Goal: Task Accomplishment & Management: Use online tool/utility

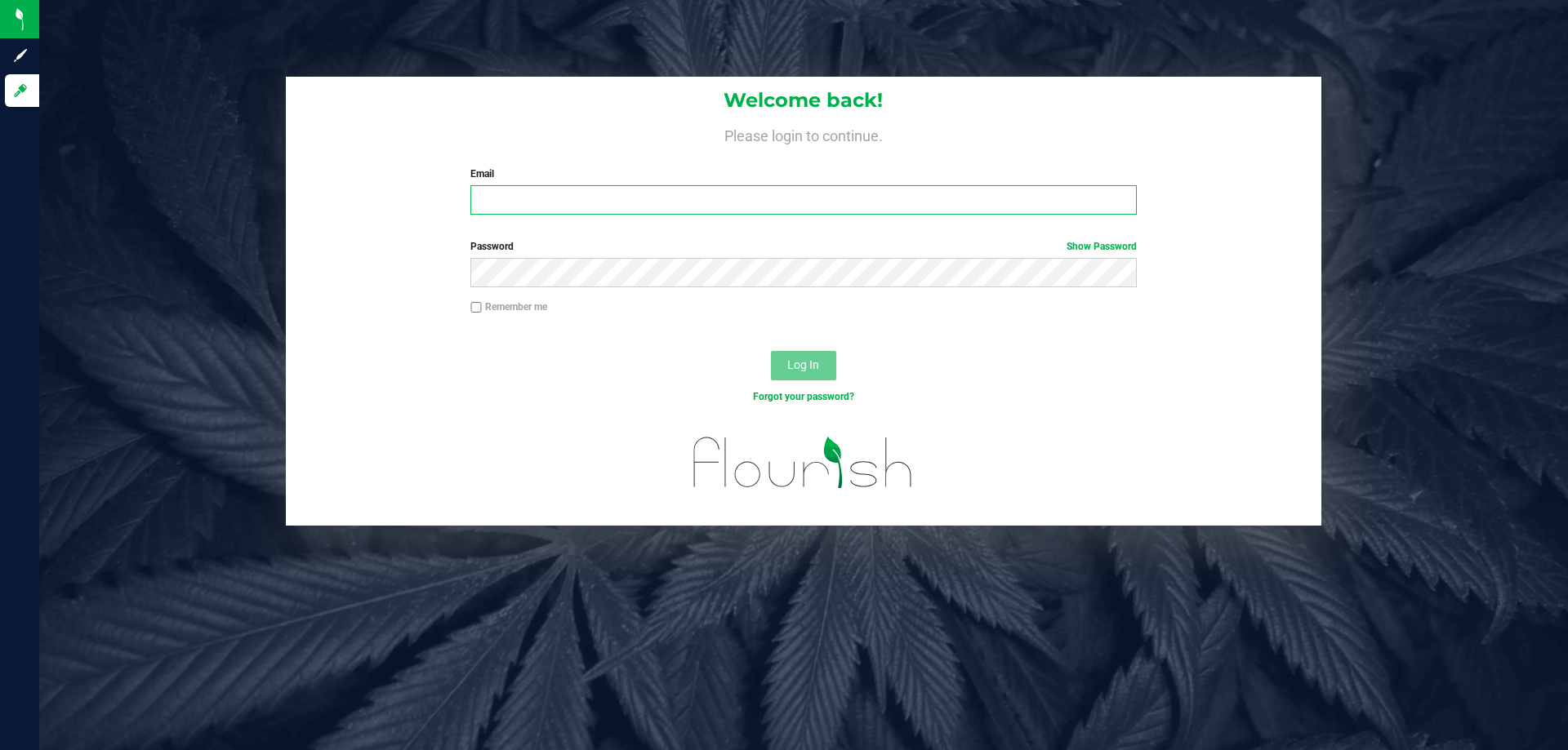
click at [710, 198] on input "Email" at bounding box center [804, 200] width 666 height 30
type input "[EMAIL_ADDRESS][DOMAIN_NAME]"
click at [771, 351] on button "Log In" at bounding box center [804, 366] width 65 height 30
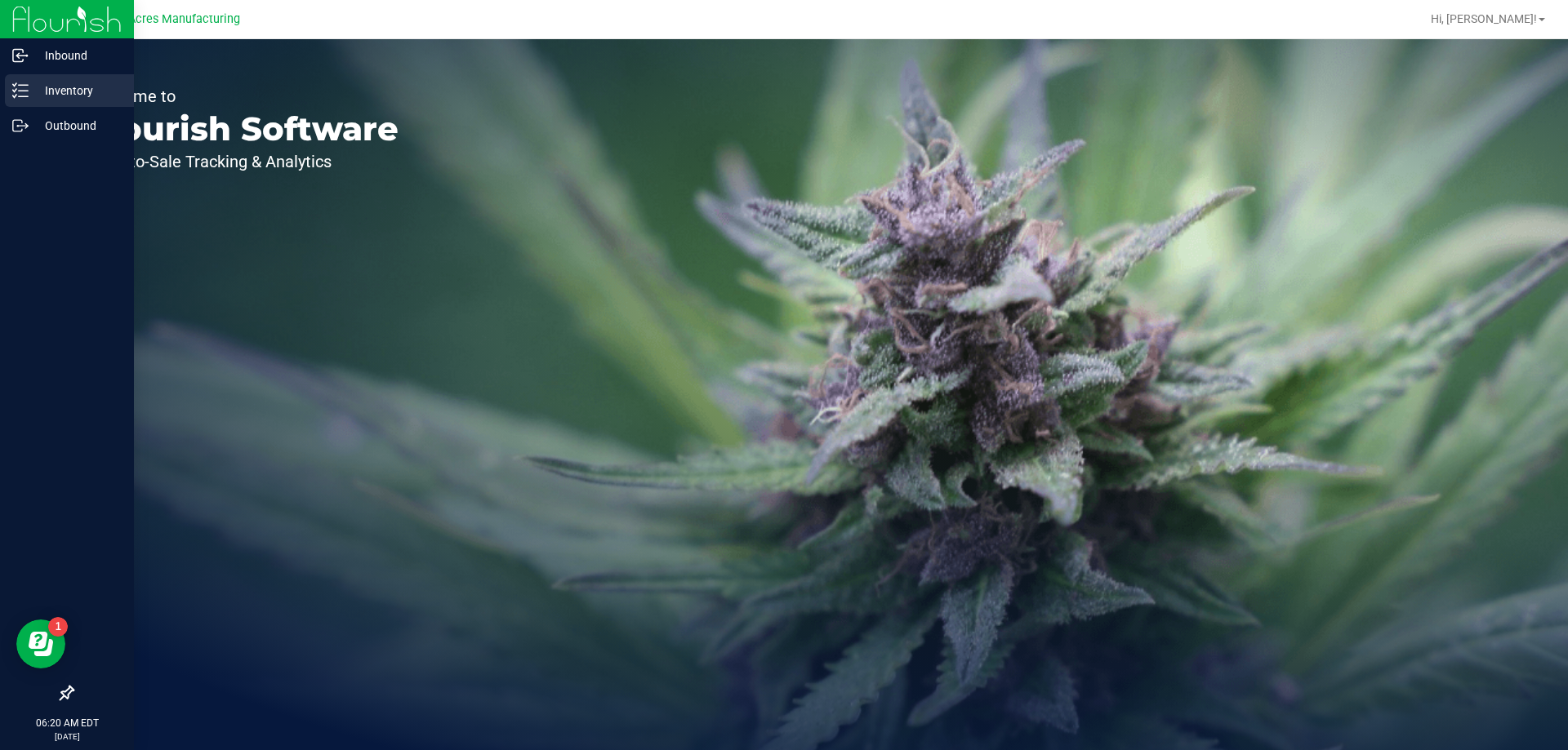
click at [35, 78] on div "Inventory" at bounding box center [69, 90] width 129 height 33
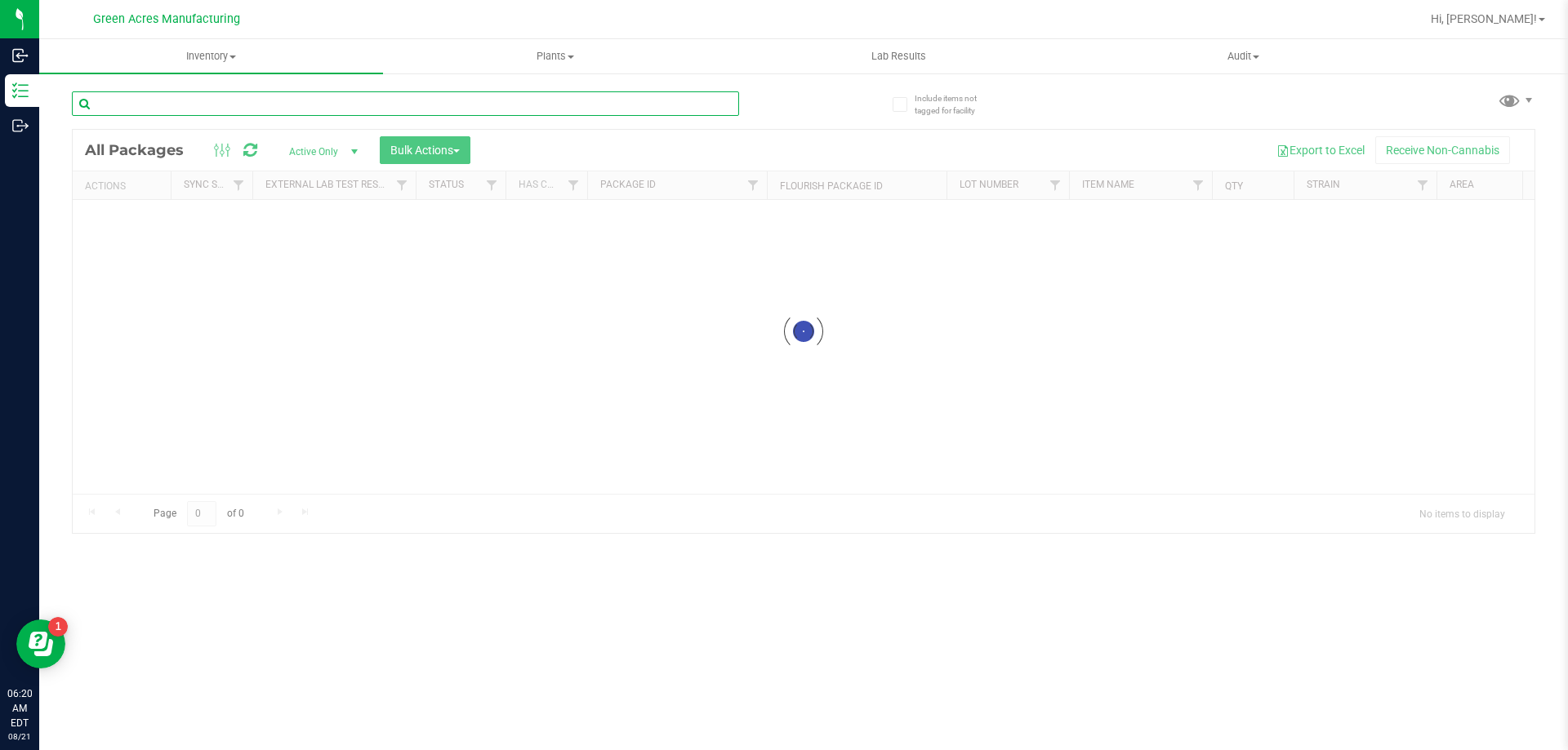
click at [198, 97] on input "text" at bounding box center [405, 103] width 667 height 25
click at [232, 56] on span at bounding box center [233, 56] width 7 height 3
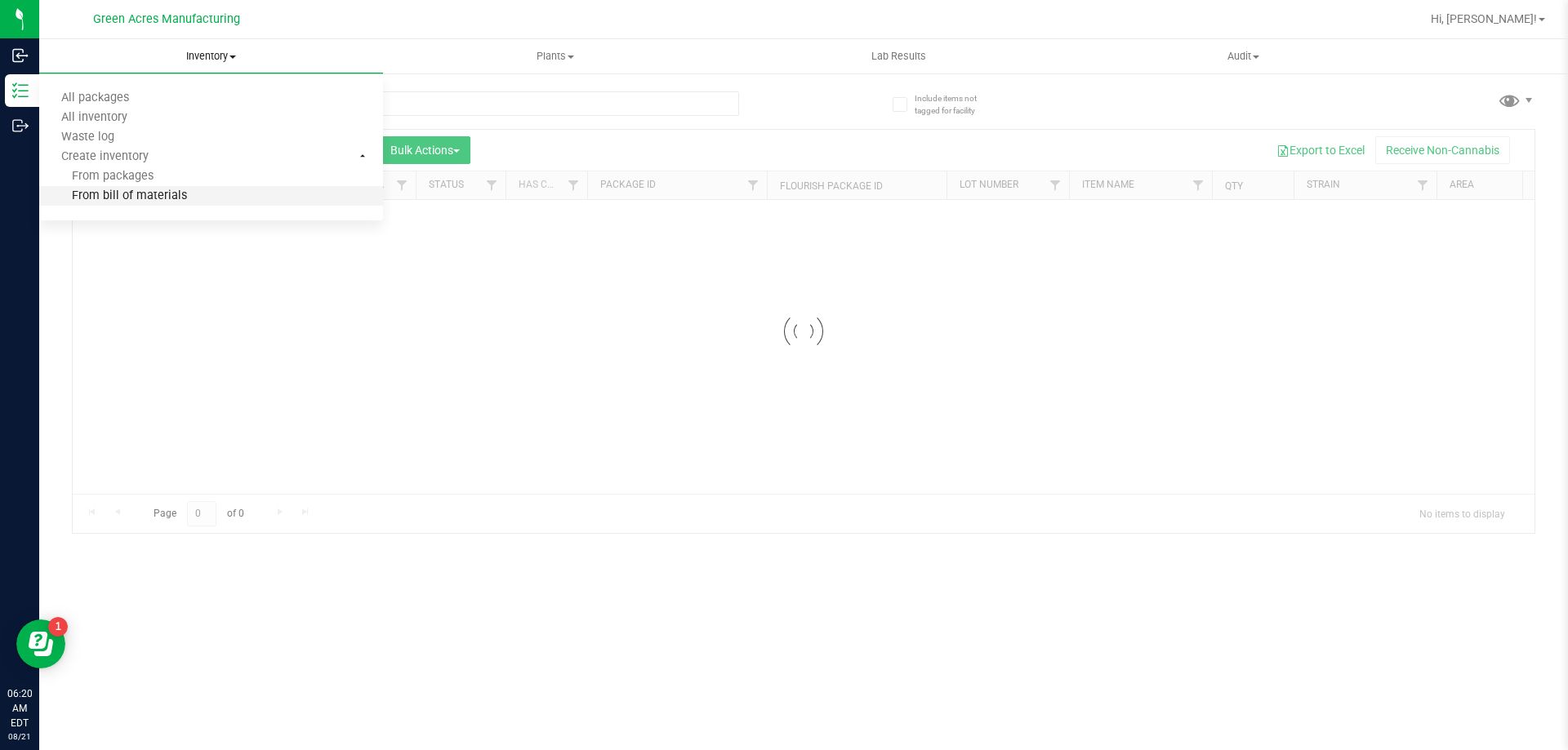
click at [178, 190] on span "From bill of materials" at bounding box center [113, 196] width 148 height 14
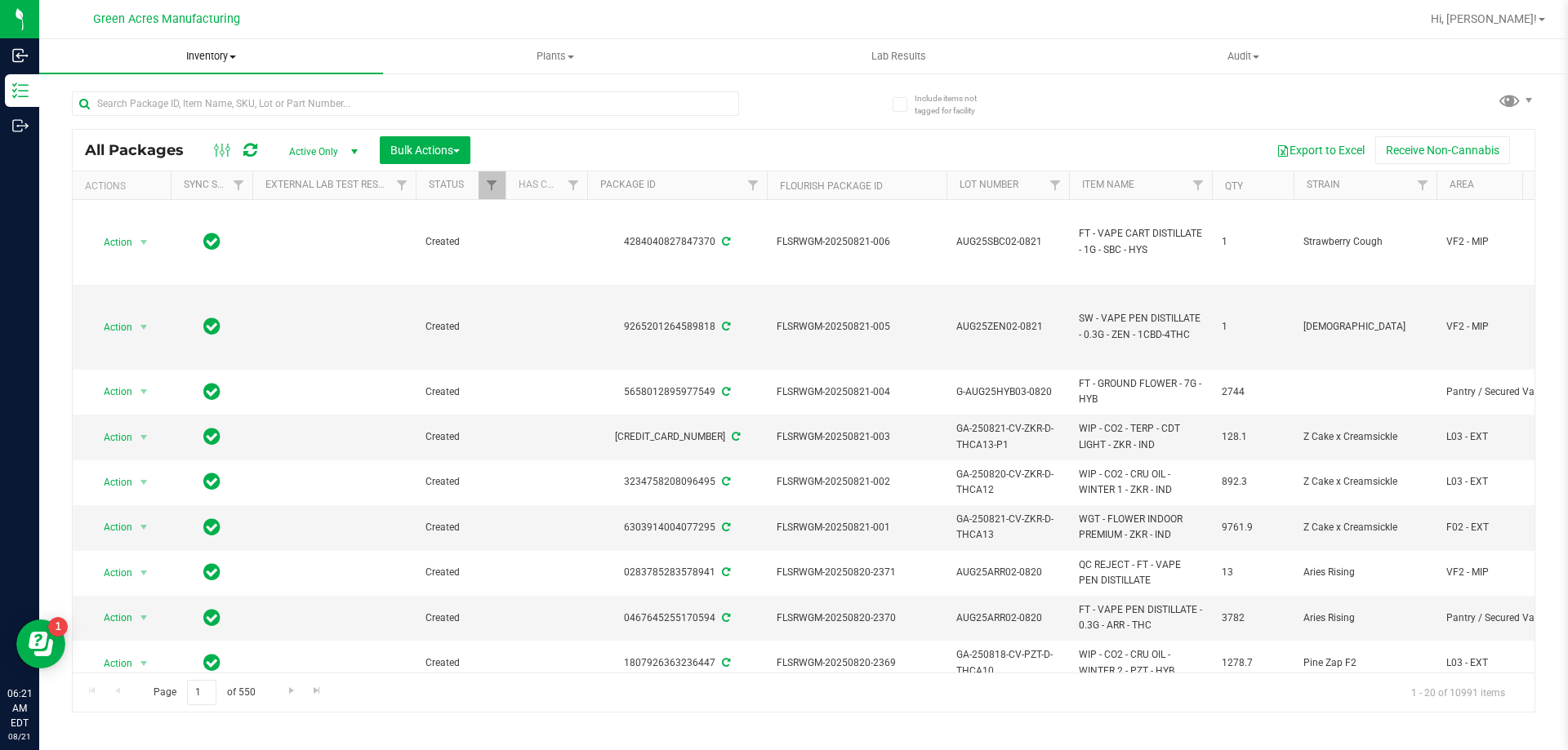
click at [202, 55] on span "Inventory" at bounding box center [211, 55] width 344 height 15
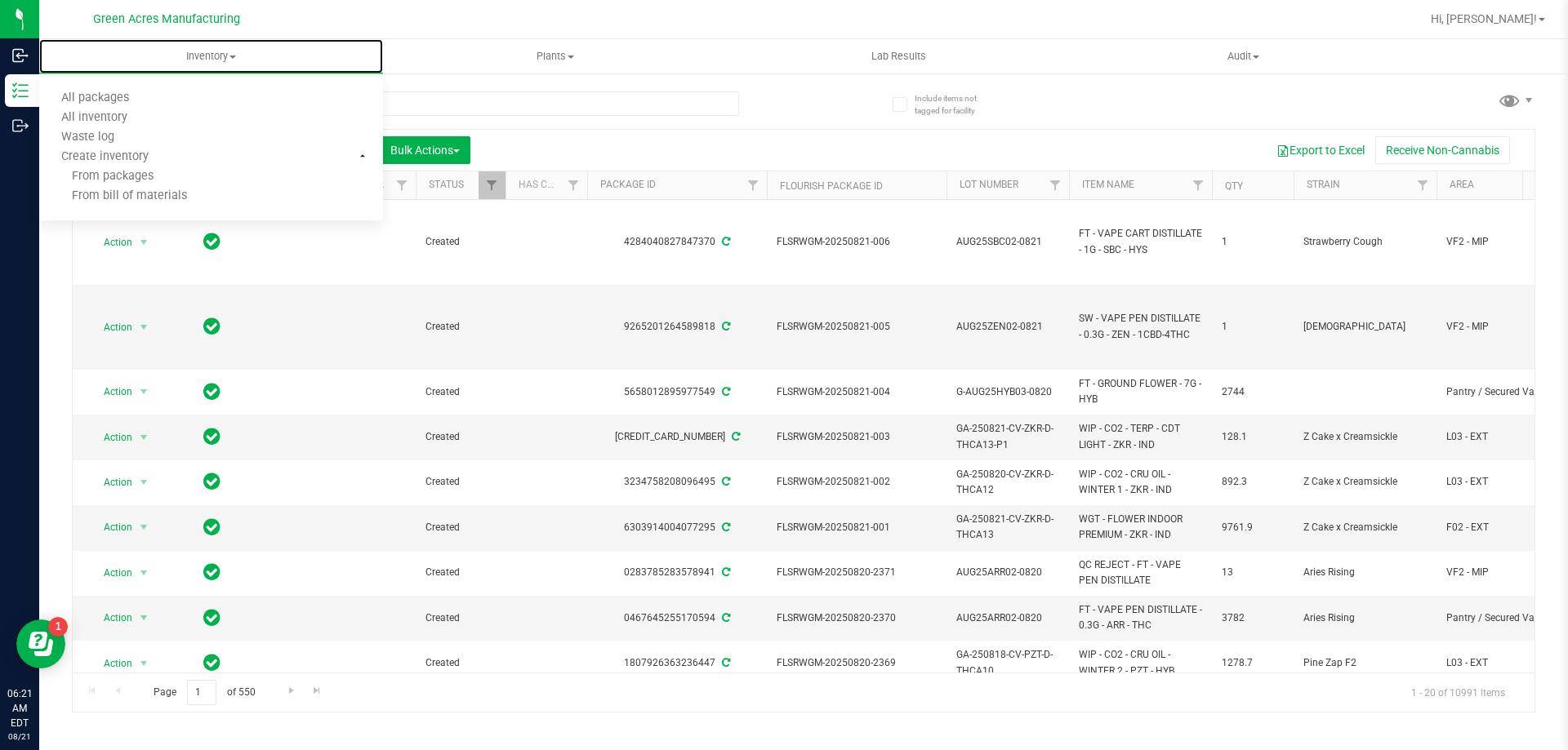
click at [169, 187] on li "From bill of materials" at bounding box center [211, 197] width 344 height 20
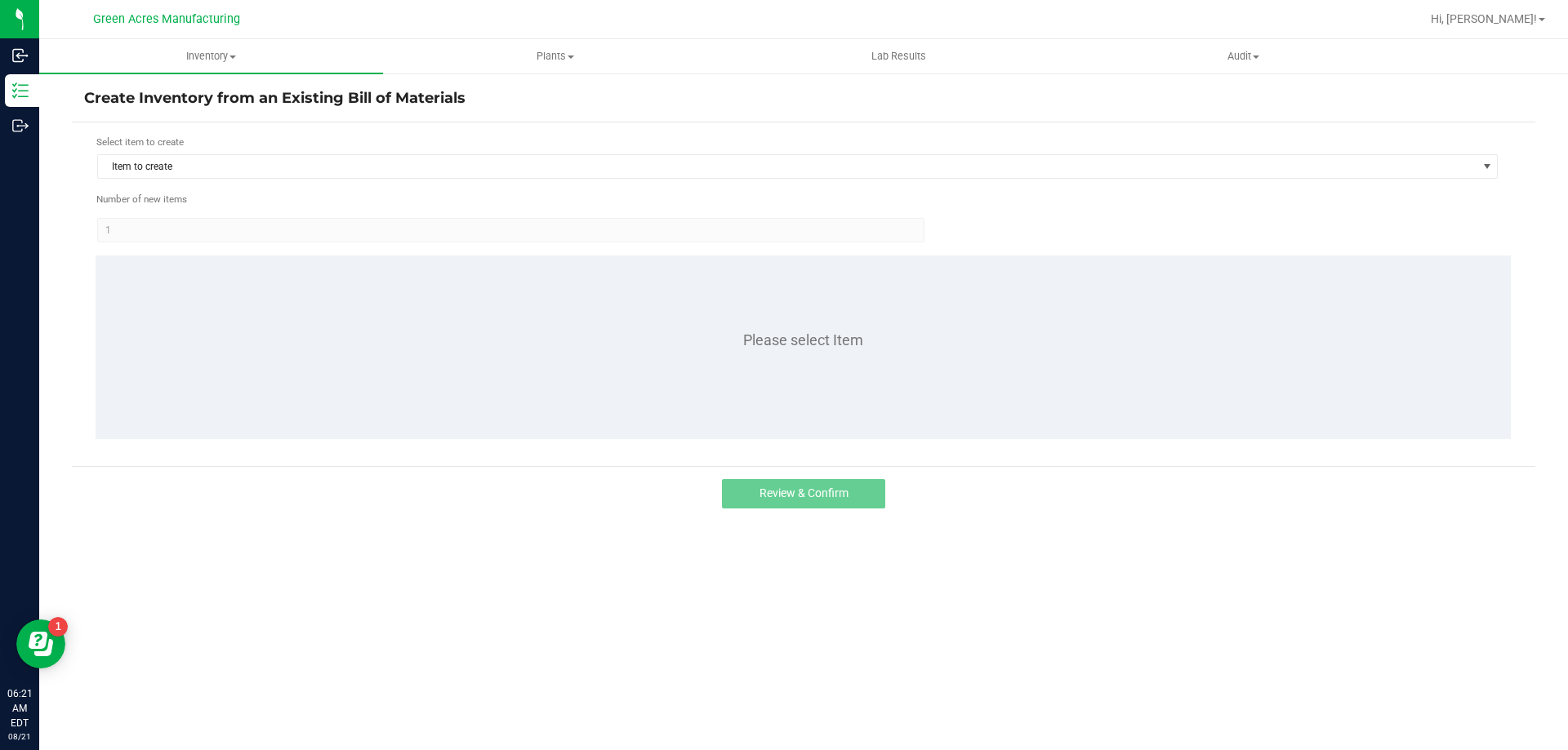
click at [193, 151] on div "Select item to create Item to create" at bounding box center [797, 157] width 1402 height 45
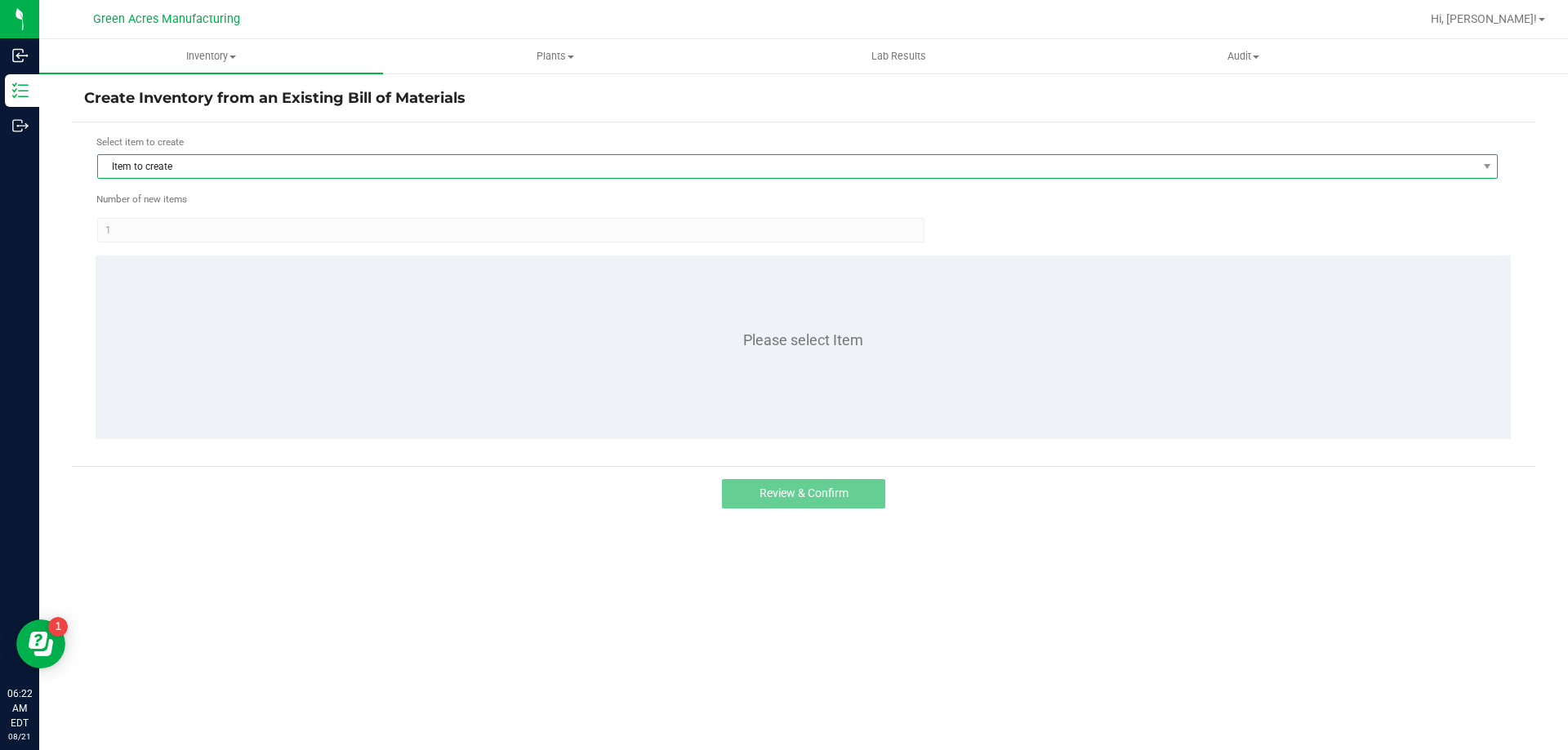
click at [187, 169] on span "Item to create" at bounding box center [787, 166] width 1379 height 23
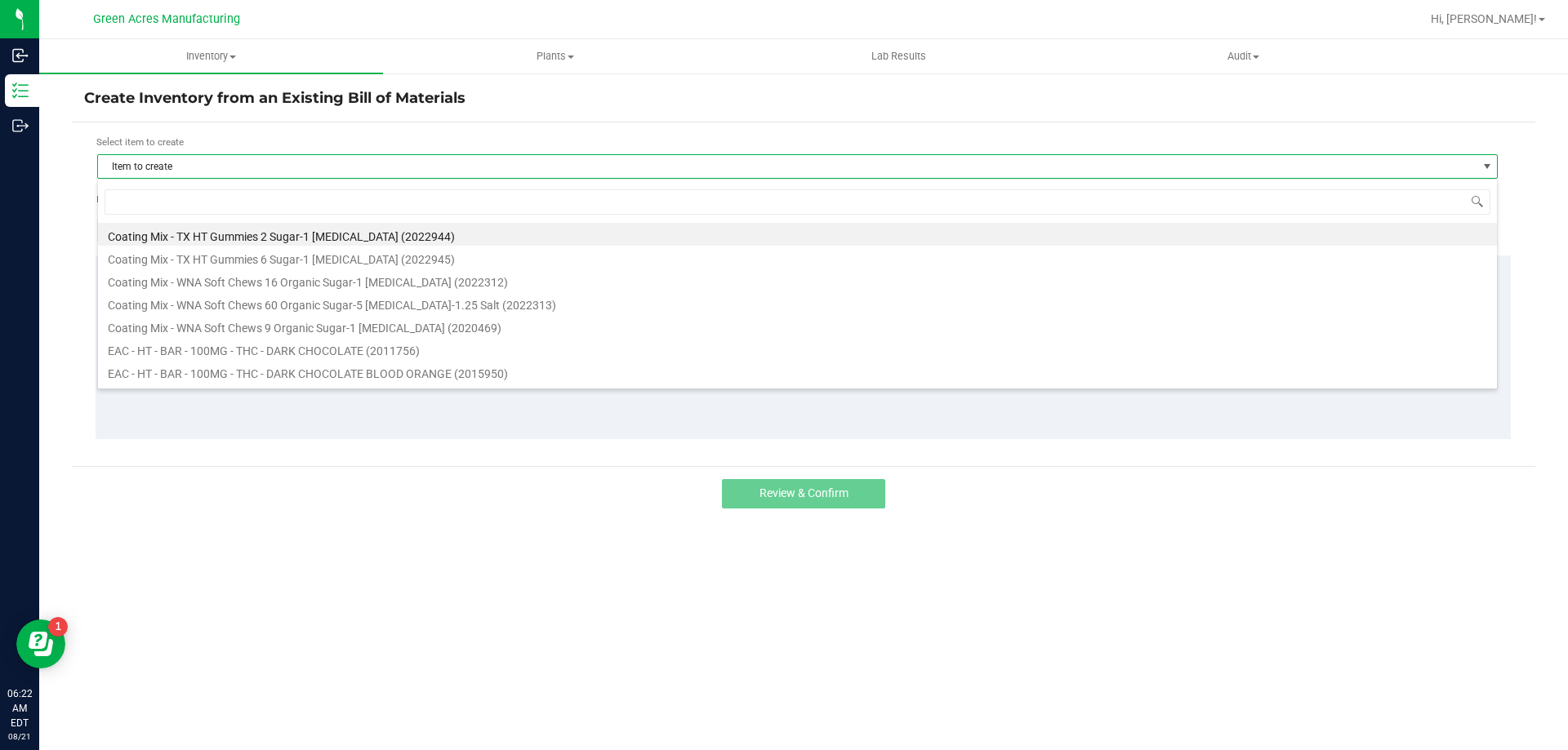
scroll to position [25, 1400]
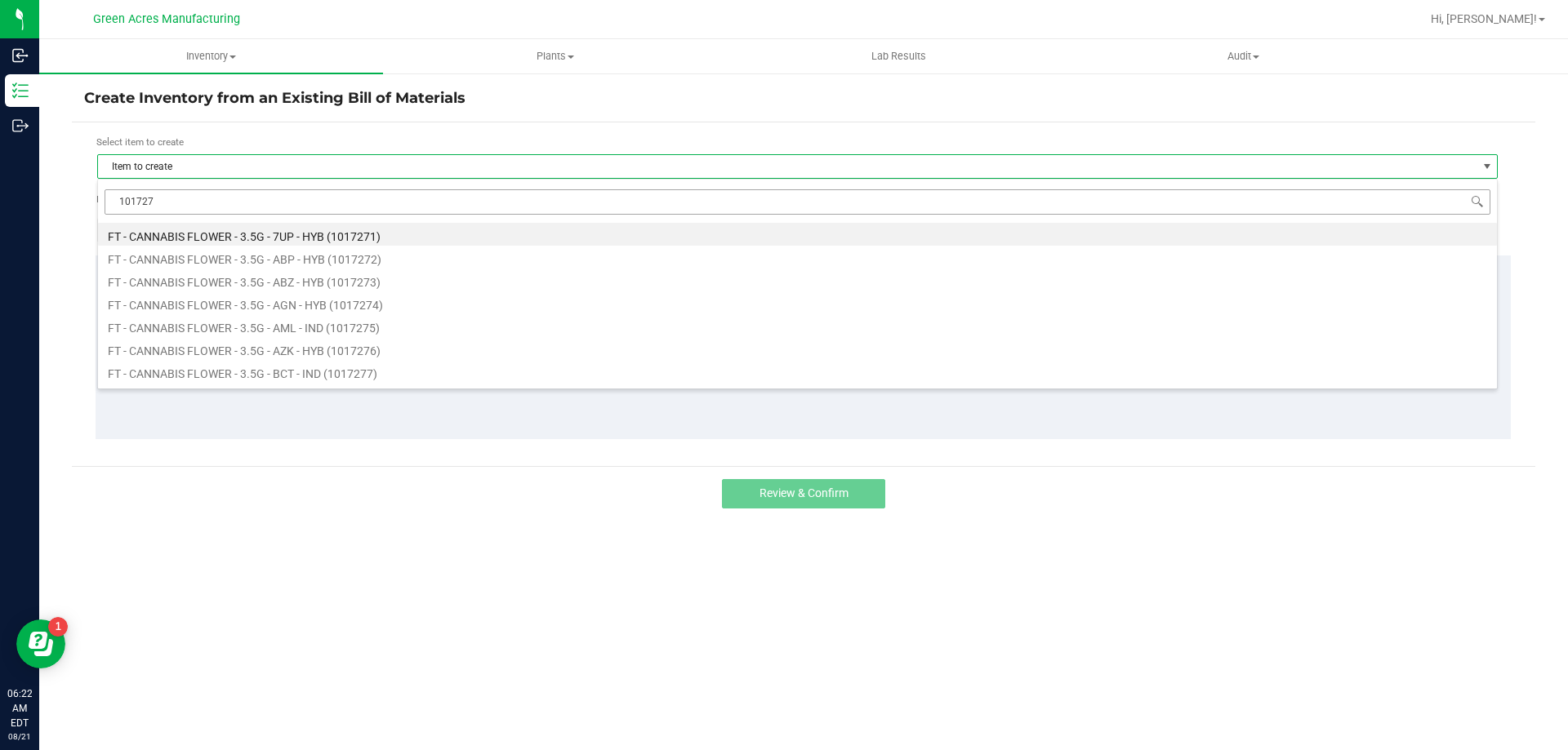
type input "1017275"
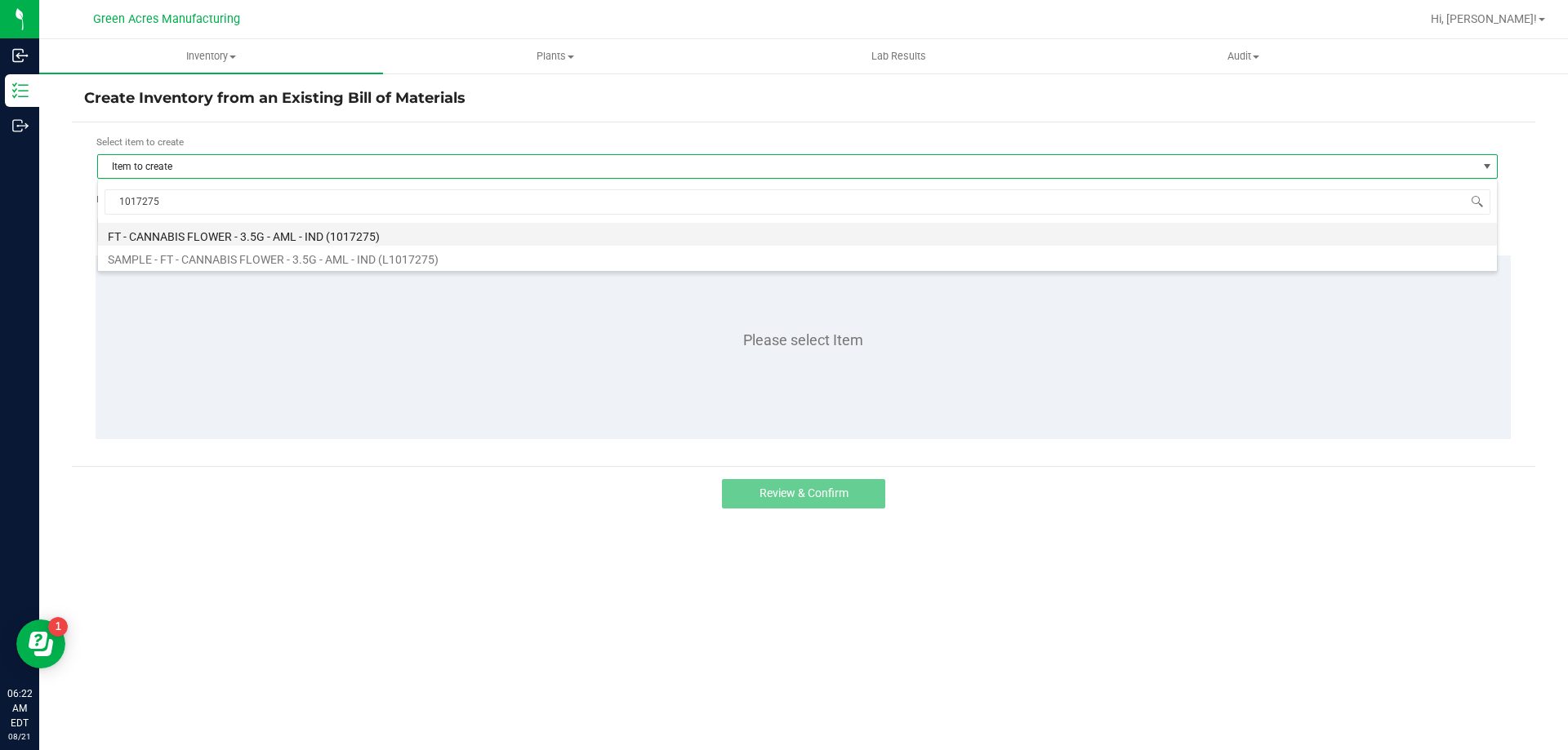
click at [241, 244] on li "FT - CANNABIS FLOWER - 3.5G - AML - IND (1017275)" at bounding box center [798, 234] width 1400 height 23
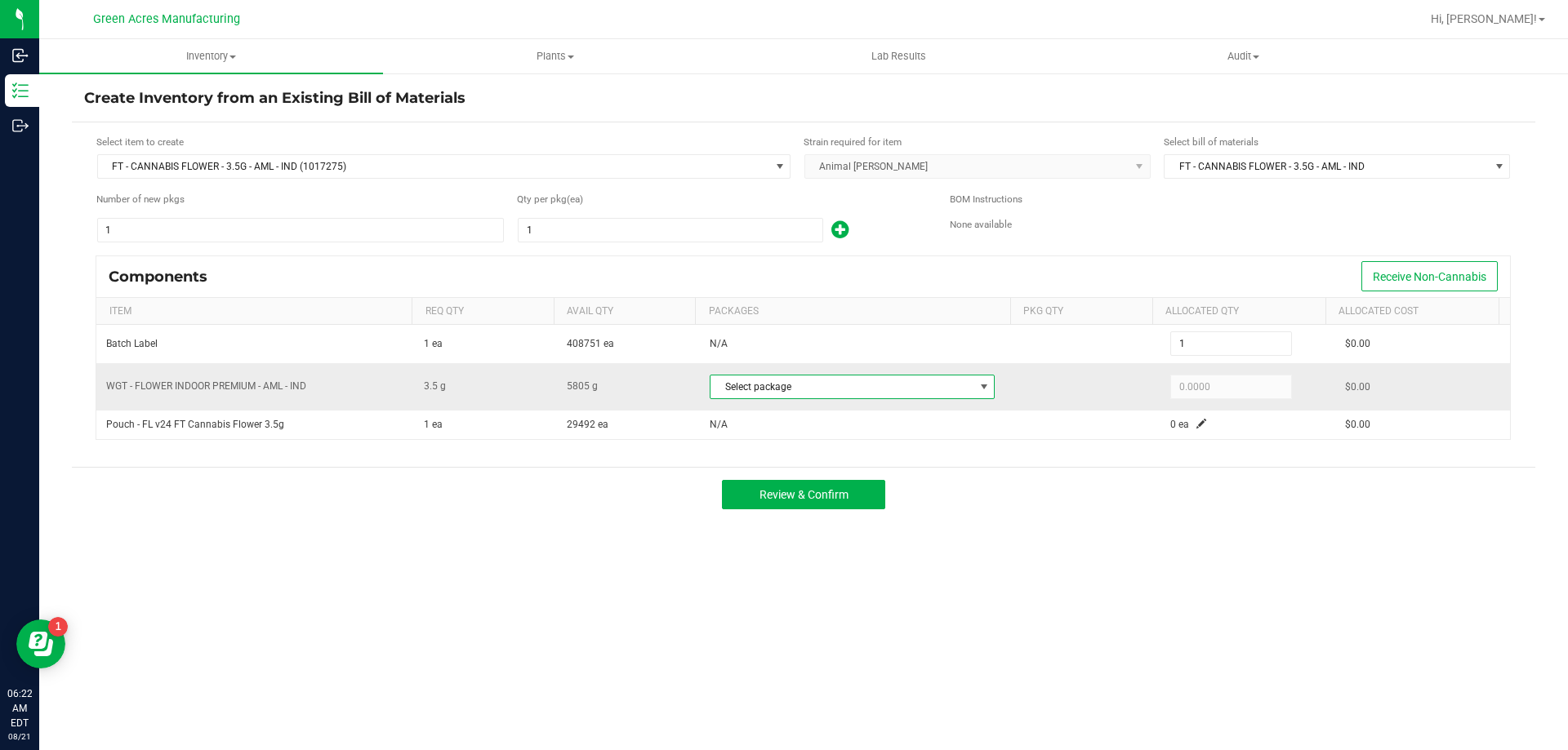
click at [830, 379] on span "Select package" at bounding box center [841, 386] width 263 height 23
click at [796, 457] on li "8165224800557891 (W-AUG25AML02-0821)" at bounding box center [851, 454] width 292 height 23
type input "3.5000"
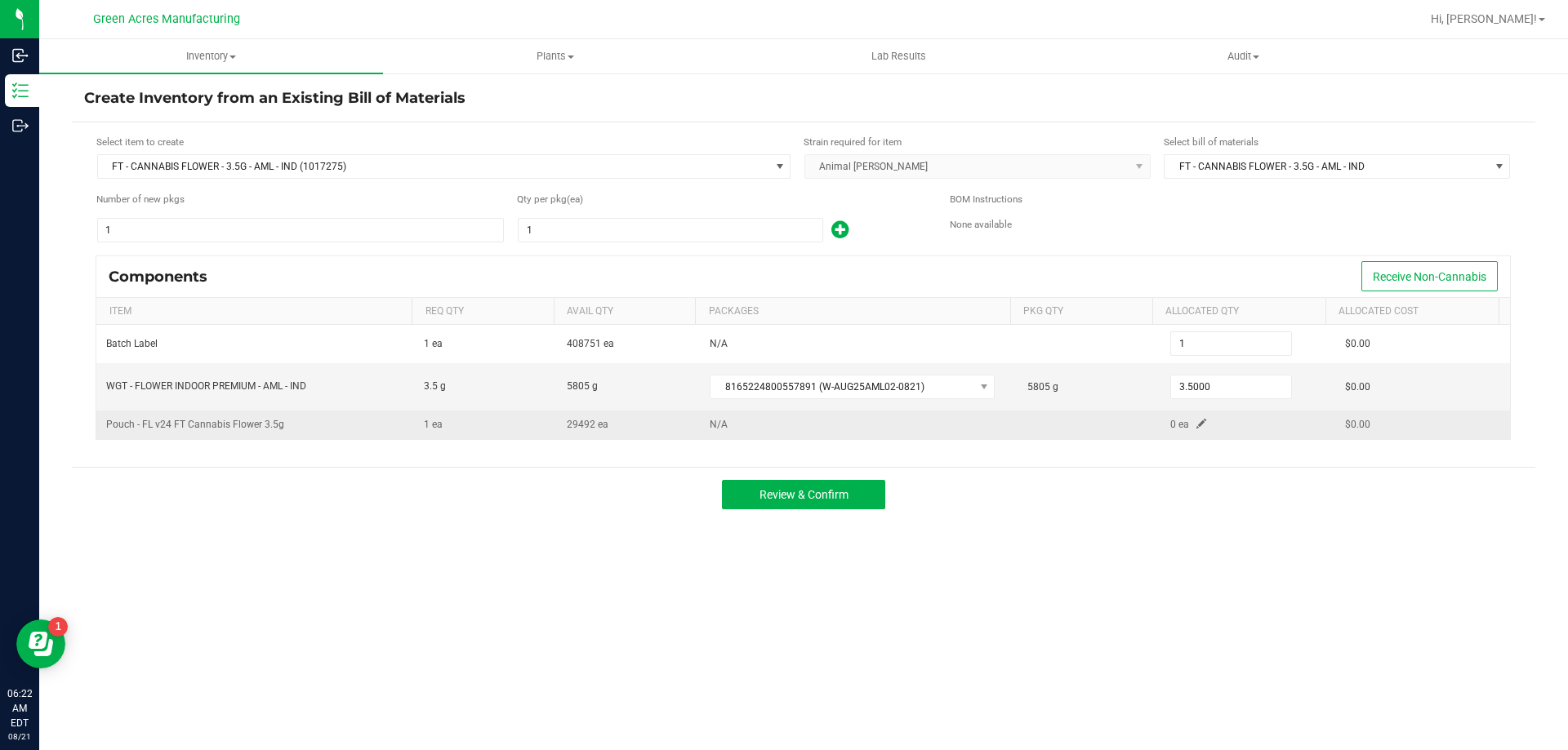
click at [1196, 422] on span at bounding box center [1201, 424] width 10 height 10
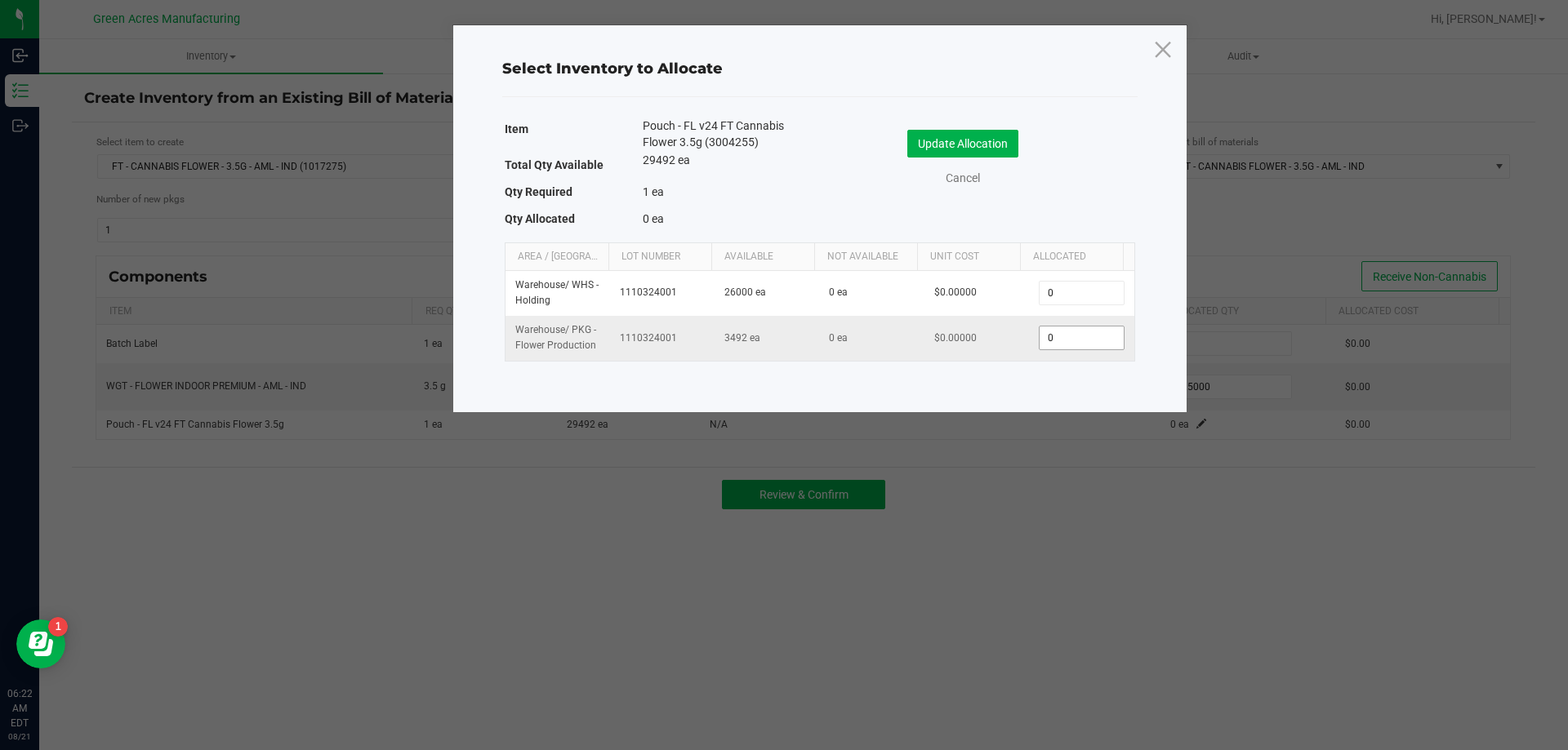
click at [1070, 330] on input "0" at bounding box center [1081, 338] width 83 height 23
type input "1"
click at [977, 135] on button "Update Allocation" at bounding box center [963, 144] width 111 height 28
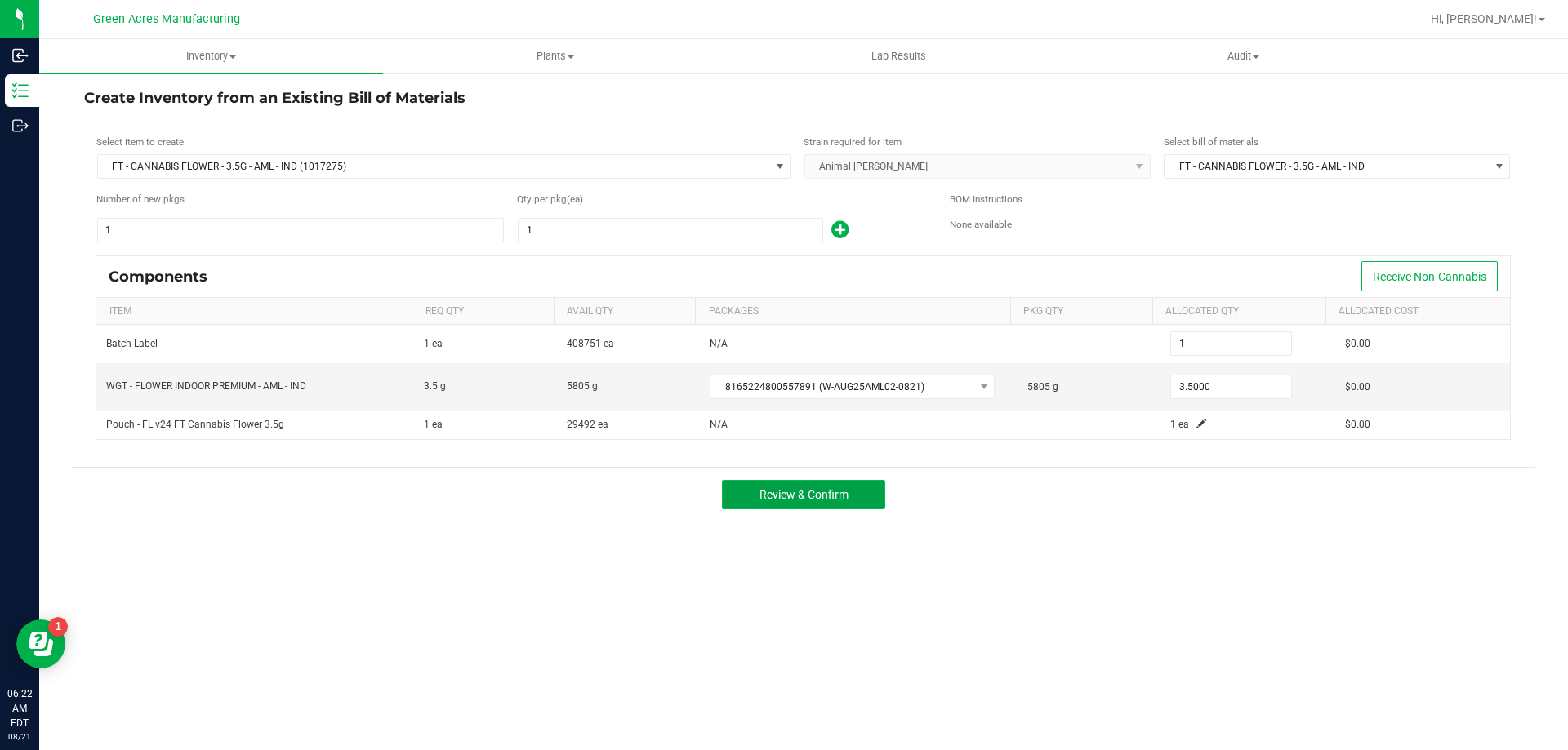
click at [835, 494] on span "Review & Confirm" at bounding box center [804, 494] width 89 height 13
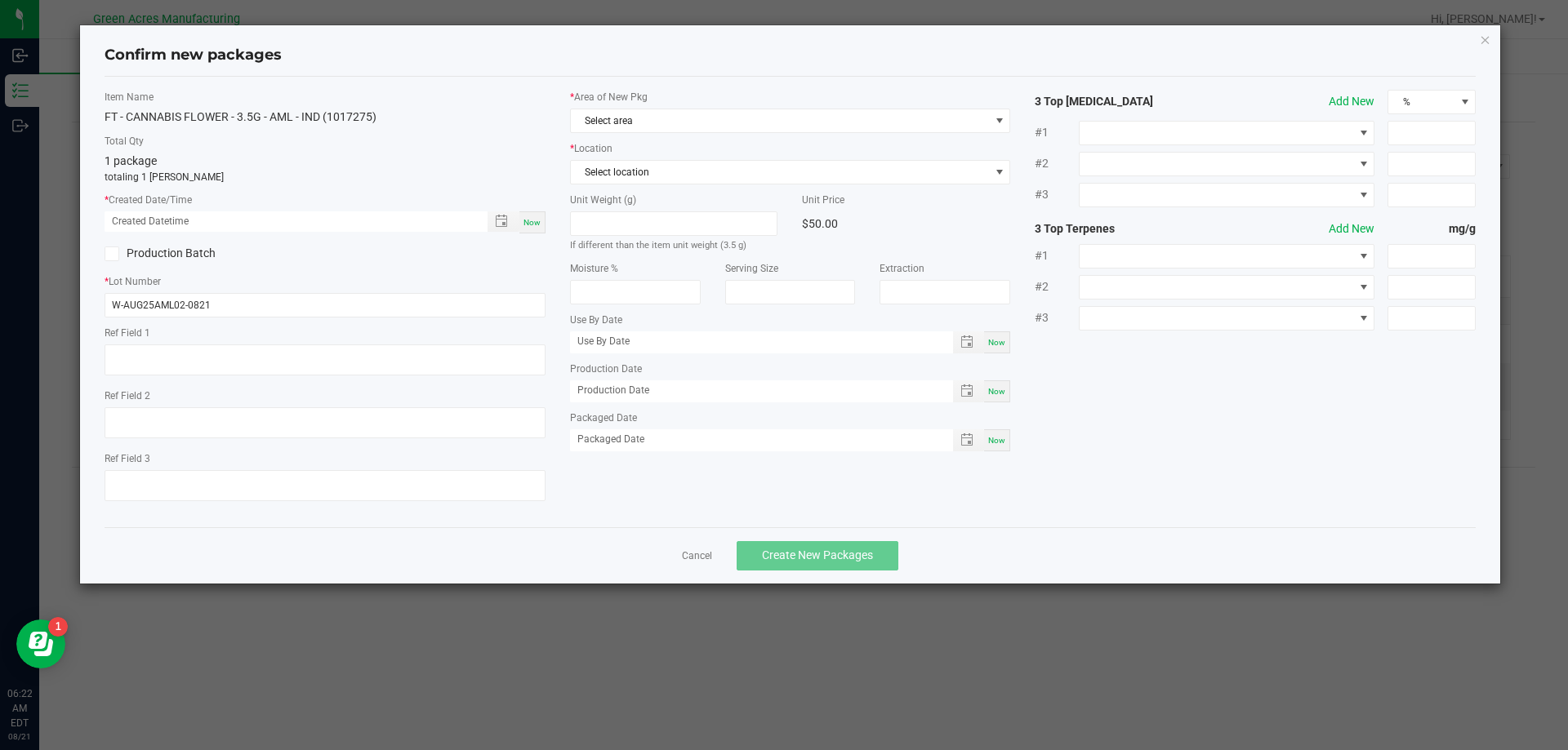
click at [546, 220] on div "Item Name FT - CANNABIS FLOWER - 3.5G - AML - IND (1017275) Total Qty 1 package…" at bounding box center [325, 302] width 466 height 425
click at [520, 220] on div "Now" at bounding box center [532, 222] width 26 height 22
type input "[DATE] 06:22 AM"
click at [621, 122] on span "Select area" at bounding box center [780, 120] width 419 height 23
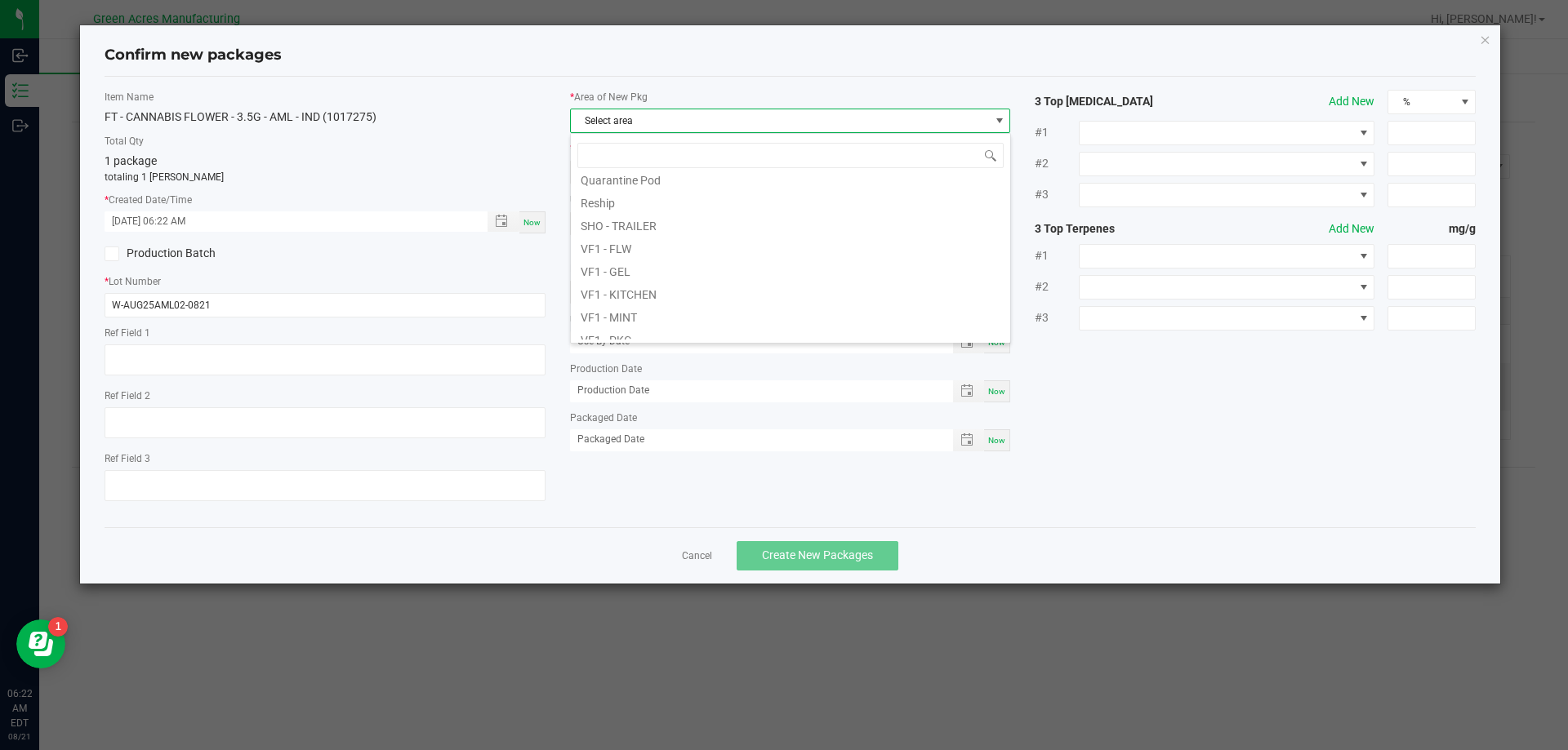
scroll to position [575, 0]
click at [648, 267] on li "VF1 - FLW" at bounding box center [790, 275] width 439 height 23
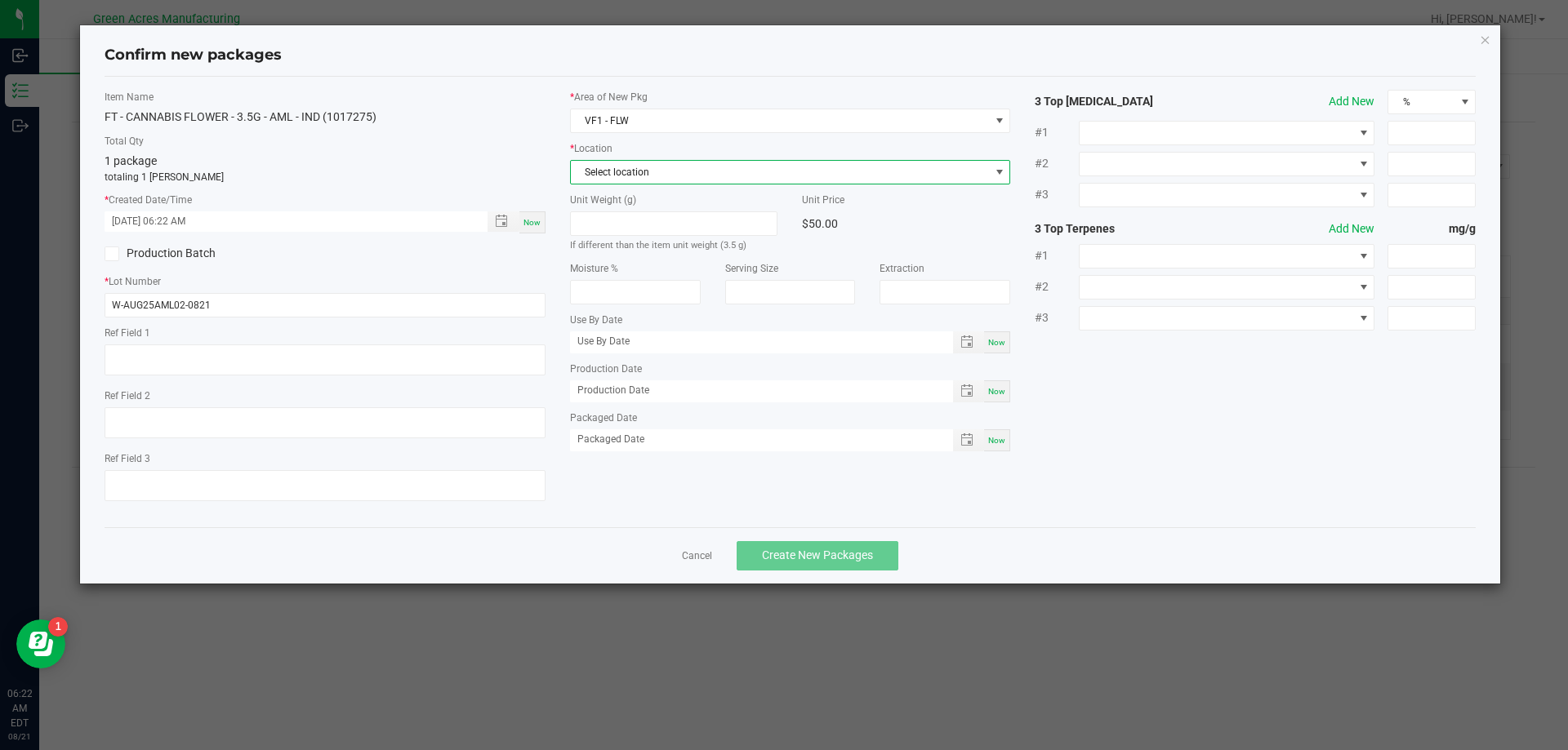
click at [615, 166] on span "Select location" at bounding box center [780, 171] width 419 height 23
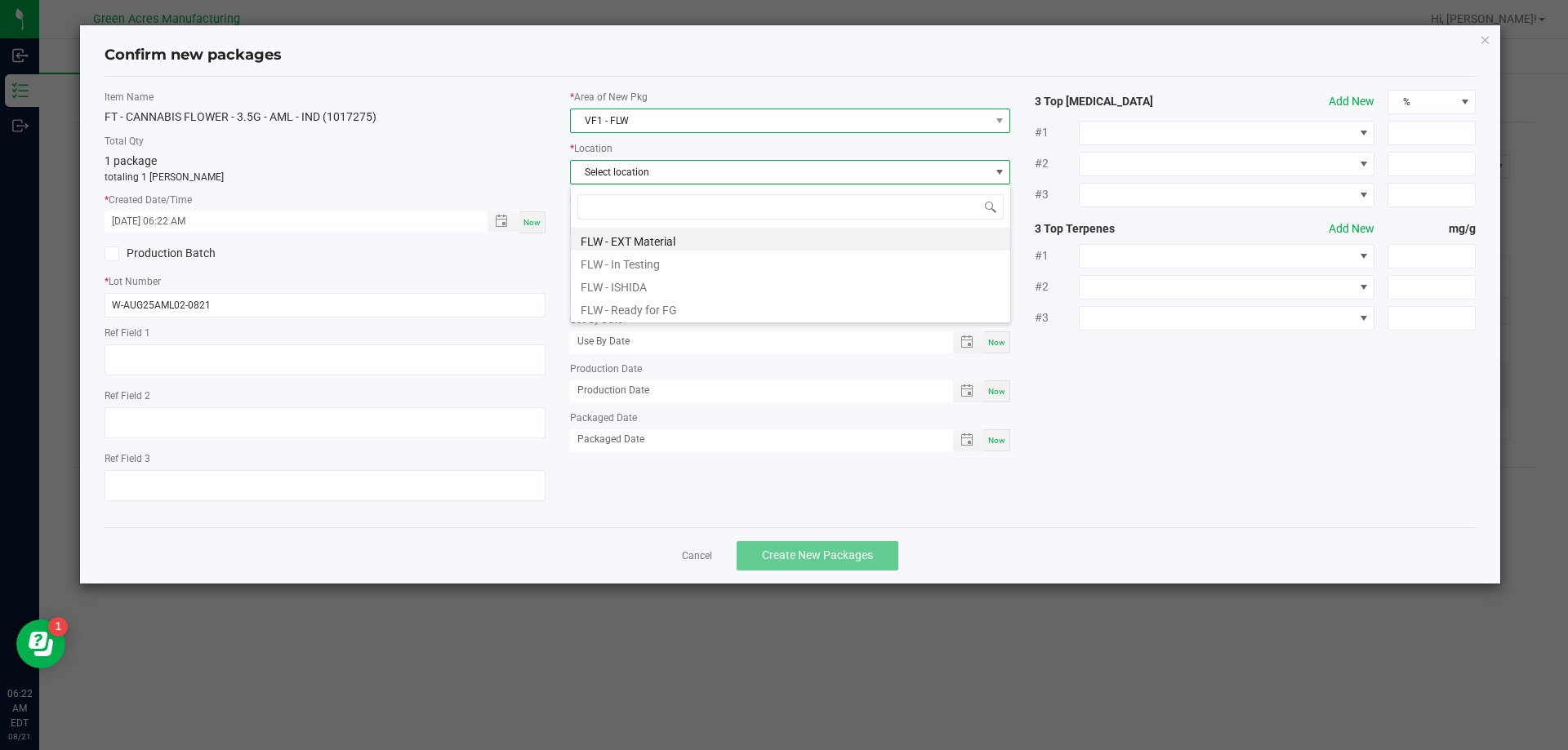
click at [631, 119] on span "VF1 - FLW" at bounding box center [780, 120] width 419 height 23
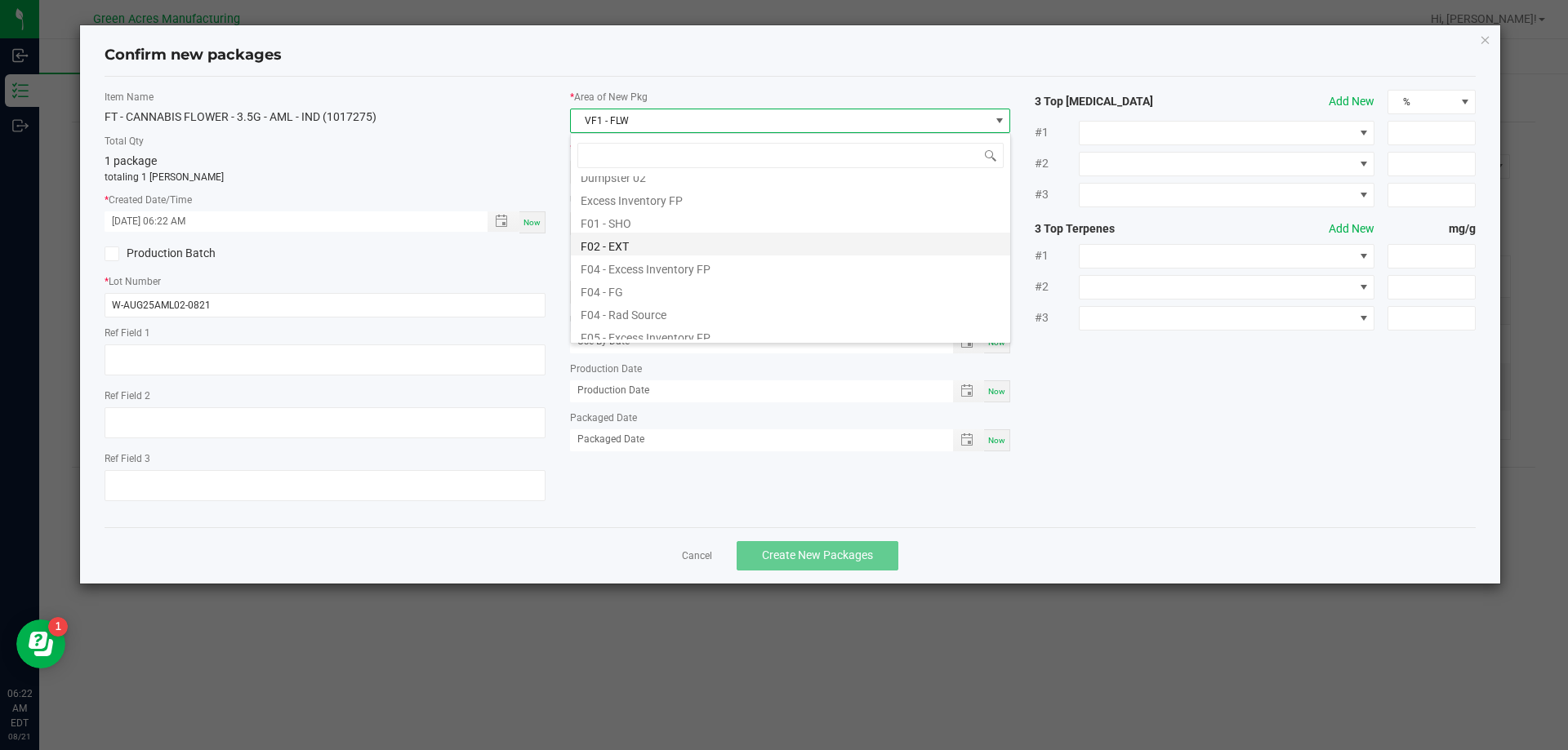
scroll to position [0, 0]
click at [777, 315] on li "F04 - FG" at bounding box center [790, 324] width 439 height 23
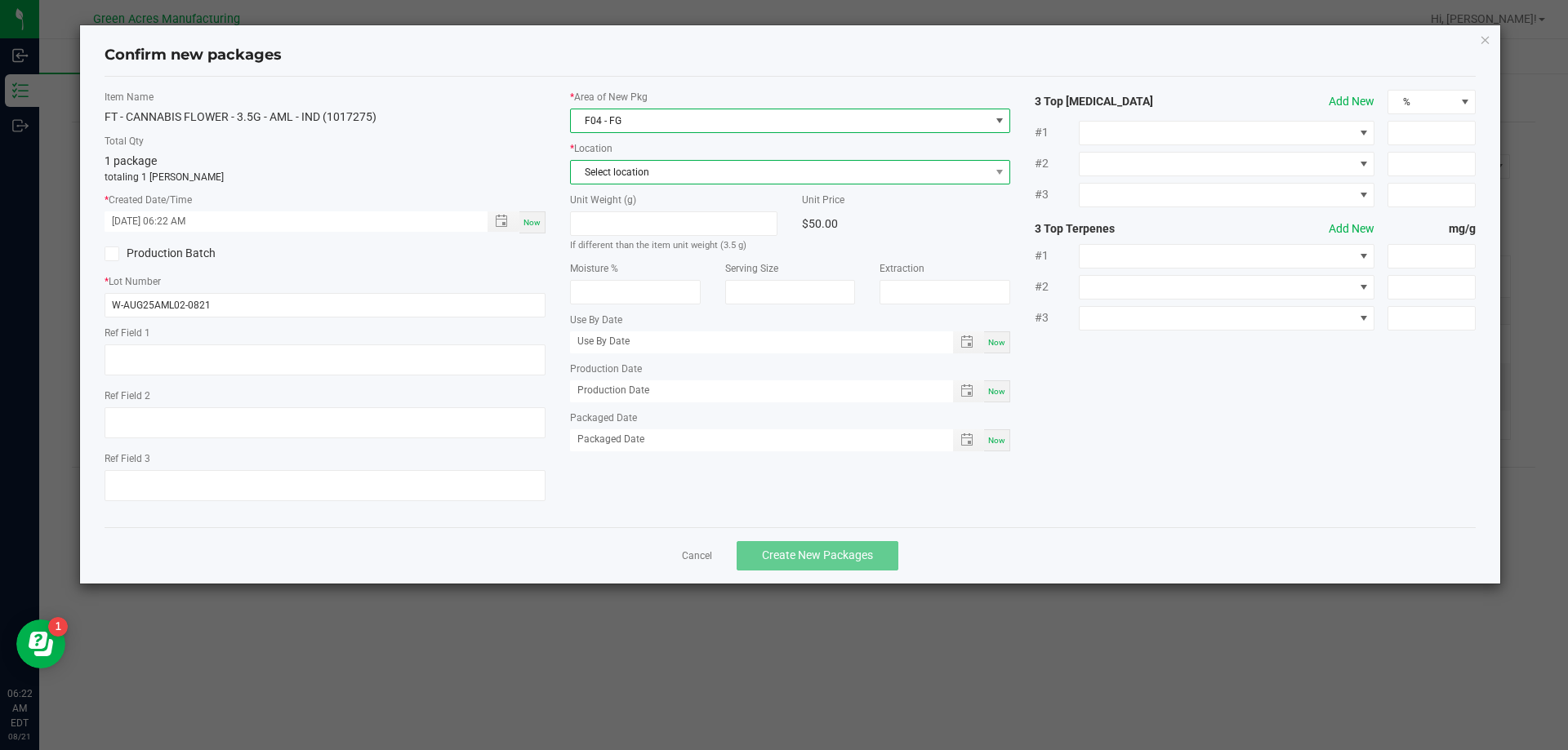
click at [701, 170] on span "Select location" at bounding box center [780, 171] width 419 height 23
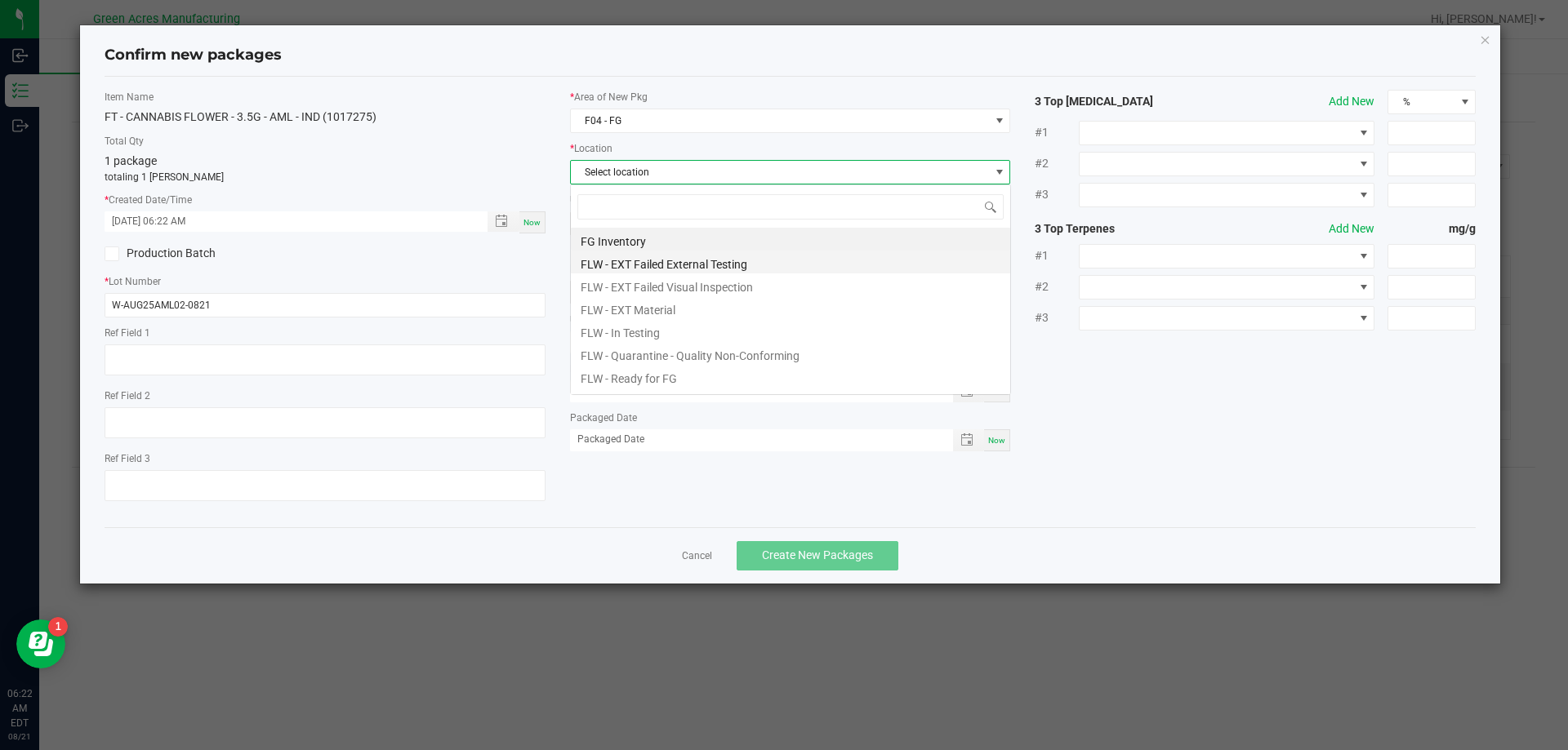
scroll to position [25, 441]
click at [653, 240] on li "FG Inventory" at bounding box center [790, 239] width 439 height 23
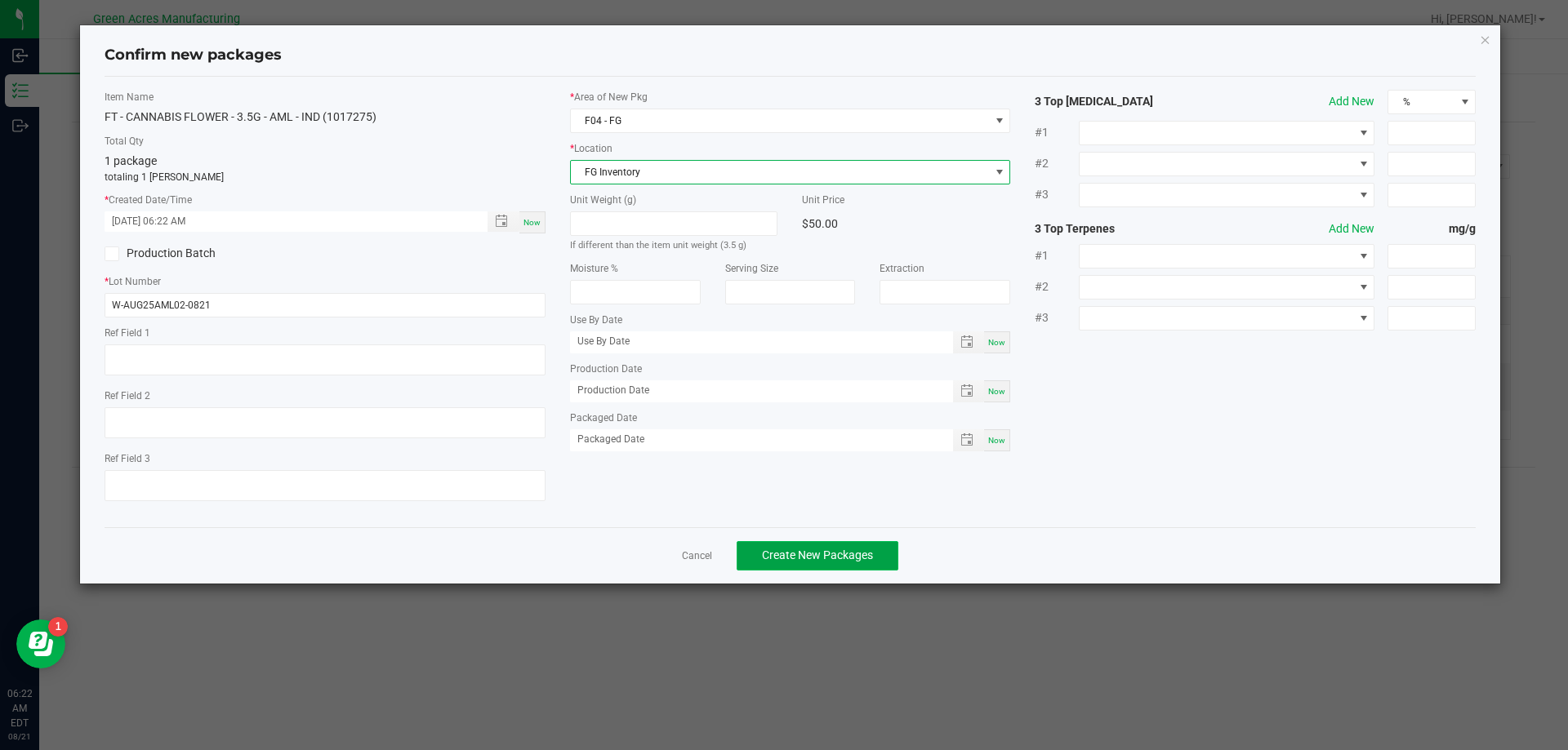
click at [776, 545] on button "Create New Packages" at bounding box center [817, 556] width 162 height 30
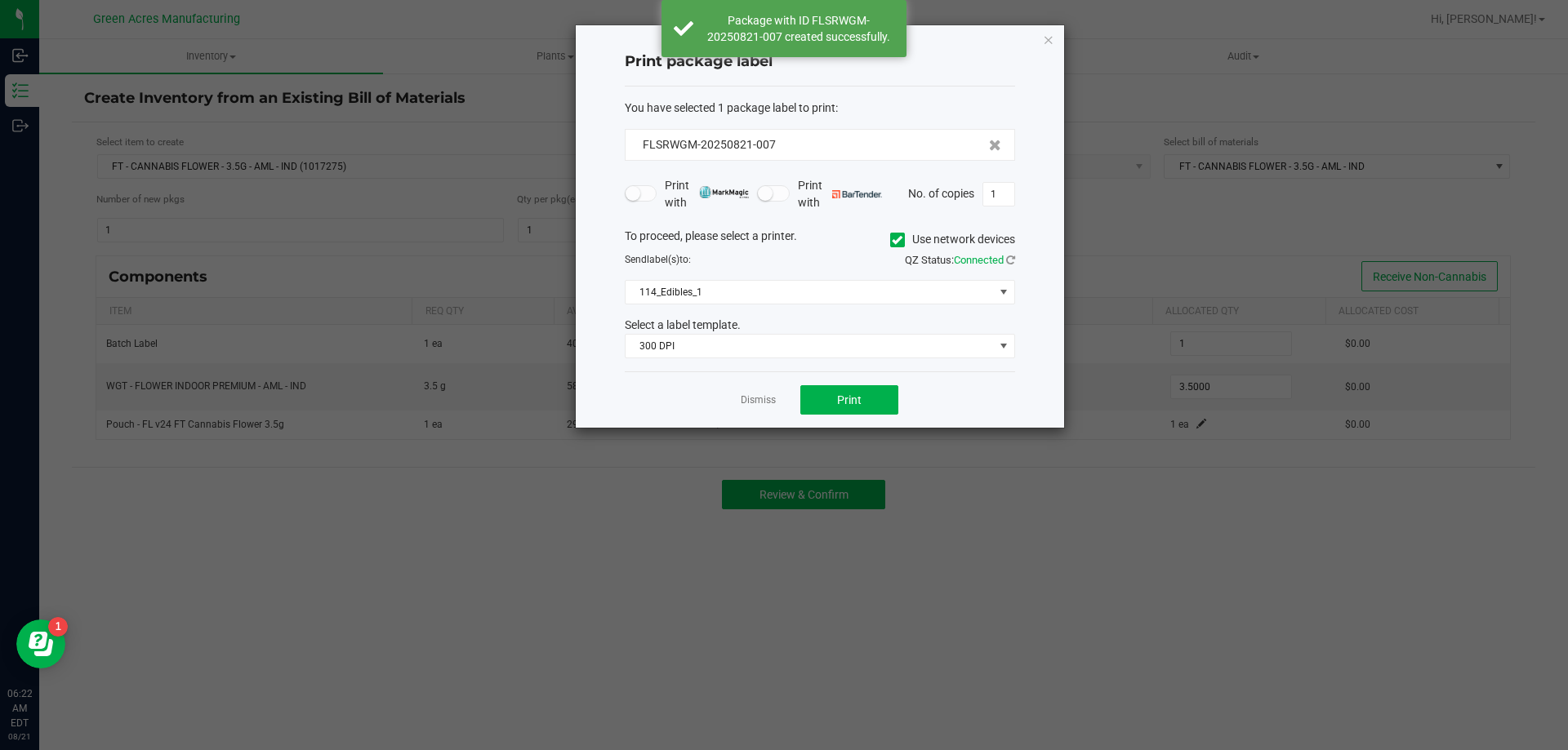
click at [900, 240] on icon at bounding box center [897, 240] width 11 height 0
click at [0, 0] on input "Use network devices" at bounding box center [0, 0] width 0 height 0
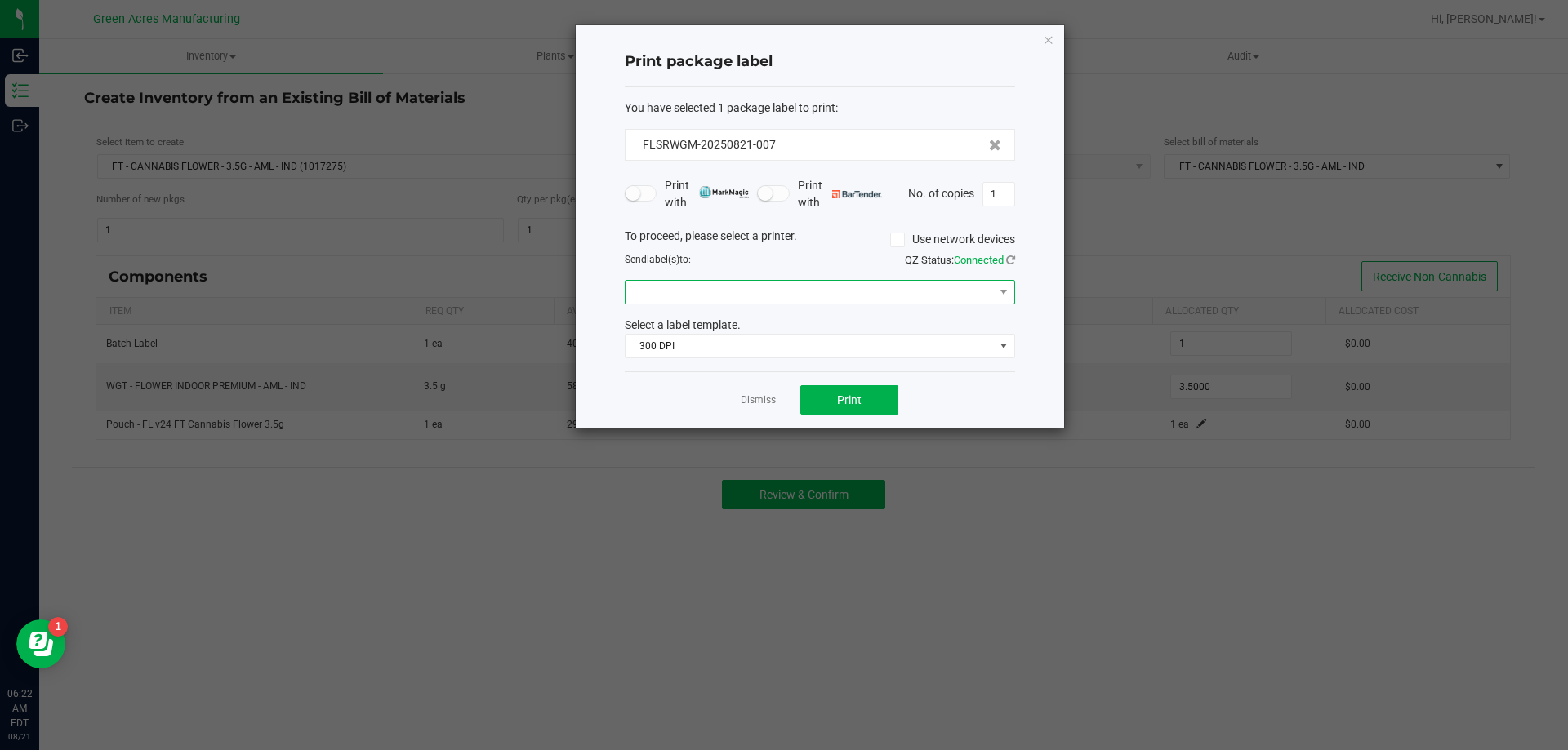
click at [756, 288] on span at bounding box center [810, 291] width 369 height 23
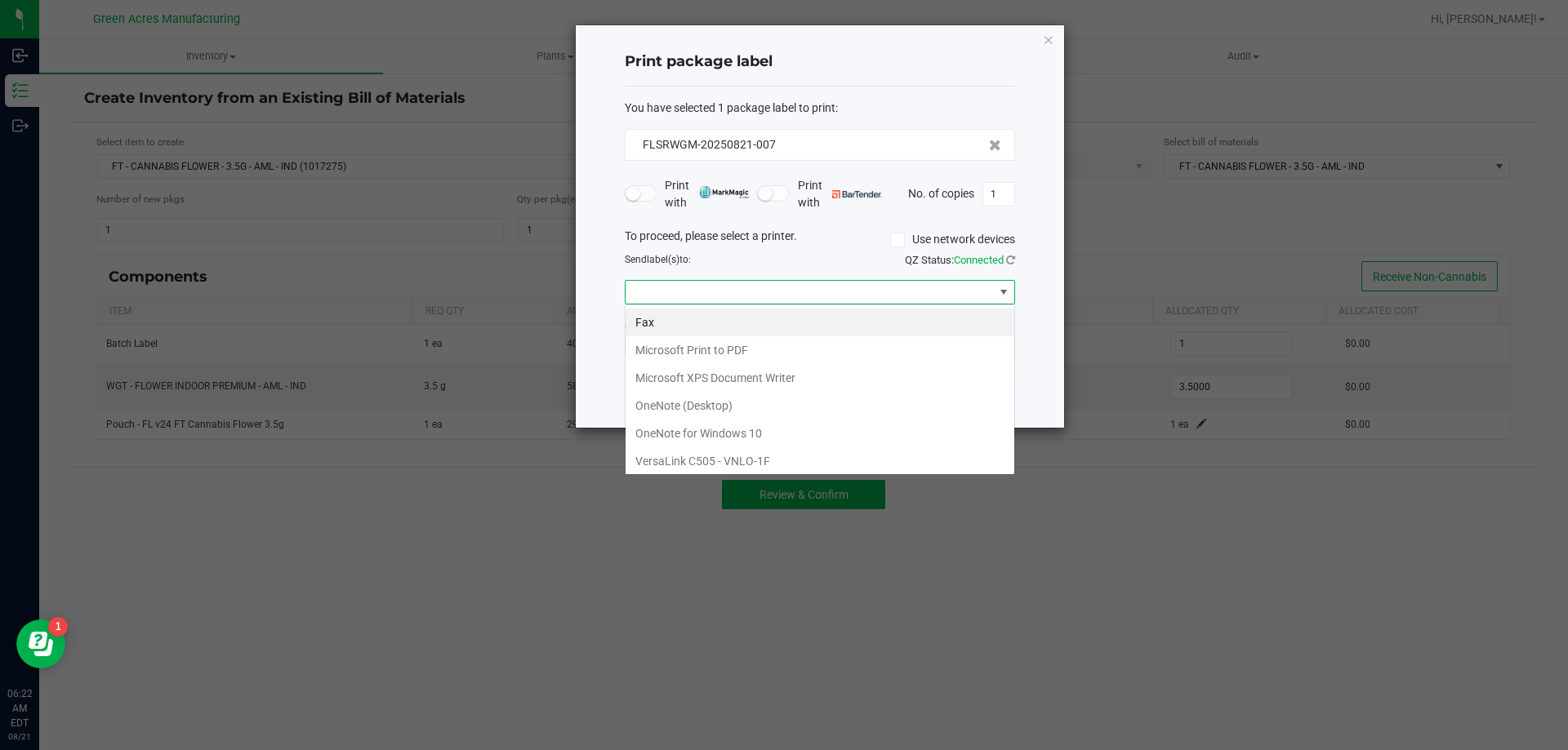
scroll to position [25, 391]
click at [890, 238] on span at bounding box center [897, 240] width 15 height 15
click at [0, 0] on input "Use network devices" at bounding box center [0, 0] width 0 height 0
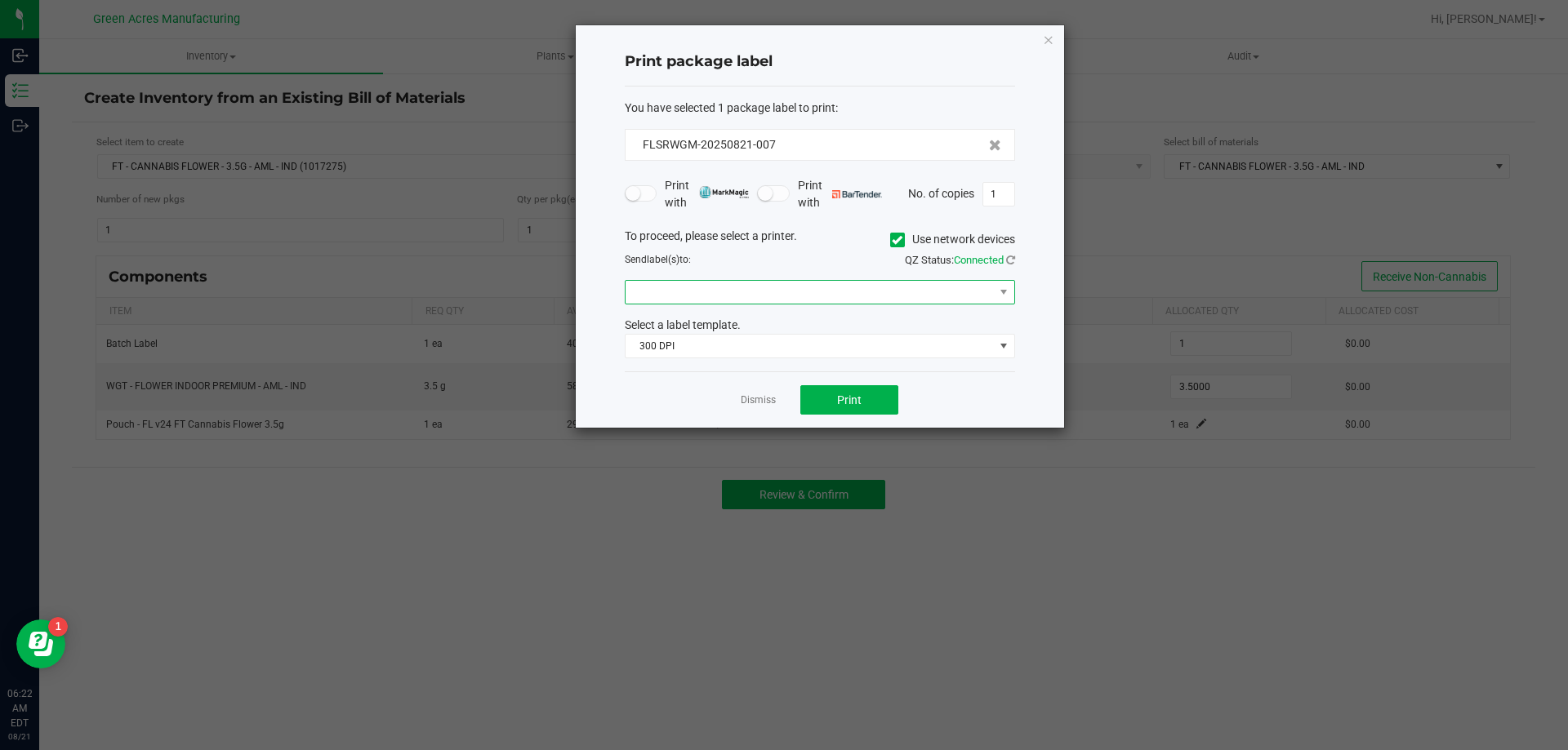
click at [808, 290] on span at bounding box center [810, 291] width 369 height 23
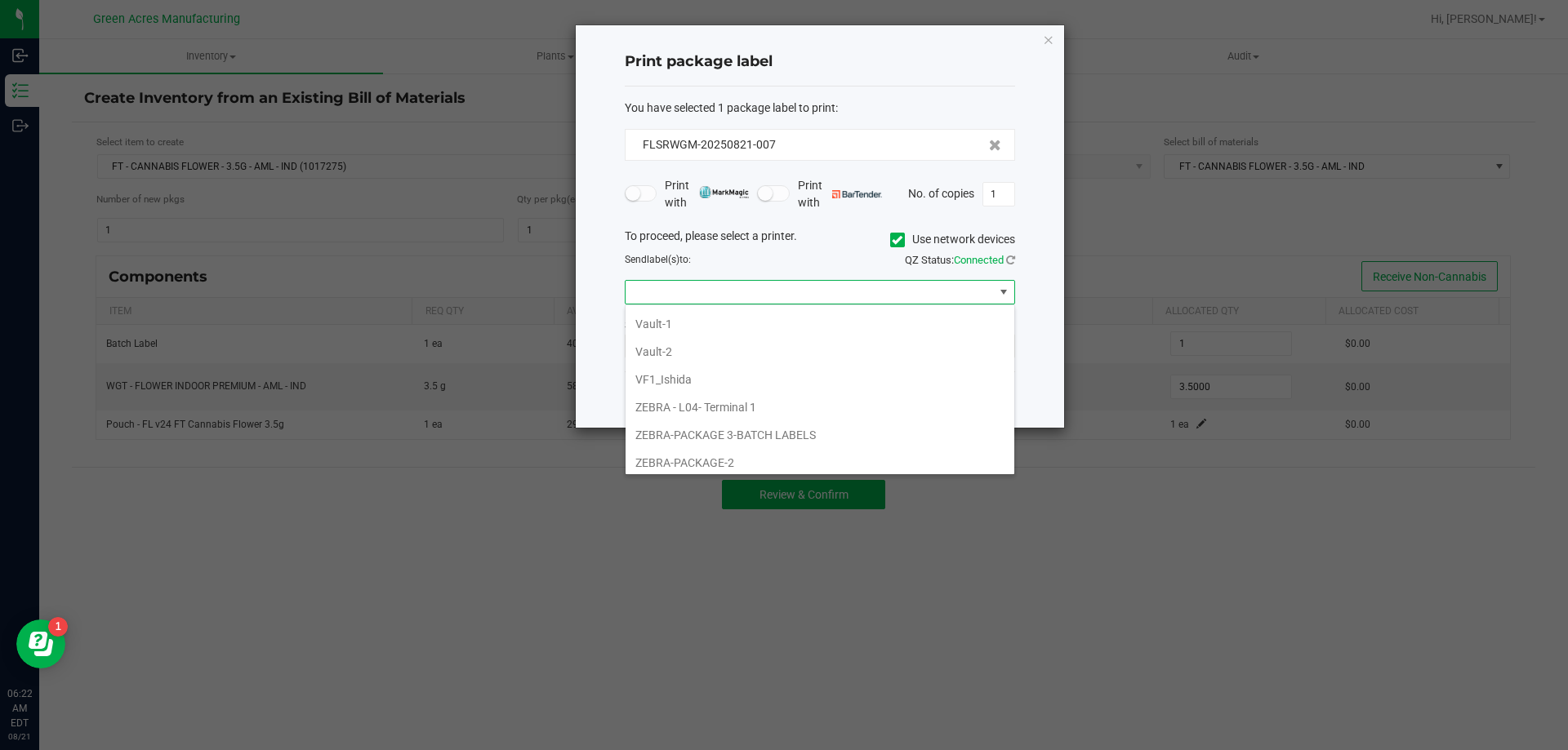
scroll to position [697, 0]
click at [734, 369] on li "VF1_Ishida" at bounding box center [820, 375] width 389 height 28
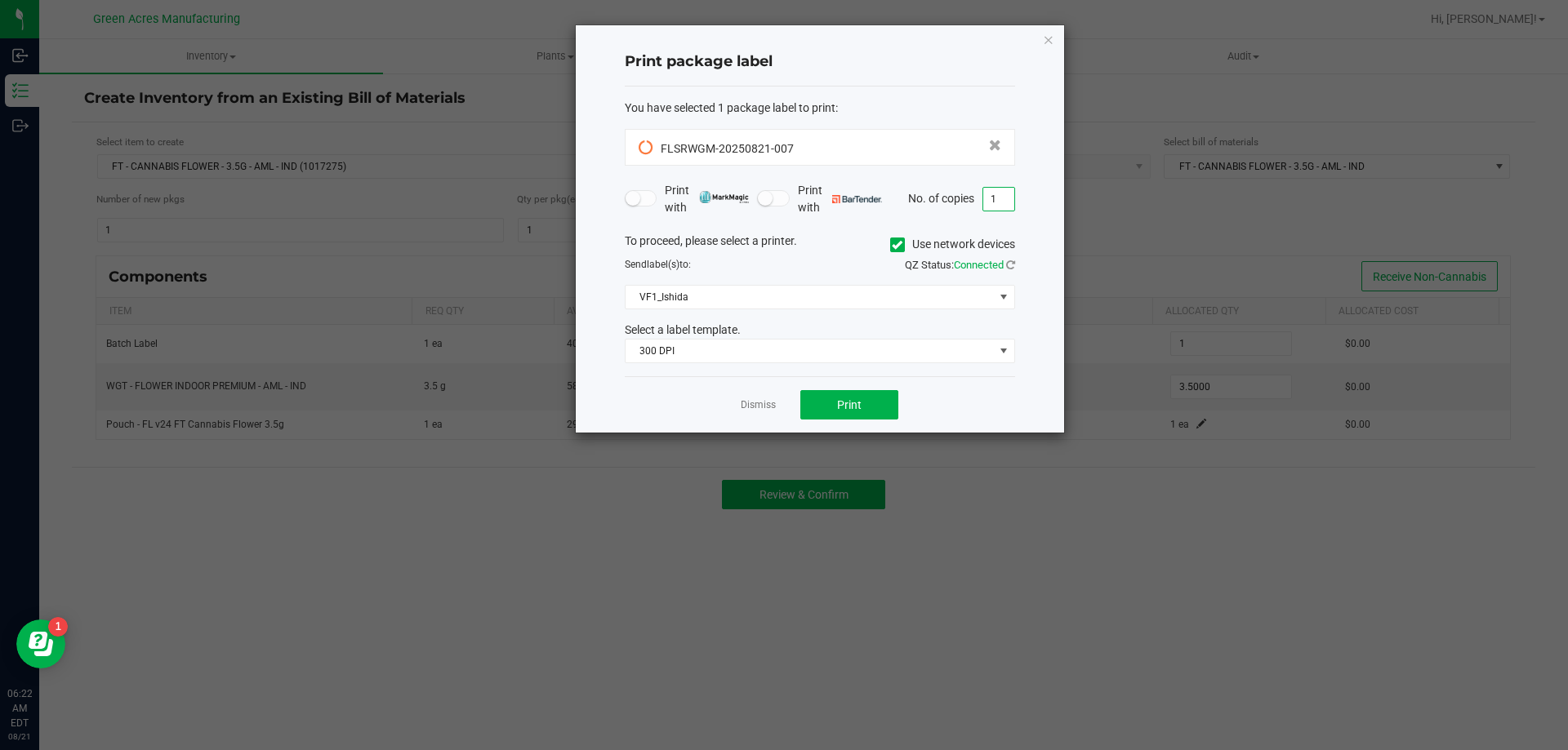
click at [993, 196] on input "1" at bounding box center [998, 199] width 31 height 23
click at [834, 400] on button "Print" at bounding box center [849, 405] width 98 height 30
click at [1047, 45] on icon "button" at bounding box center [1049, 40] width 12 height 20
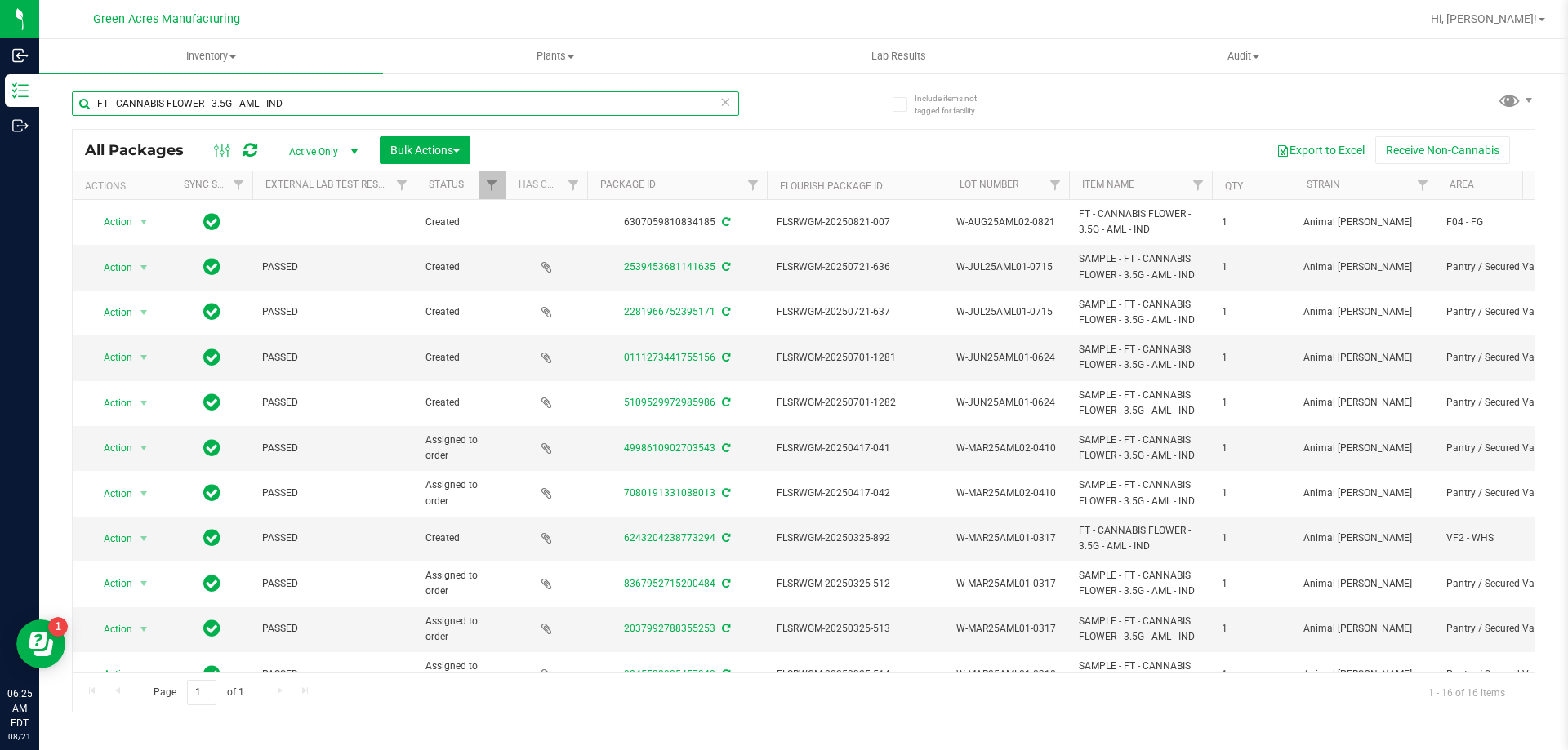
click at [230, 109] on input "FT - CANNABIS FLOWER - 3.5G - AML - IND" at bounding box center [405, 103] width 667 height 25
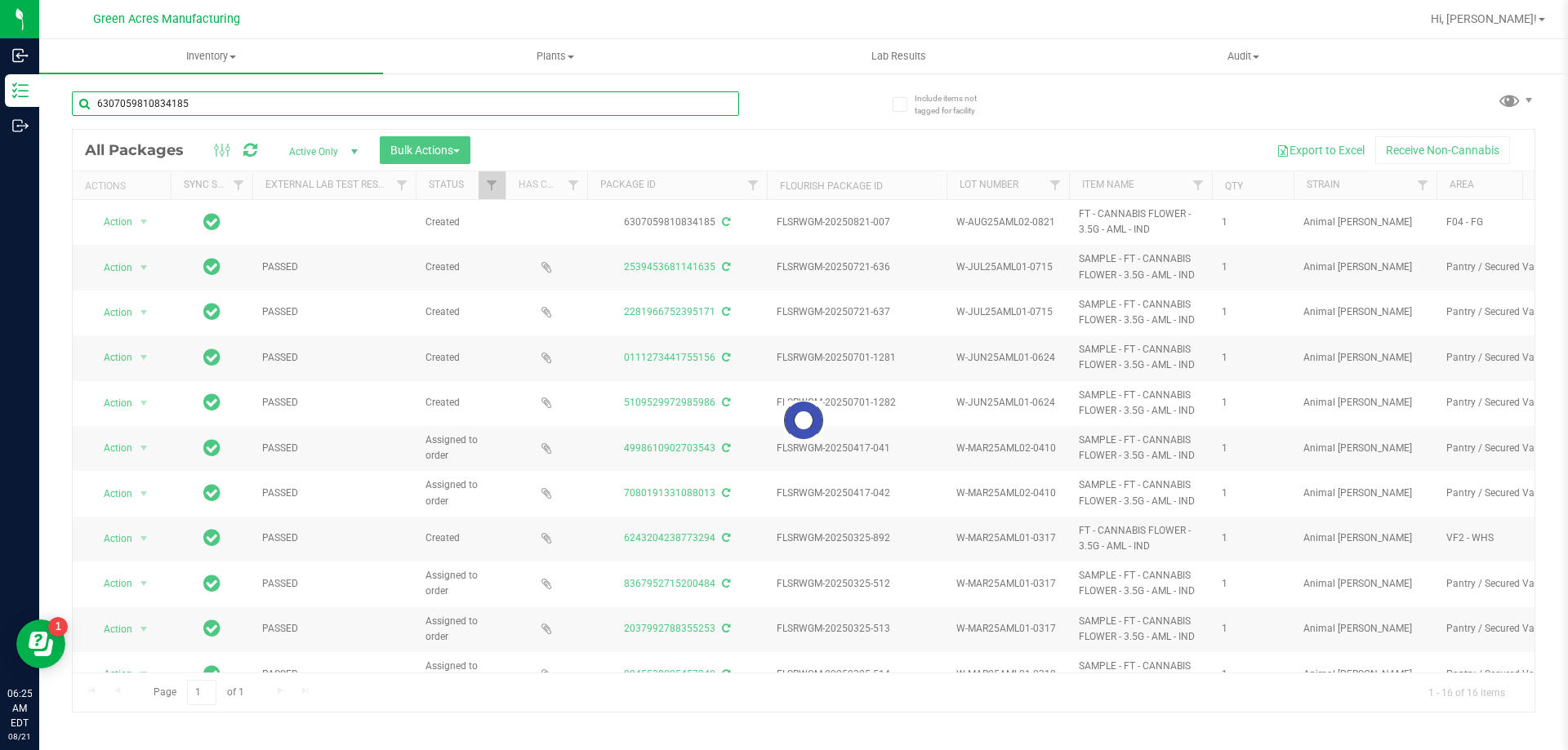
type input "6307059810834185"
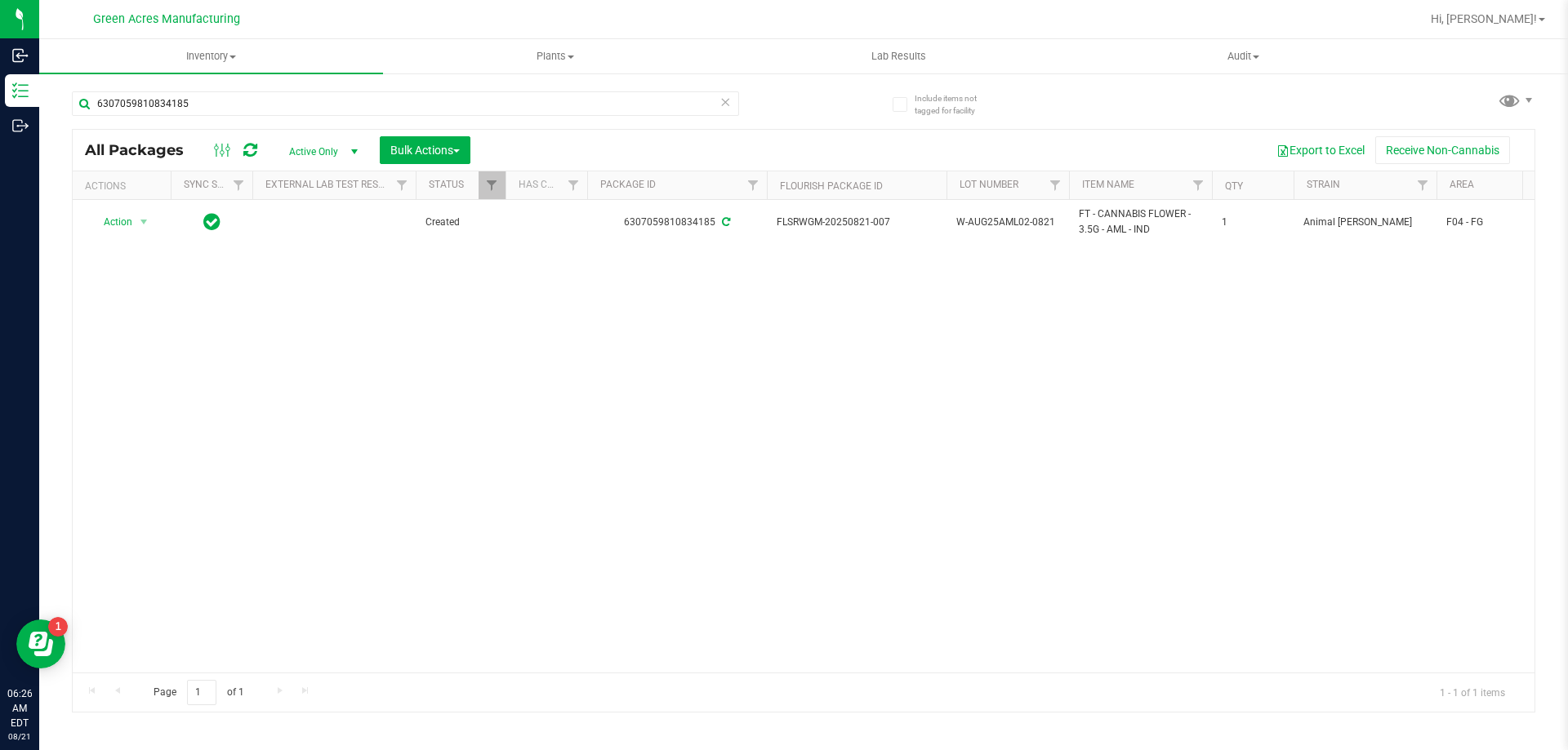
click at [319, 330] on div "Action Action Adjust qty Create package Edit attributes Global inventory Locate…" at bounding box center [803, 436] width 1462 height 473
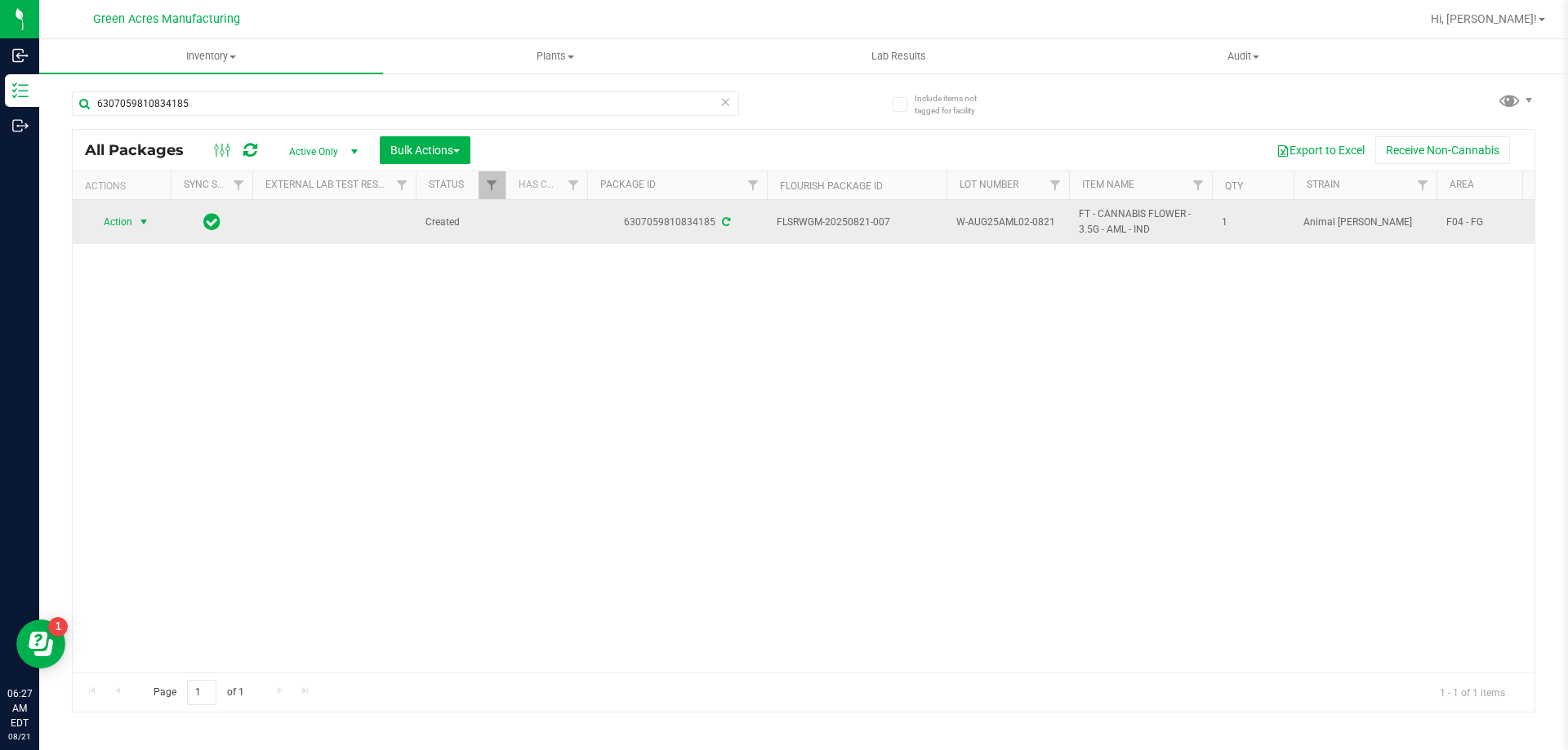
click at [146, 226] on span "select" at bounding box center [143, 222] width 13 height 13
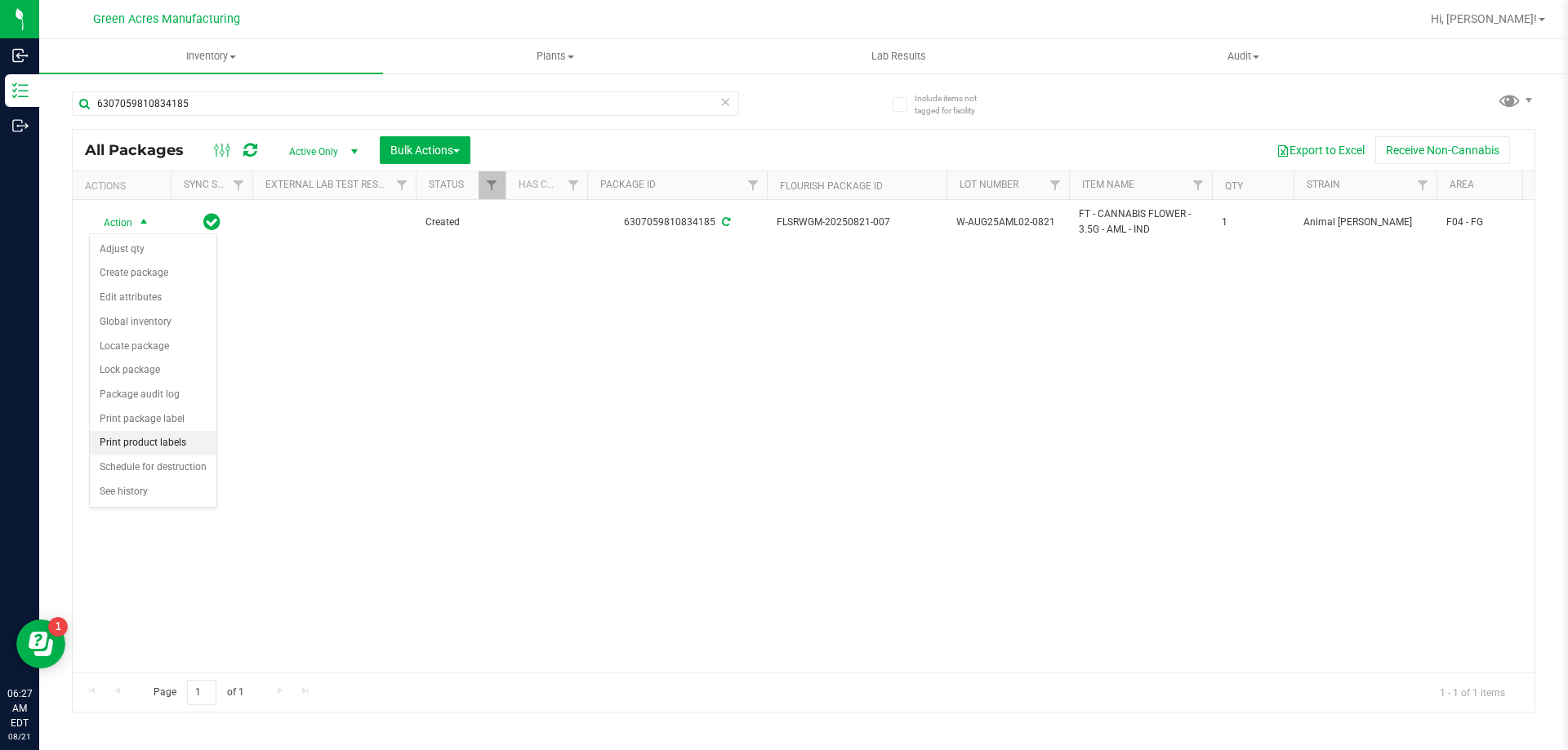
click at [164, 446] on li "Print product labels" at bounding box center [154, 443] width 127 height 25
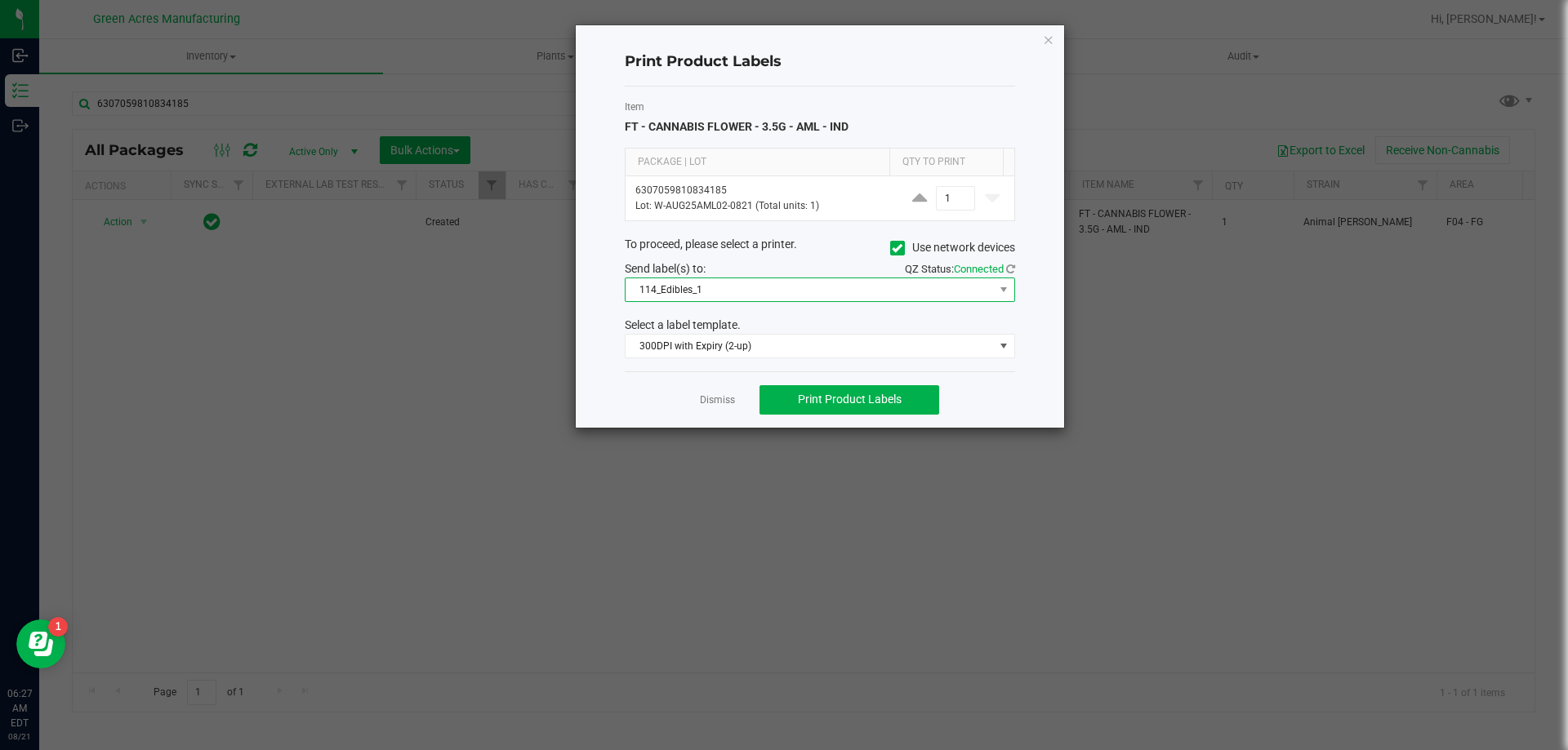
click at [744, 290] on span "114_Edibles_1" at bounding box center [810, 289] width 369 height 23
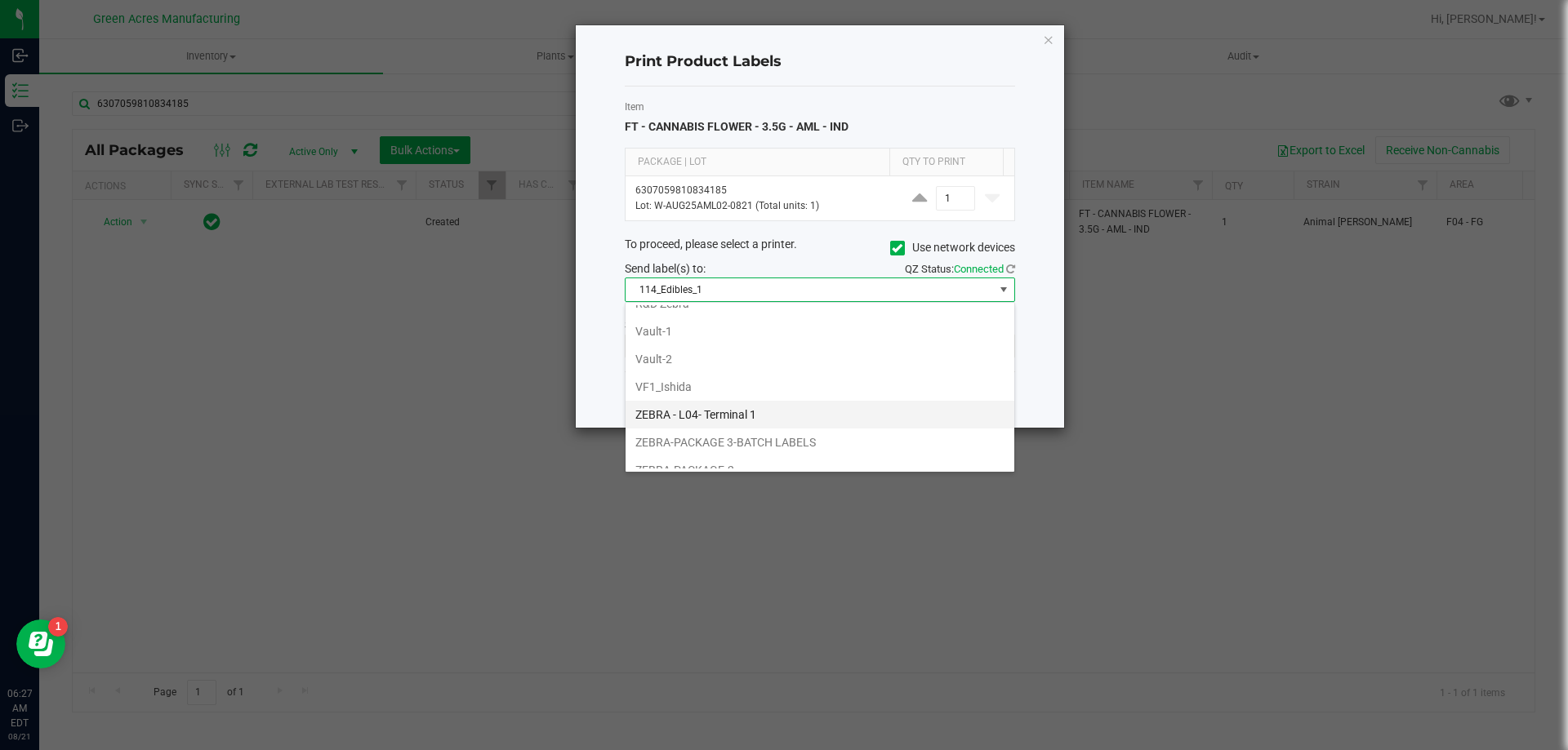
scroll to position [697, 0]
click at [740, 372] on li "VF1_Ishida" at bounding box center [820, 372] width 389 height 28
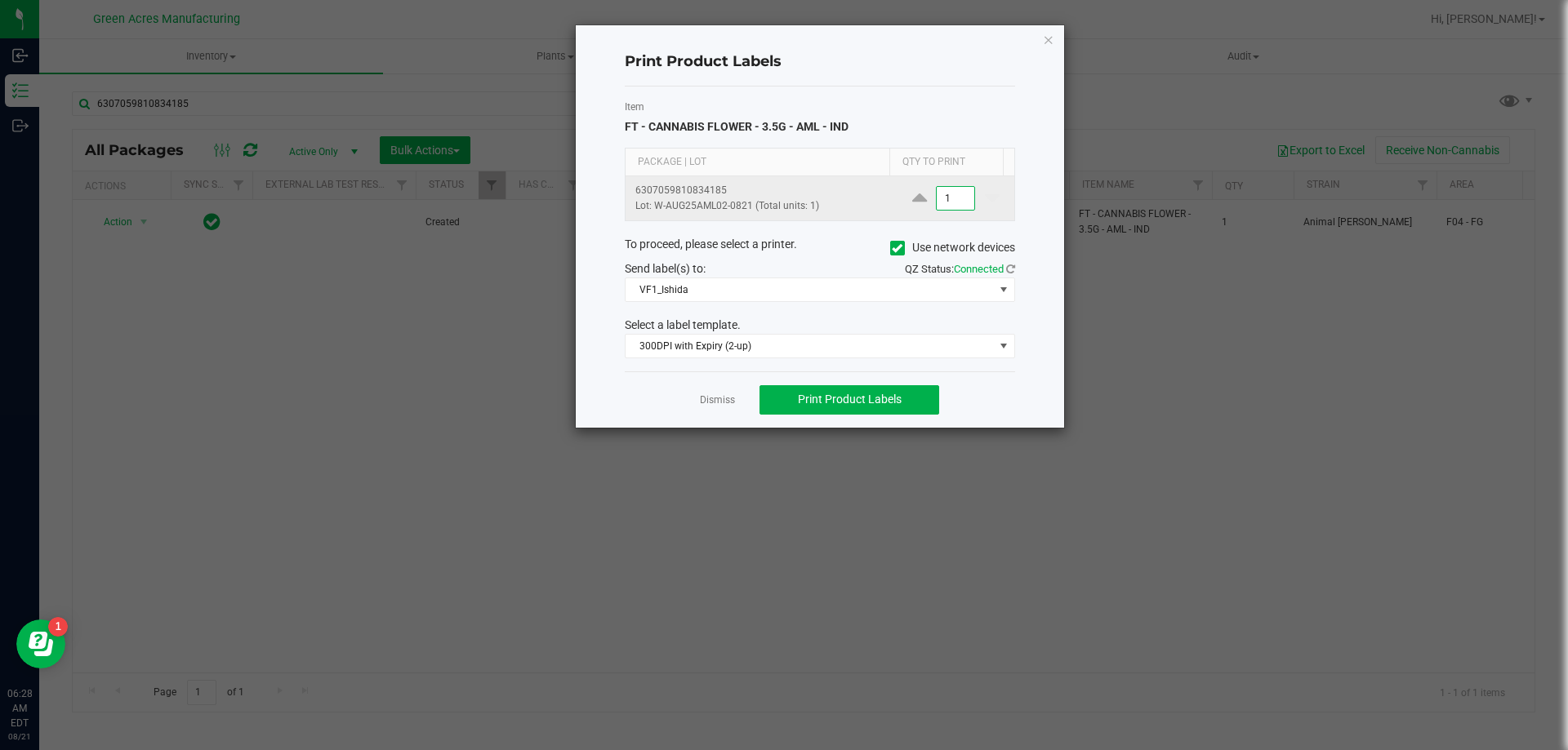
click at [938, 201] on input "1" at bounding box center [955, 198] width 38 height 23
type input "4"
click at [920, 398] on button "Print Product Labels" at bounding box center [848, 400] width 179 height 30
click at [875, 332] on div "Select a label template." at bounding box center [820, 325] width 415 height 17
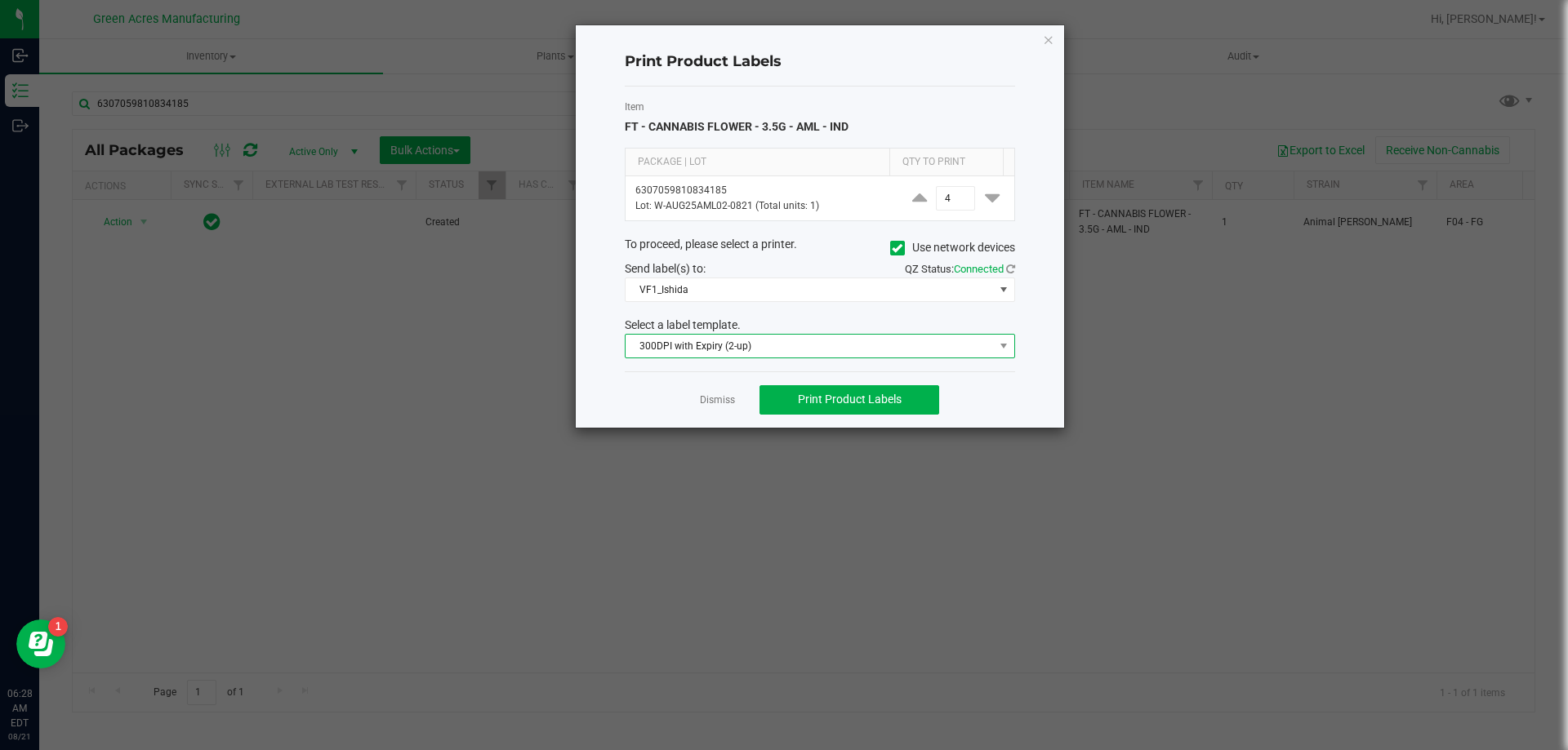
click at [857, 344] on span "300DPI with Expiry (2-up)" at bounding box center [810, 346] width 369 height 23
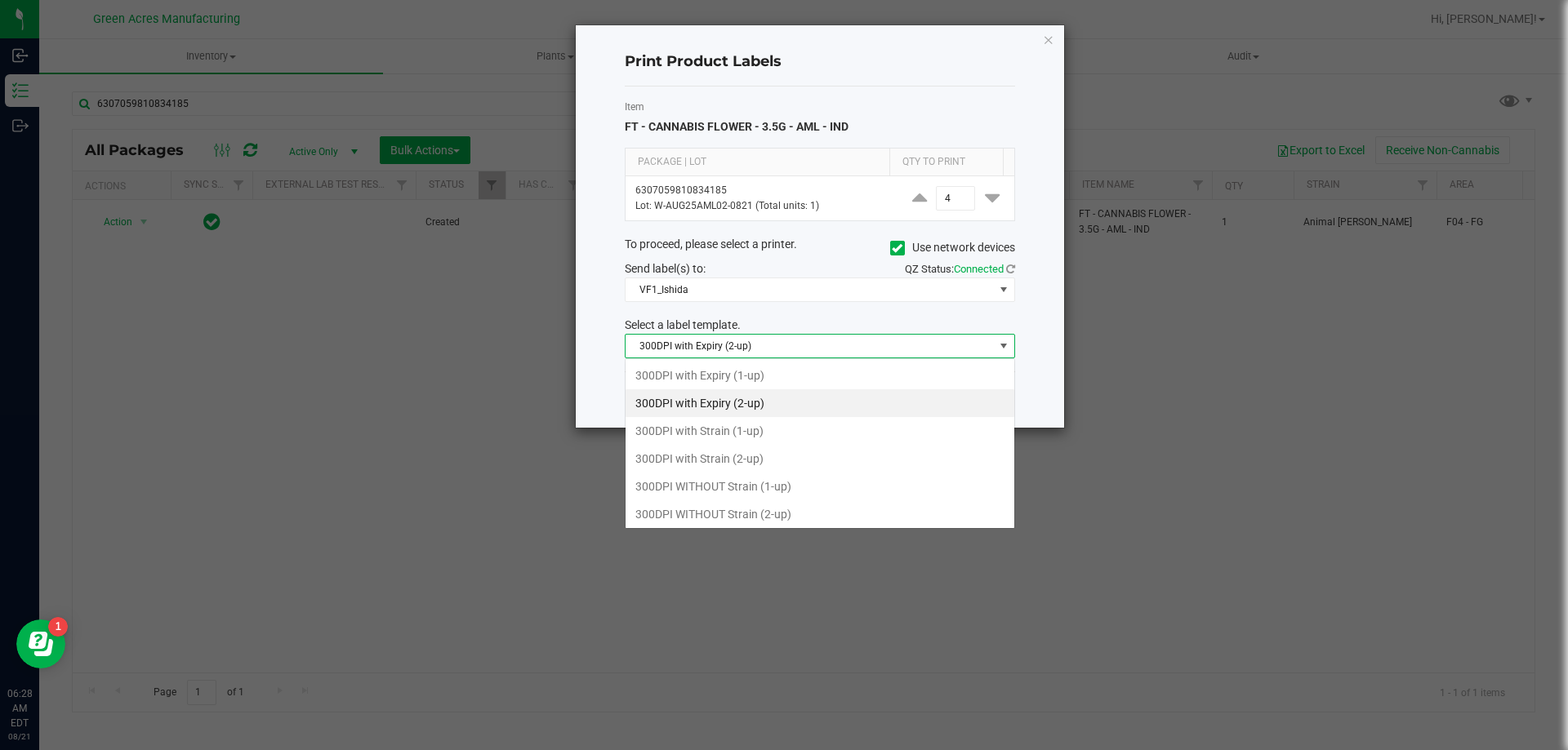
scroll to position [25, 391]
click at [788, 469] on li "300DPI with Strain (2-up)" at bounding box center [820, 459] width 389 height 28
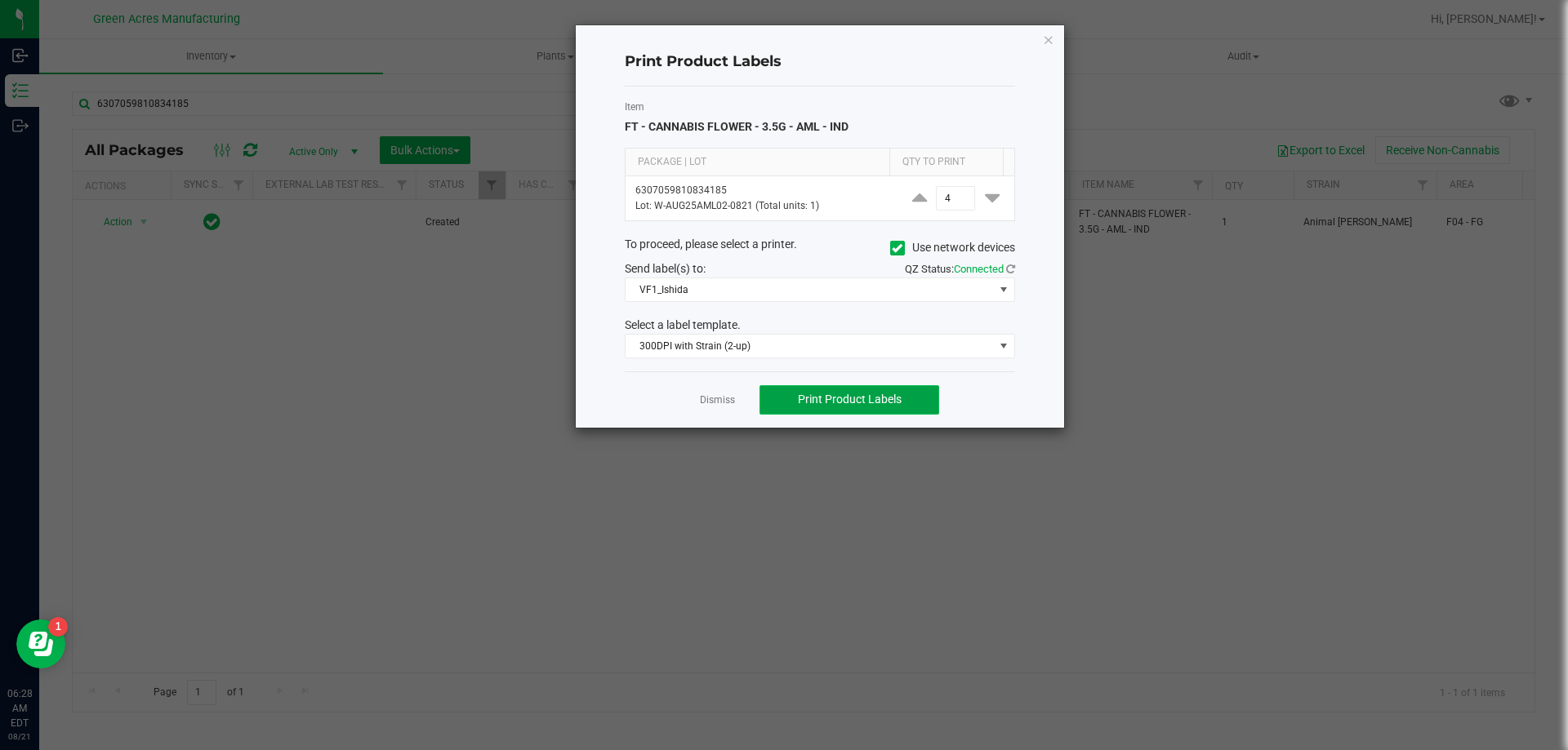
click at [851, 401] on span "Print Product Labels" at bounding box center [849, 398] width 104 height 13
click at [654, 289] on span "VF1_Ishida" at bounding box center [810, 289] width 369 height 23
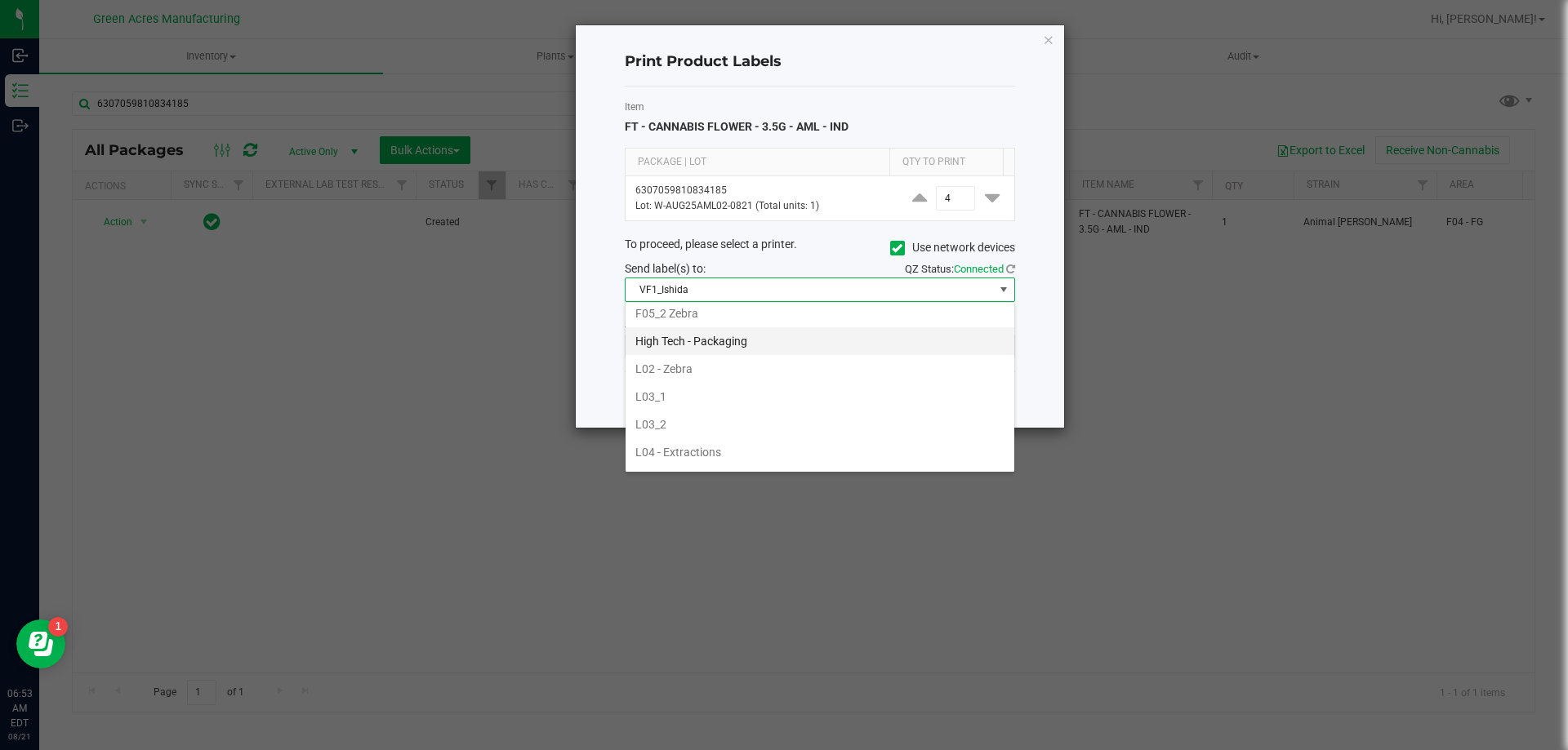
scroll to position [534, 0]
click at [806, 316] on li "High Tech - Packaging" at bounding box center [820, 313] width 389 height 28
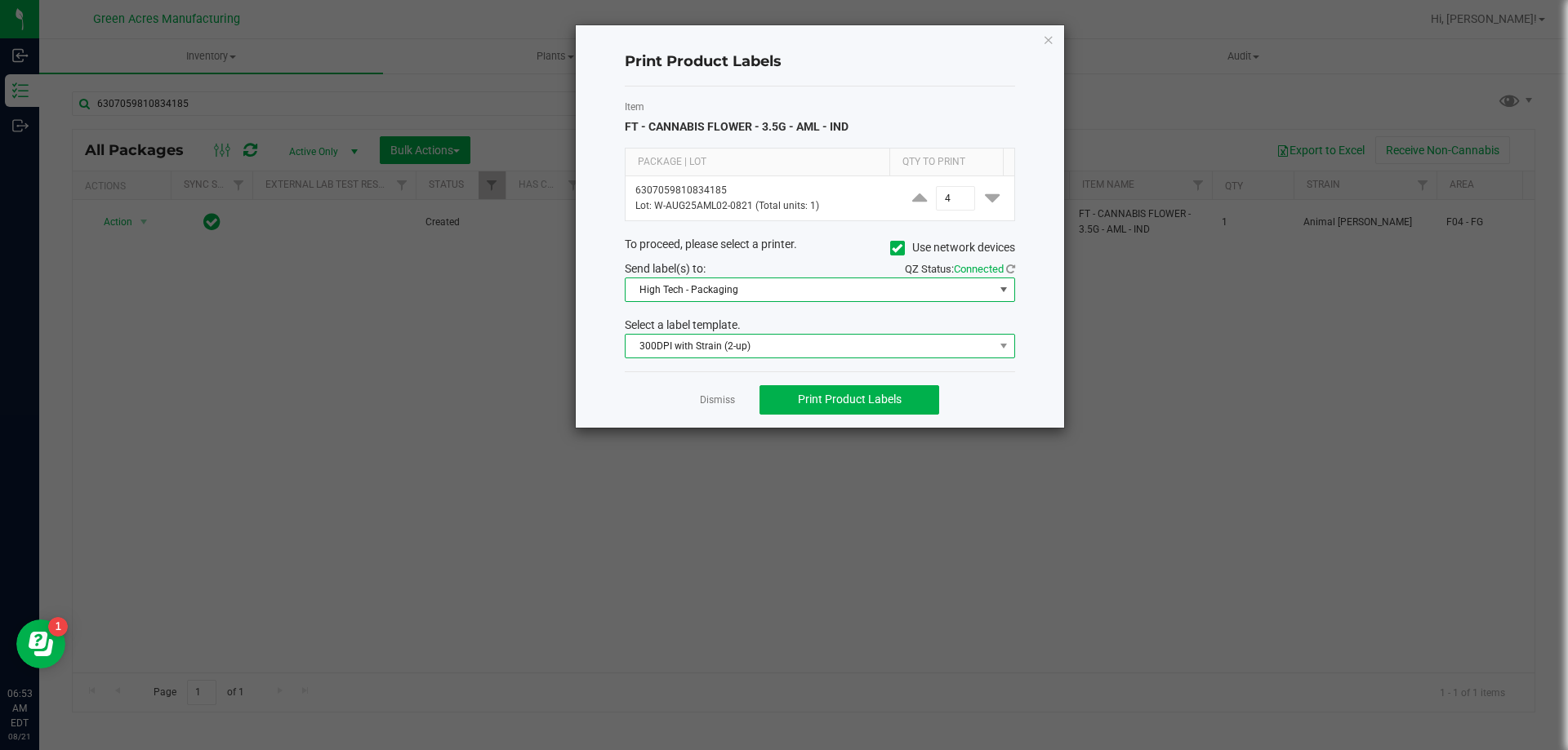
click at [787, 358] on span "300DPI with Strain (2-up)" at bounding box center [820, 346] width 391 height 25
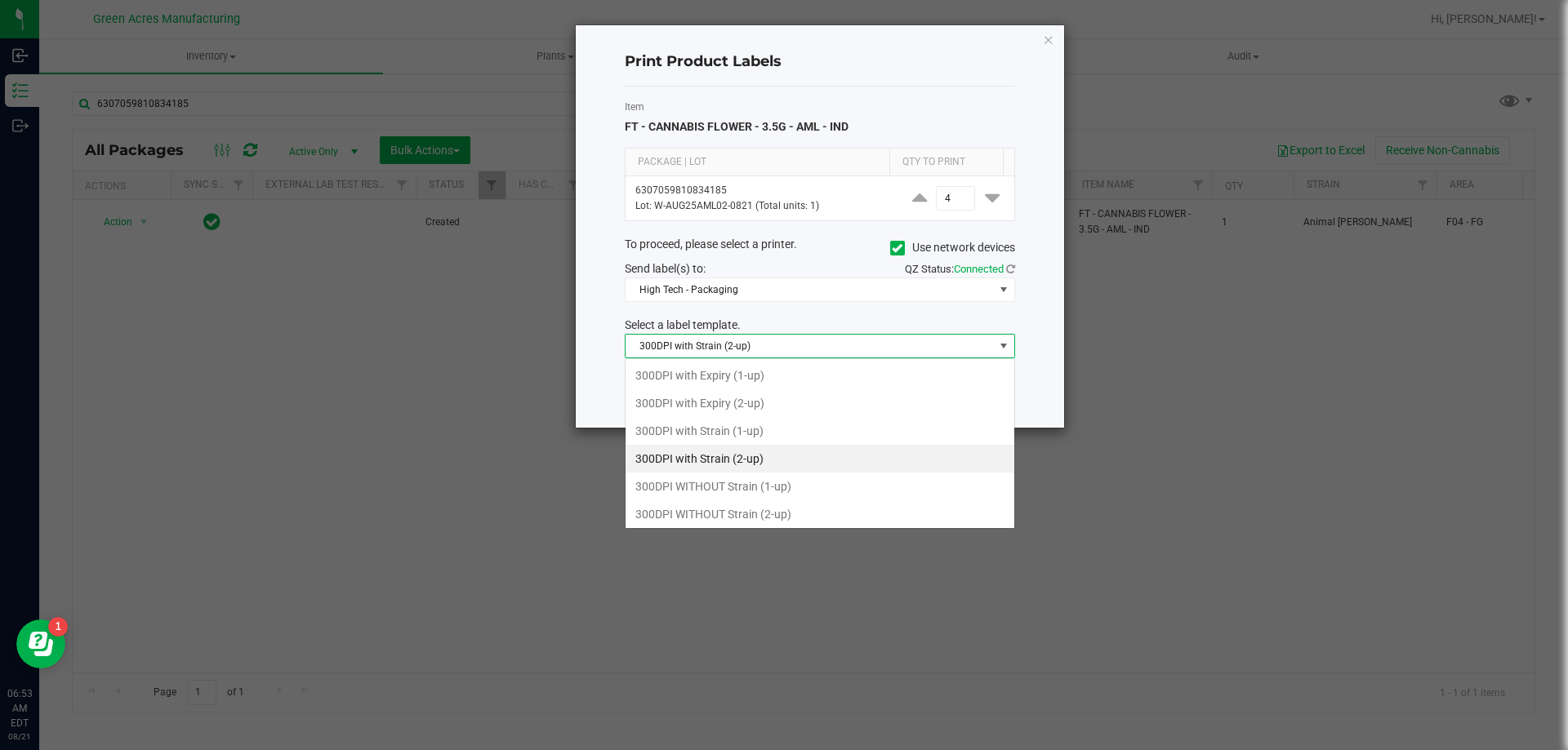
scroll to position [25, 391]
click at [787, 359] on div "300DPI with Expiry (1-up) 300DPI with Expiry (2-up) 300DPI with Strain (1-up) 3…" at bounding box center [820, 444] width 391 height 170
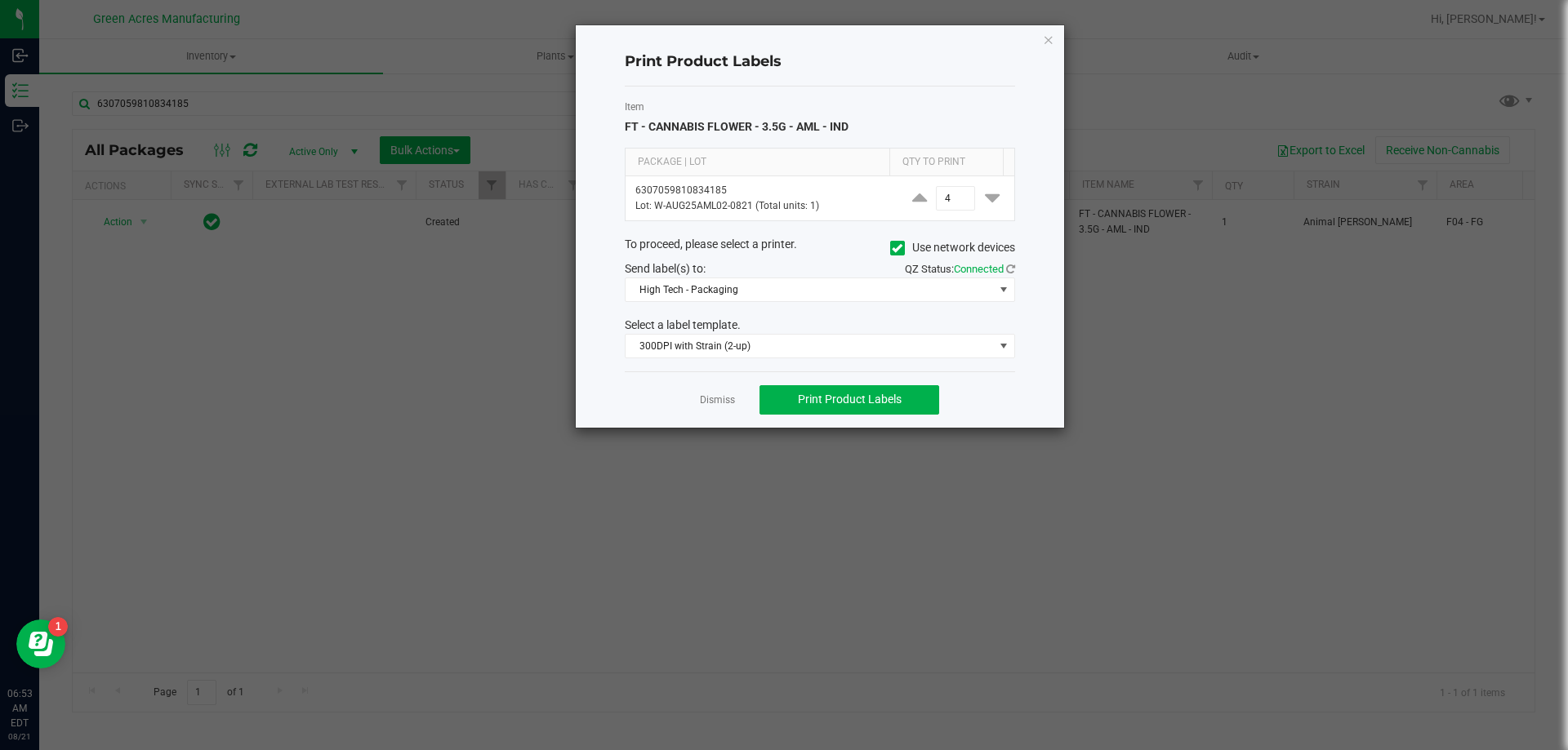
click at [800, 322] on div "Select a label template." at bounding box center [820, 325] width 415 height 17
click at [810, 397] on span "Print Product Labels" at bounding box center [849, 398] width 104 height 13
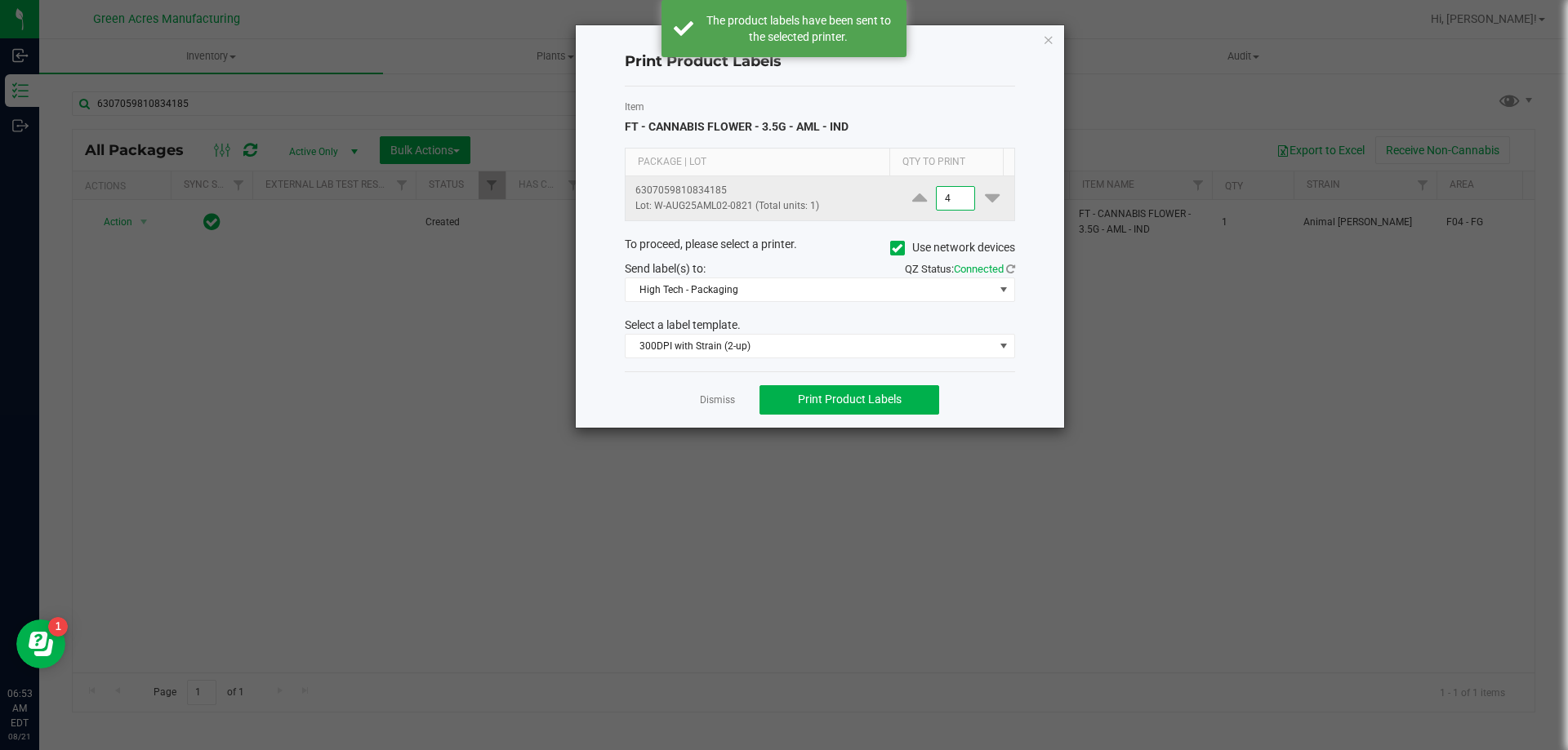
click at [947, 206] on input "4" at bounding box center [955, 198] width 38 height 23
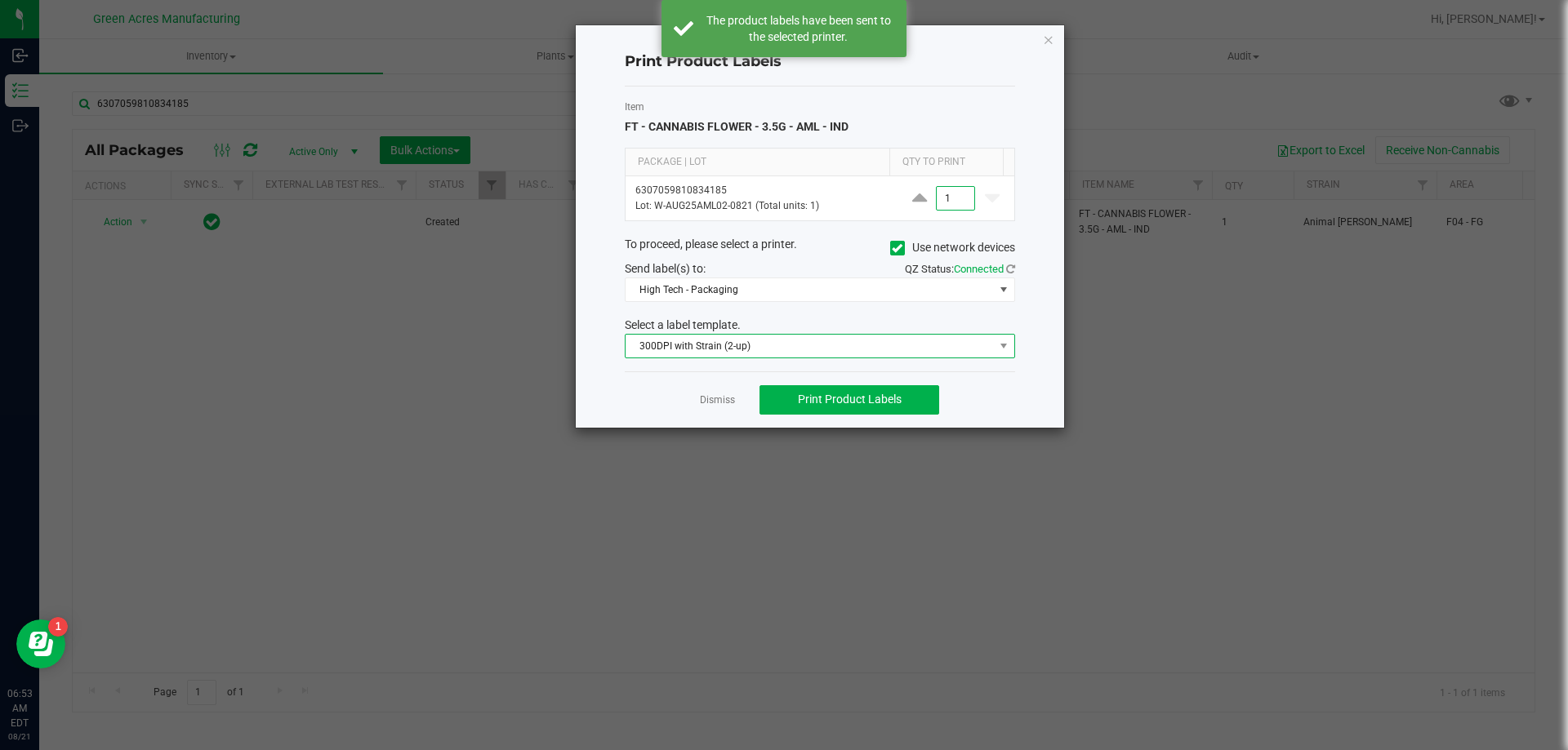
click at [663, 341] on span "300DPI with Strain (2-up)" at bounding box center [810, 346] width 369 height 23
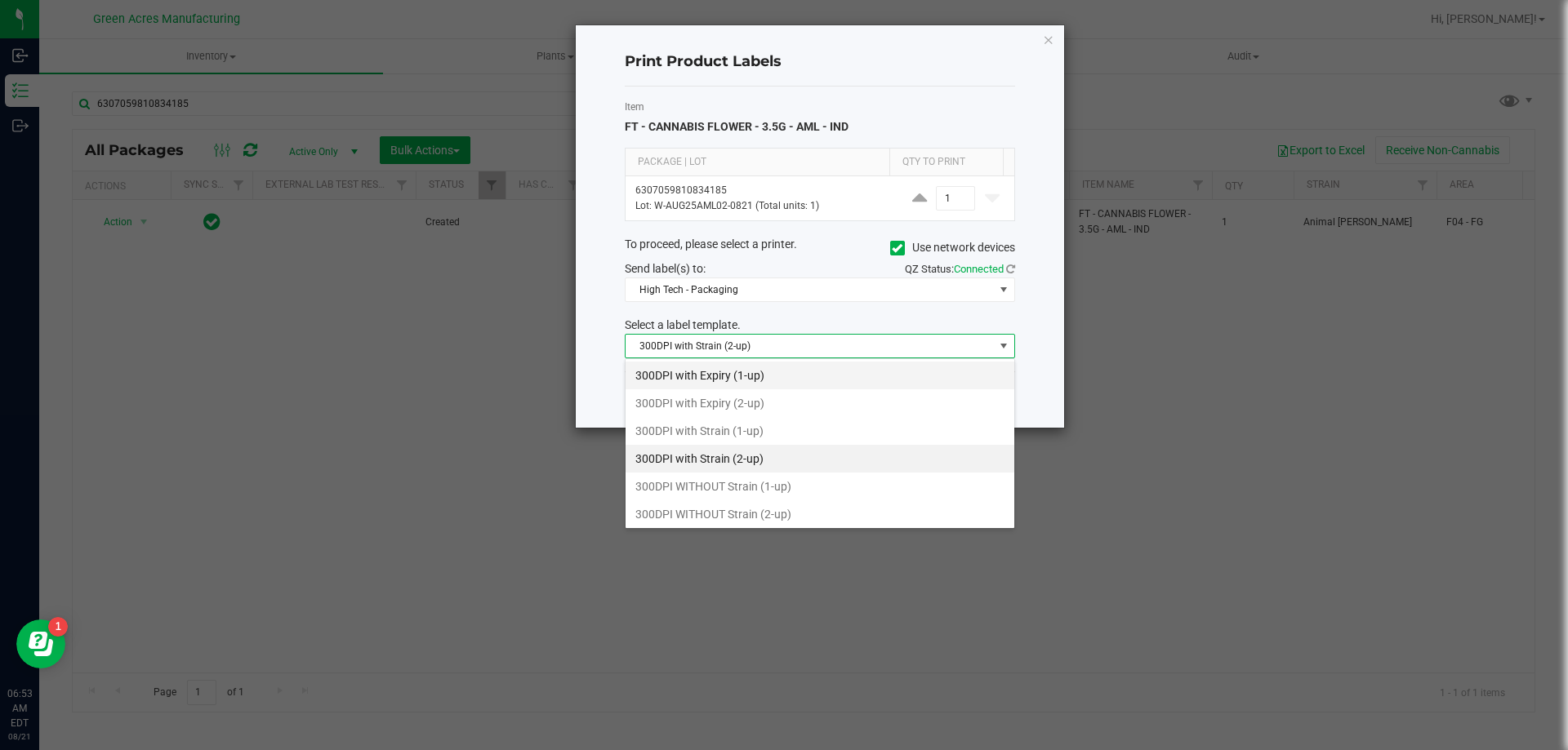
click at [668, 378] on li "300DPI with Expiry (1-up)" at bounding box center [820, 375] width 389 height 28
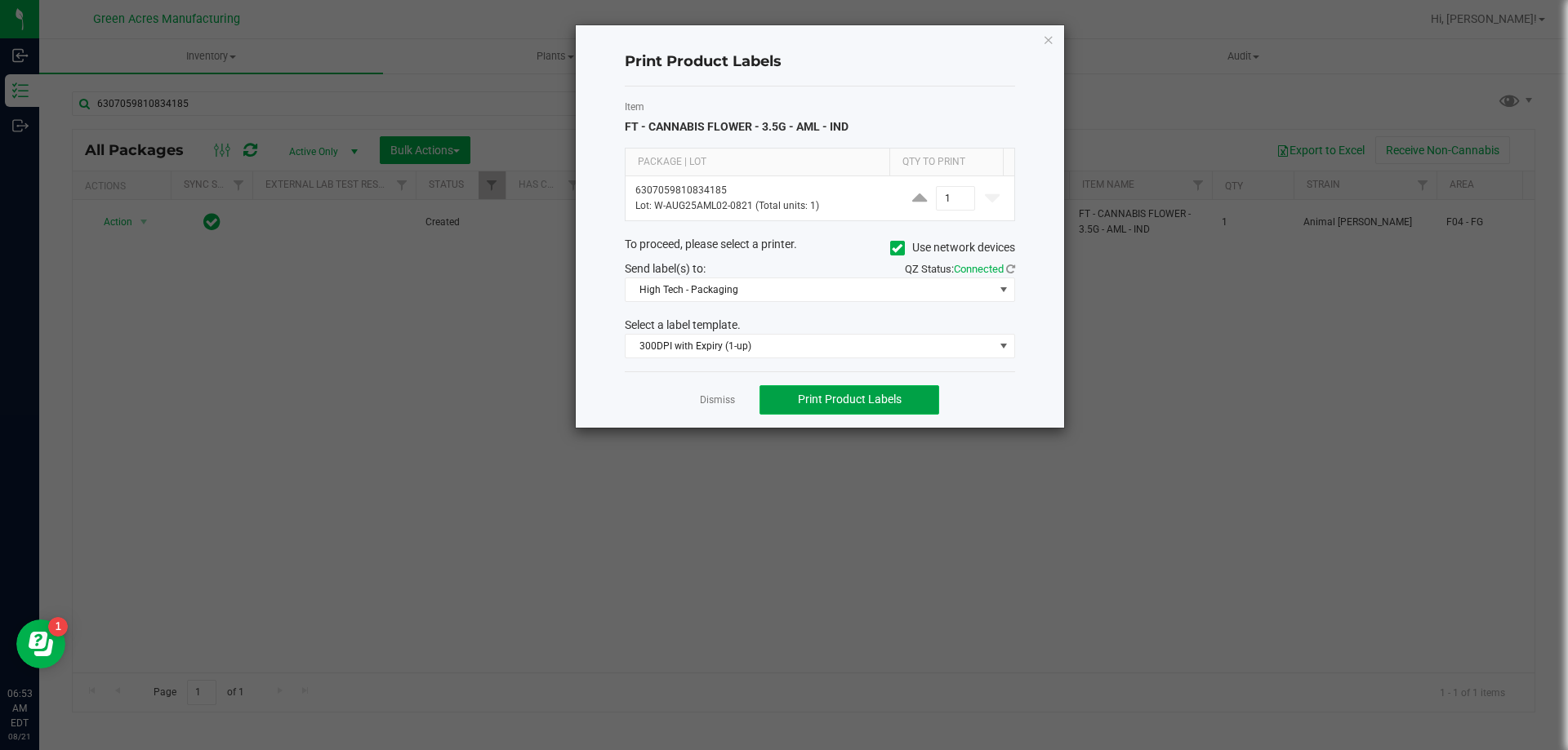
click at [847, 407] on button "Print Product Labels" at bounding box center [848, 400] width 179 height 30
click at [814, 393] on span "Print Product Labels" at bounding box center [849, 398] width 104 height 13
click at [750, 283] on span "High Tech - Packaging" at bounding box center [810, 289] width 369 height 23
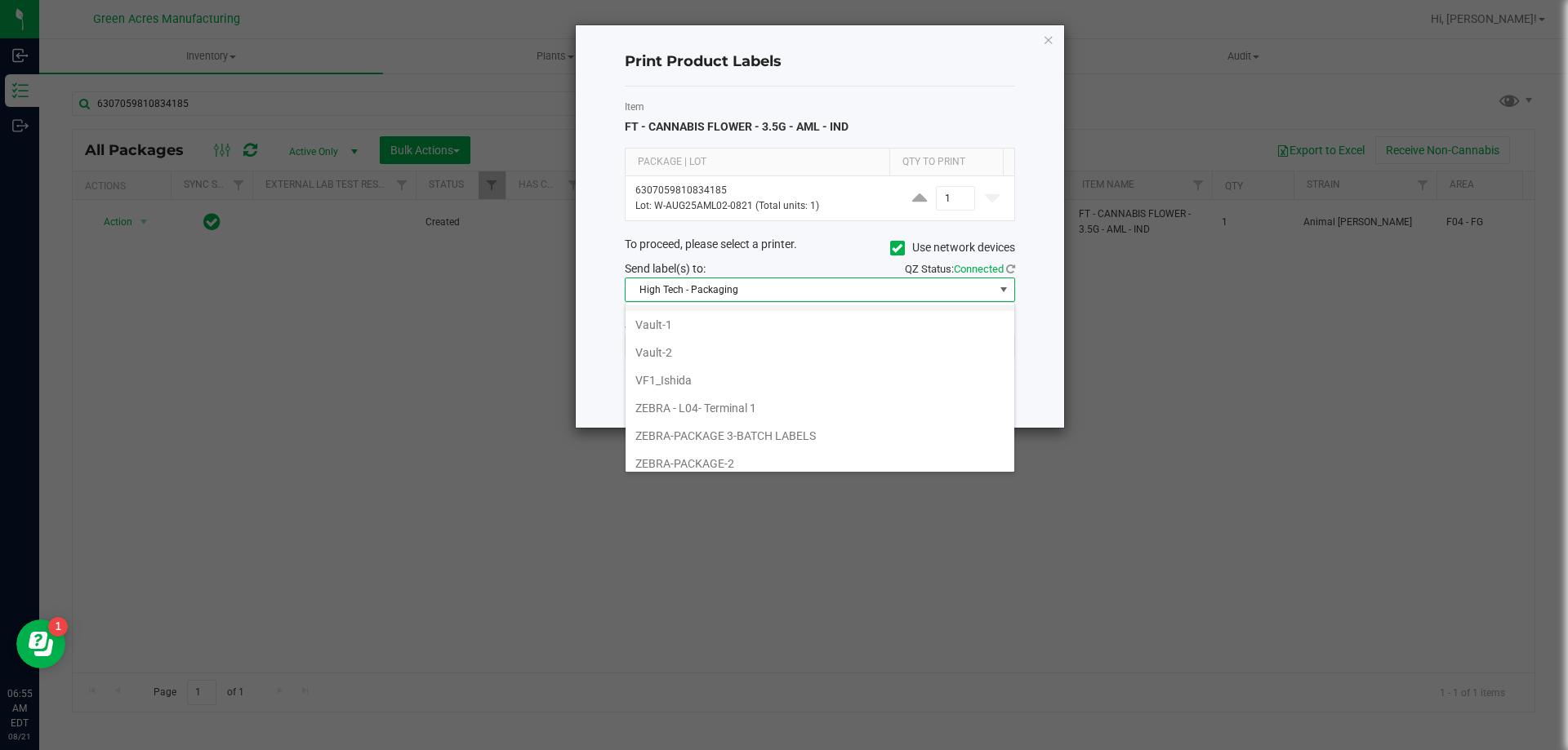
scroll to position [697, 0]
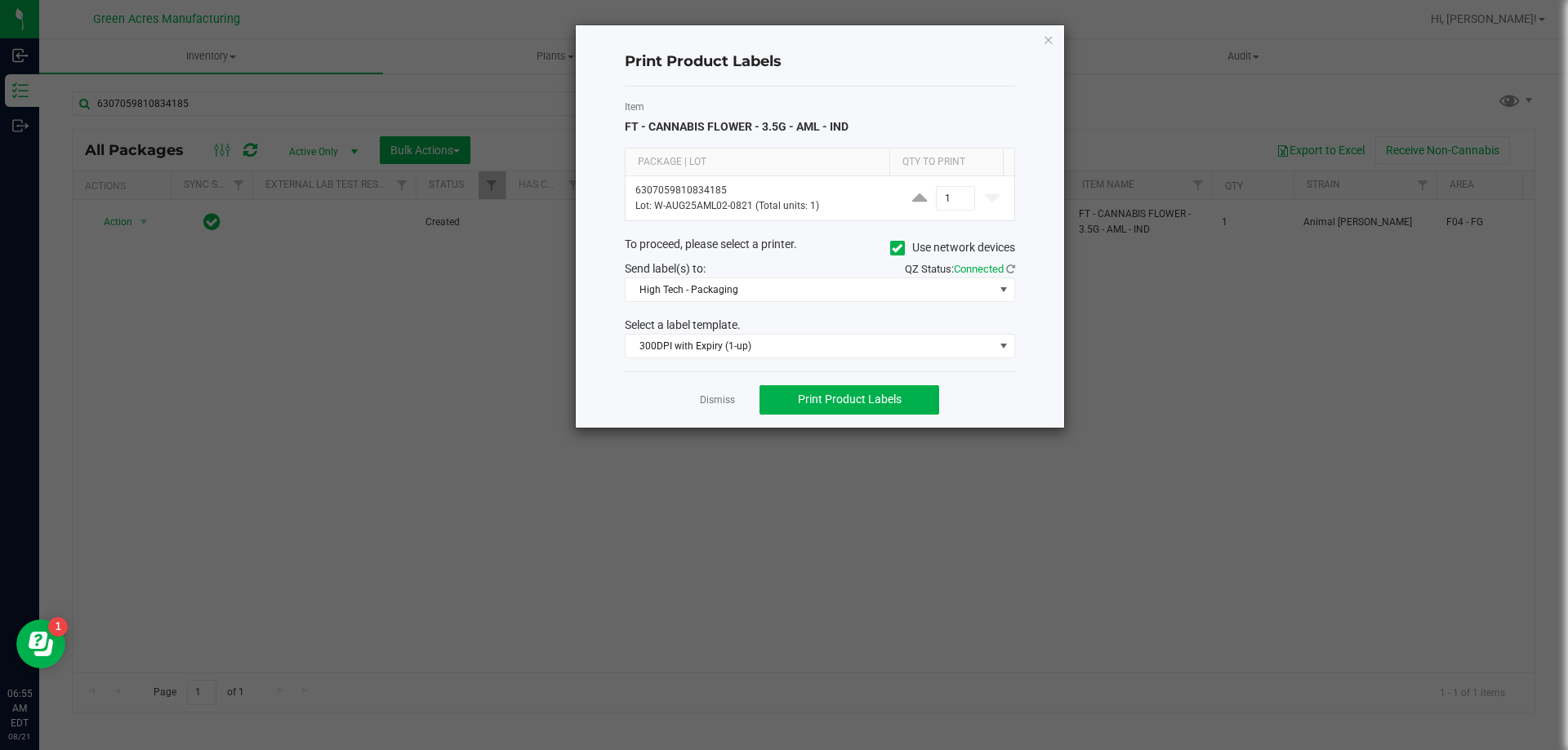
click at [1131, 424] on ngb-modal-window "Print Product Labels Item FT - CANNABIS FLOWER - 3.5G - AML - IND Package | Lot…" at bounding box center [790, 375] width 1581 height 750
click at [822, 284] on span "High Tech - Packaging" at bounding box center [810, 289] width 369 height 23
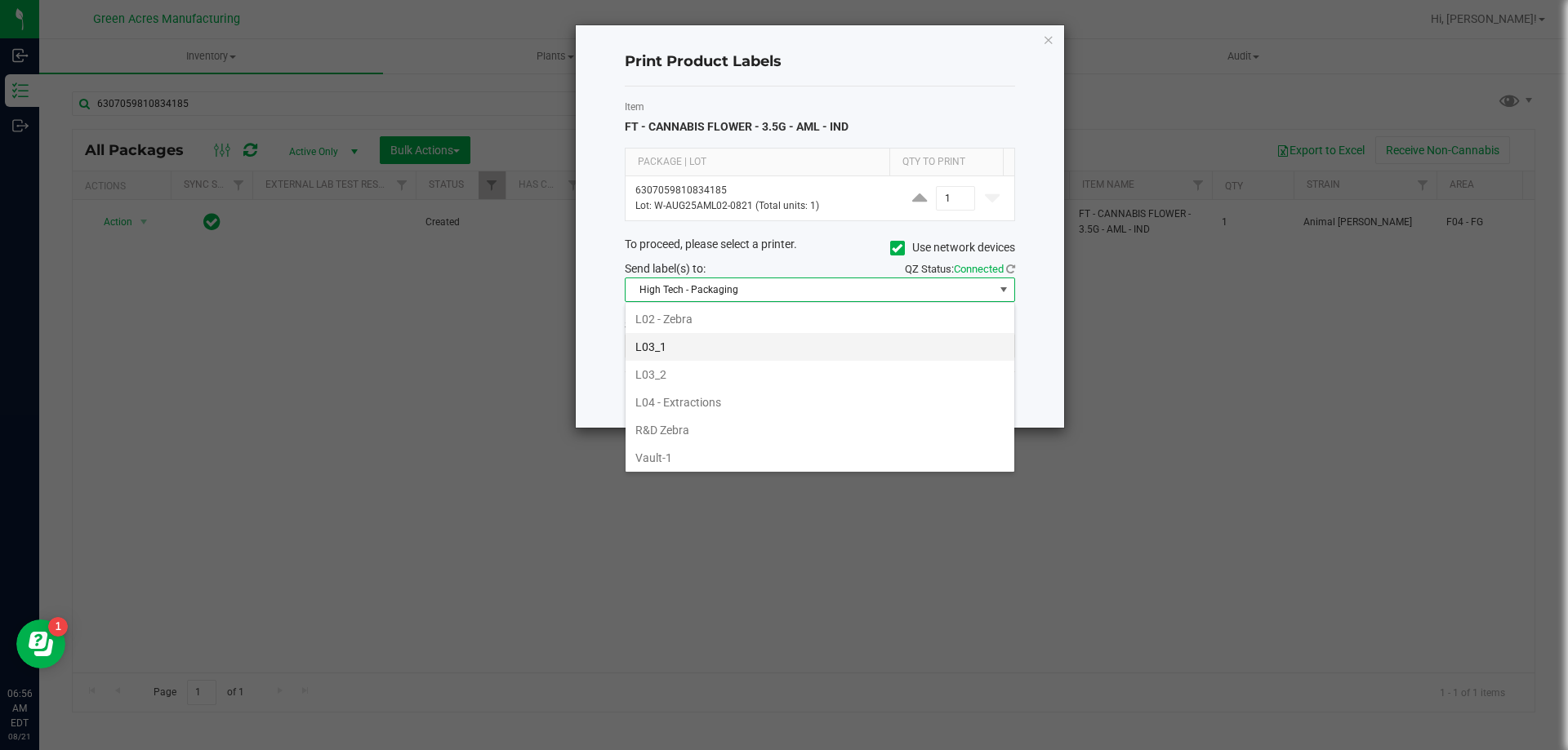
scroll to position [637, 0]
click at [714, 428] on li "VF1_Ishida" at bounding box center [820, 432] width 389 height 28
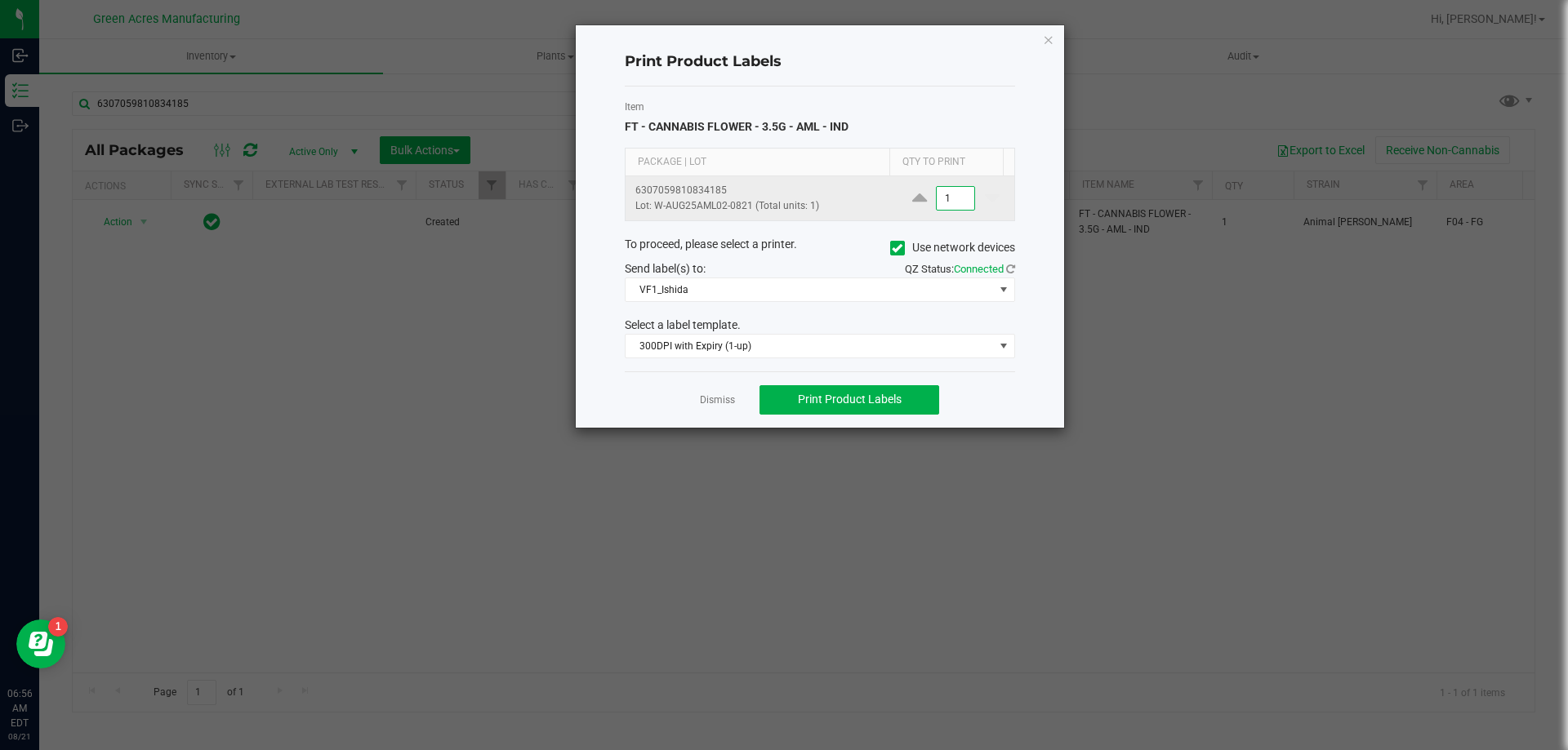
click at [960, 202] on input "1" at bounding box center [955, 198] width 38 height 23
type input "4"
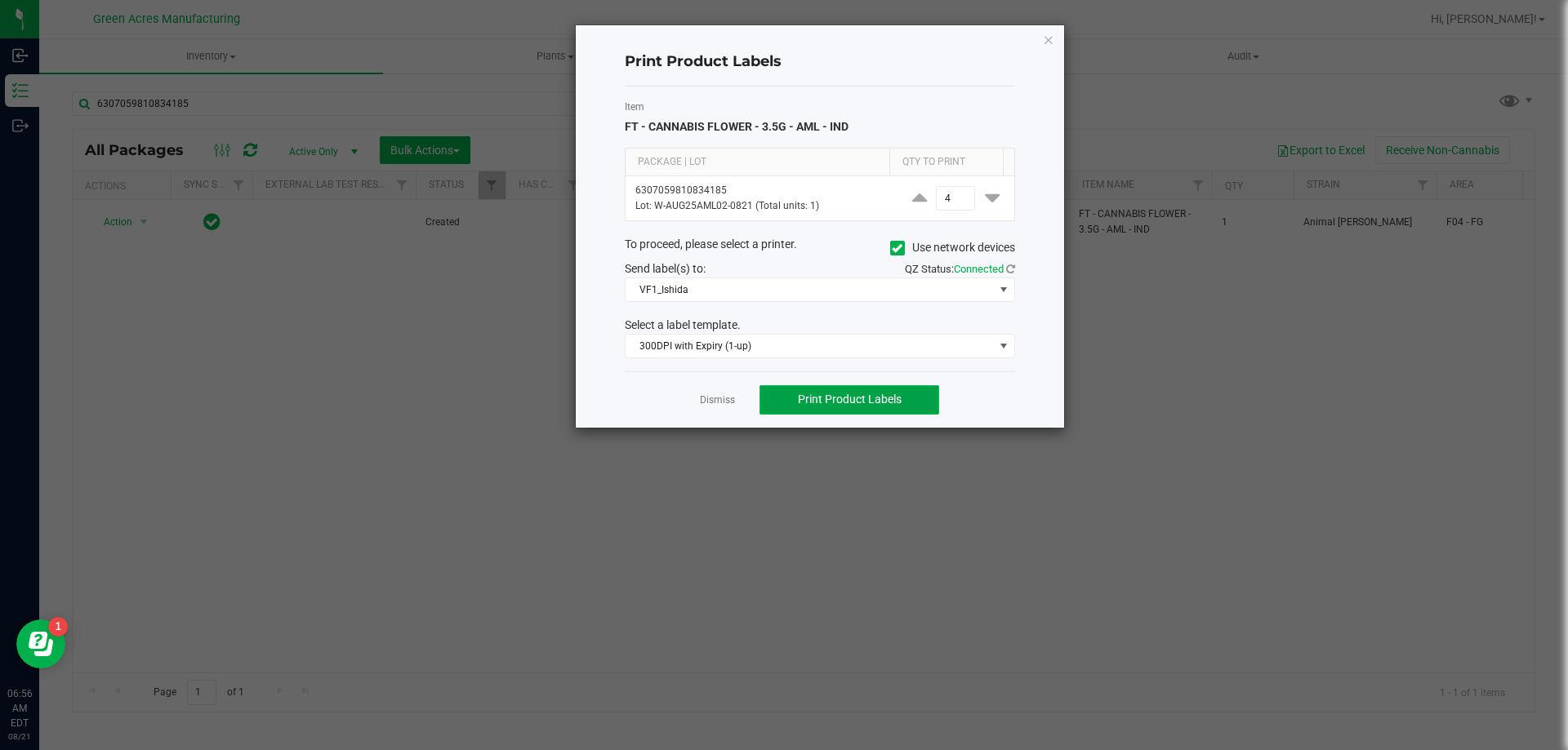
click at [904, 405] on button "Print Product Labels" at bounding box center [848, 400] width 179 height 30
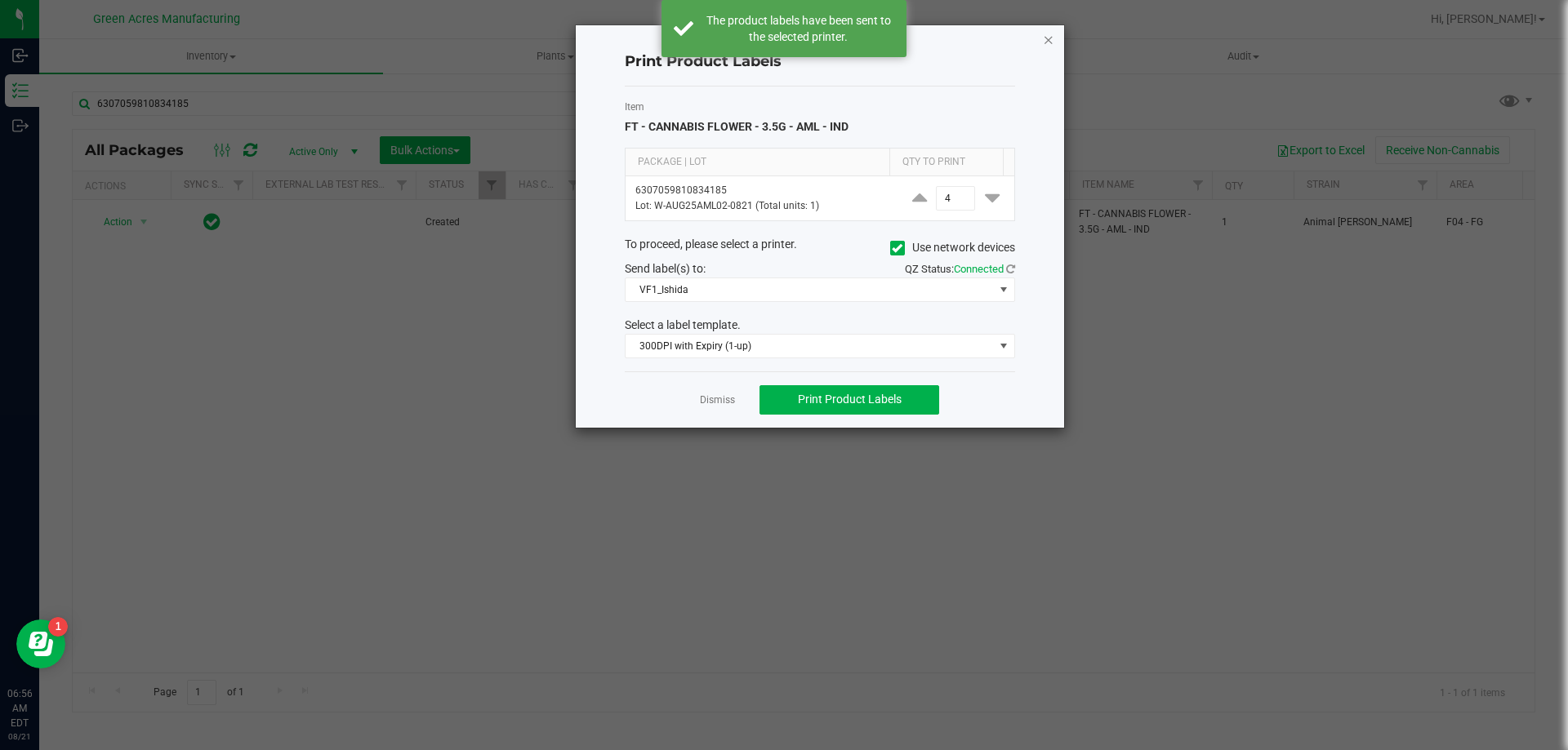
click at [1043, 38] on icon "button" at bounding box center [1049, 40] width 12 height 20
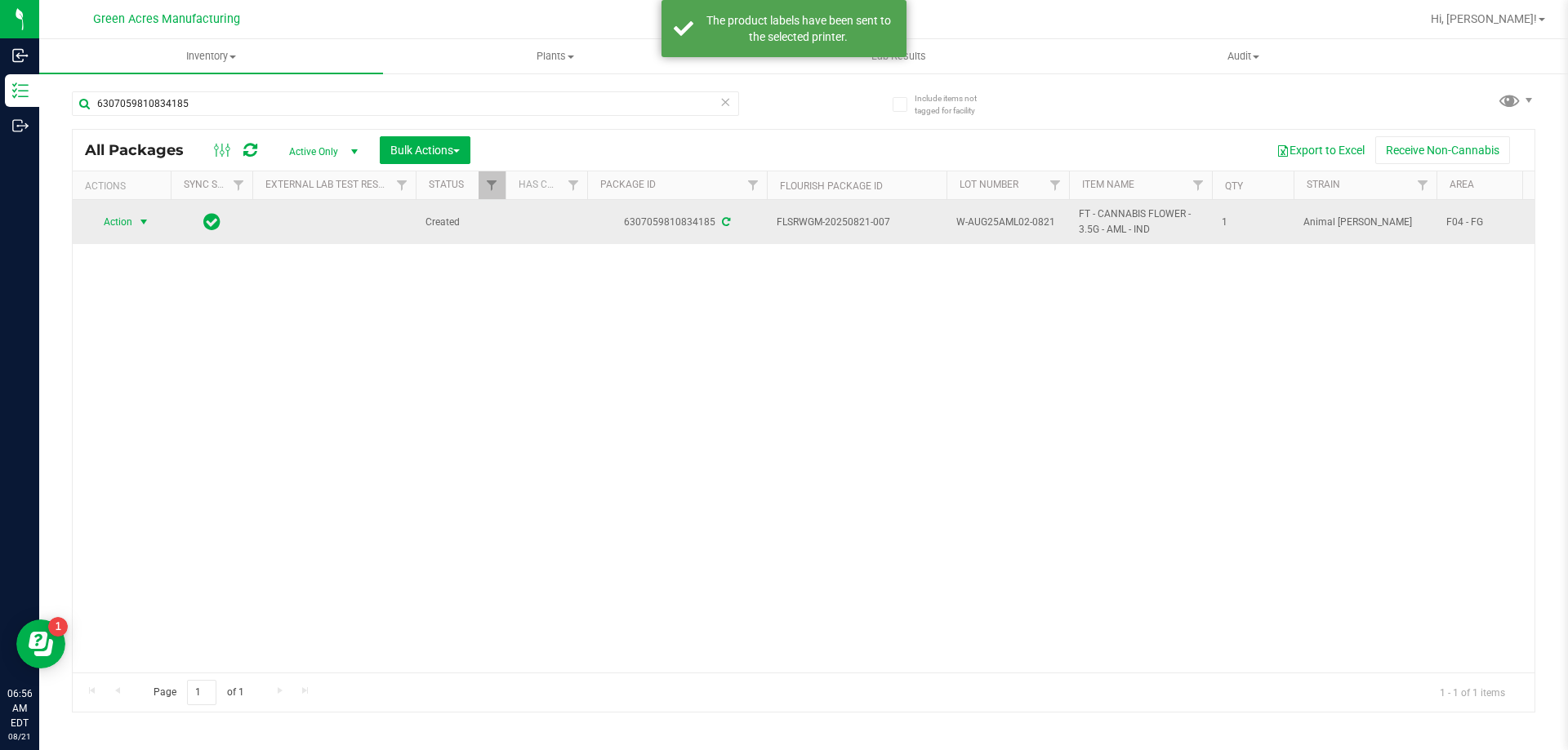
click at [128, 234] on span "Action" at bounding box center [111, 222] width 44 height 23
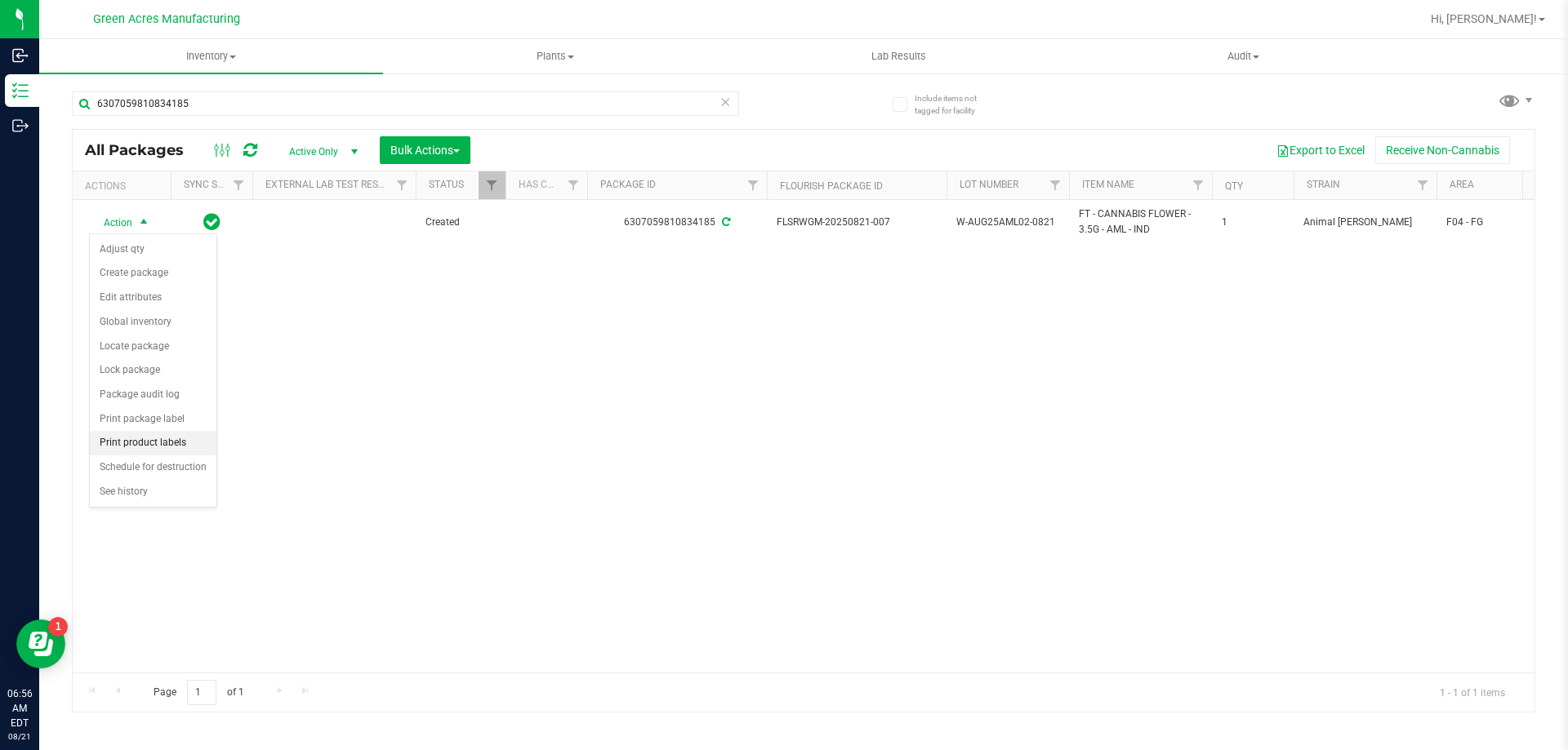
click at [161, 446] on li "Print product labels" at bounding box center [154, 443] width 127 height 25
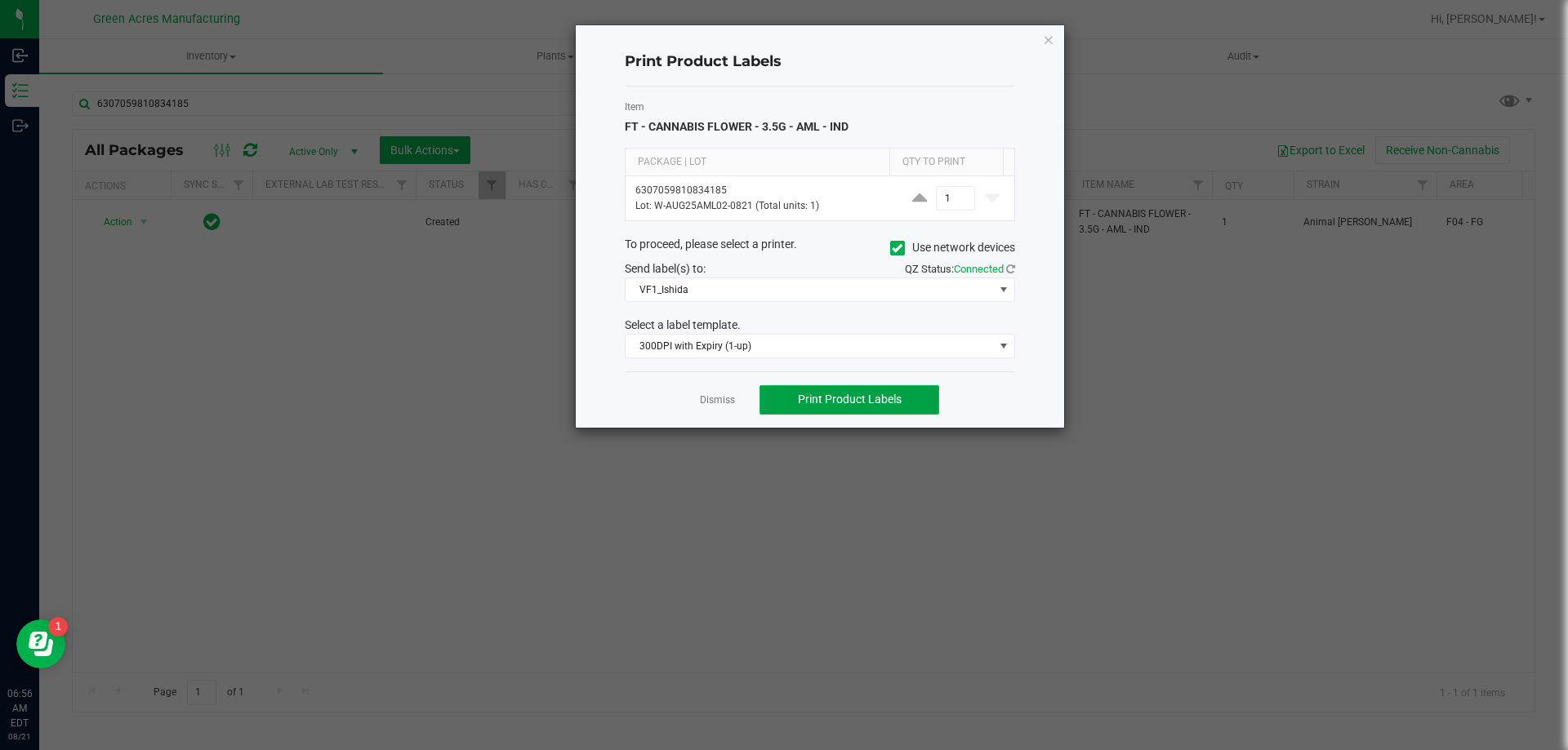
click at [816, 401] on span "Print Product Labels" at bounding box center [849, 398] width 104 height 13
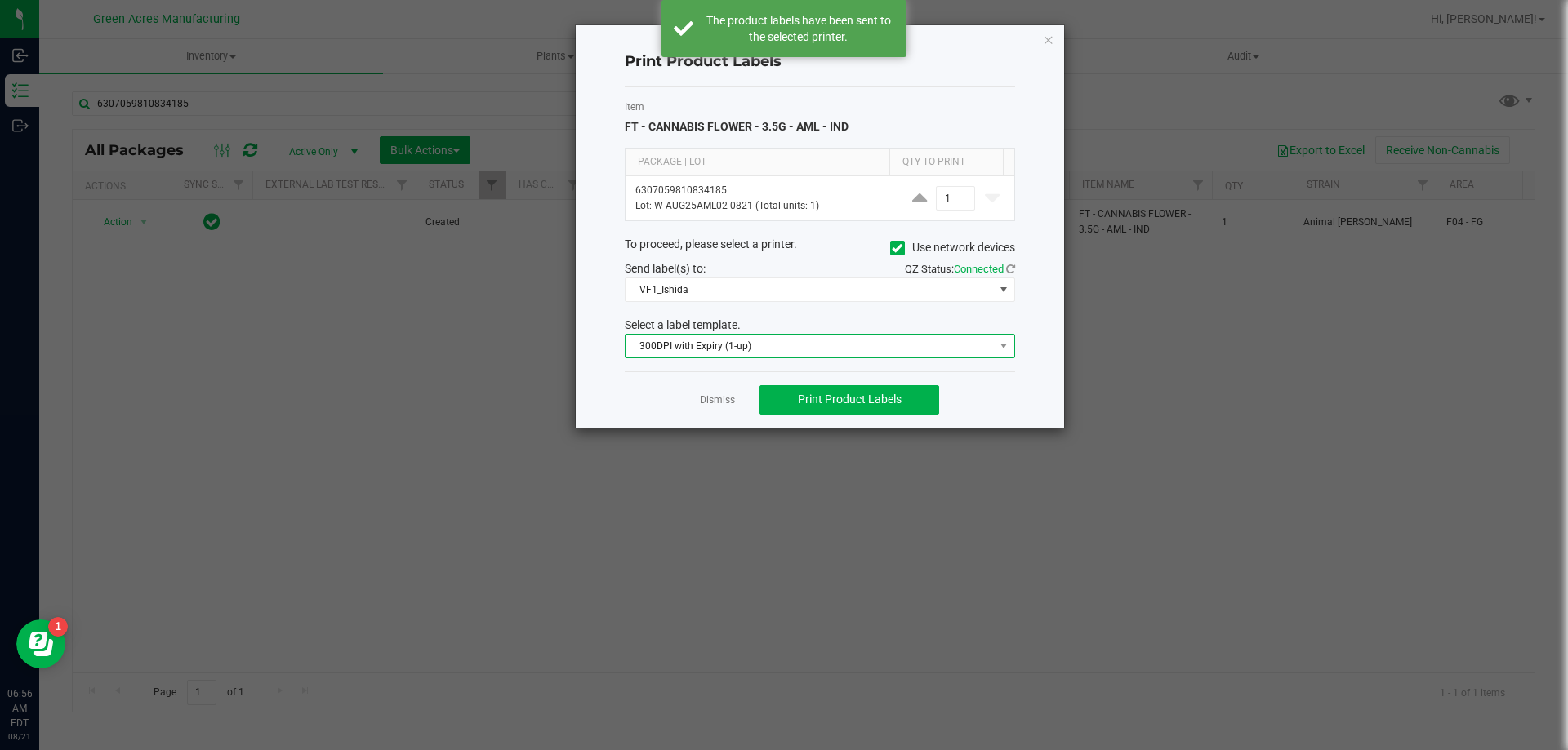
click at [819, 347] on span "300DPI with Expiry (1-up)" at bounding box center [810, 346] width 369 height 23
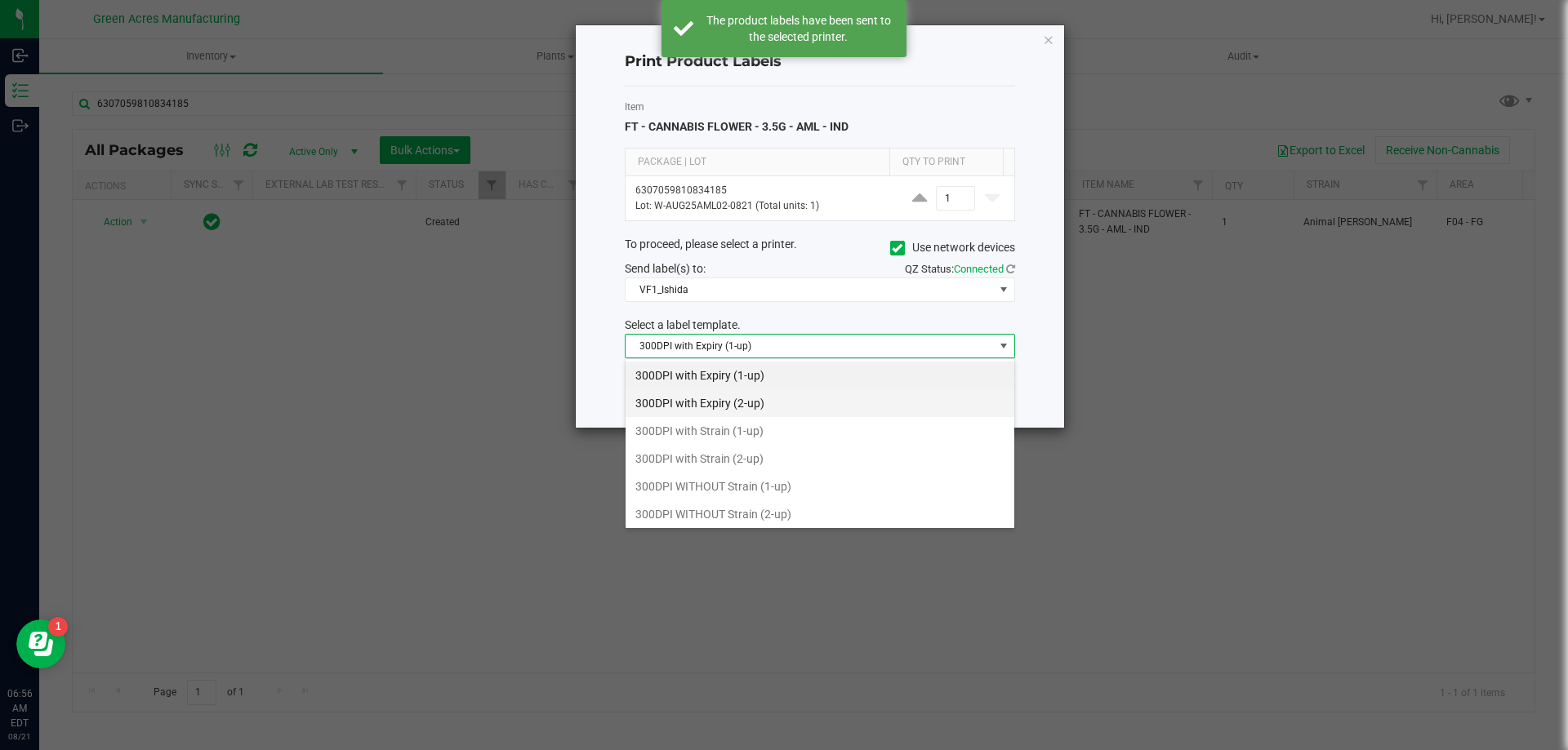
scroll to position [25, 391]
click at [727, 462] on li "300DPI with Strain (2-up)" at bounding box center [820, 459] width 389 height 28
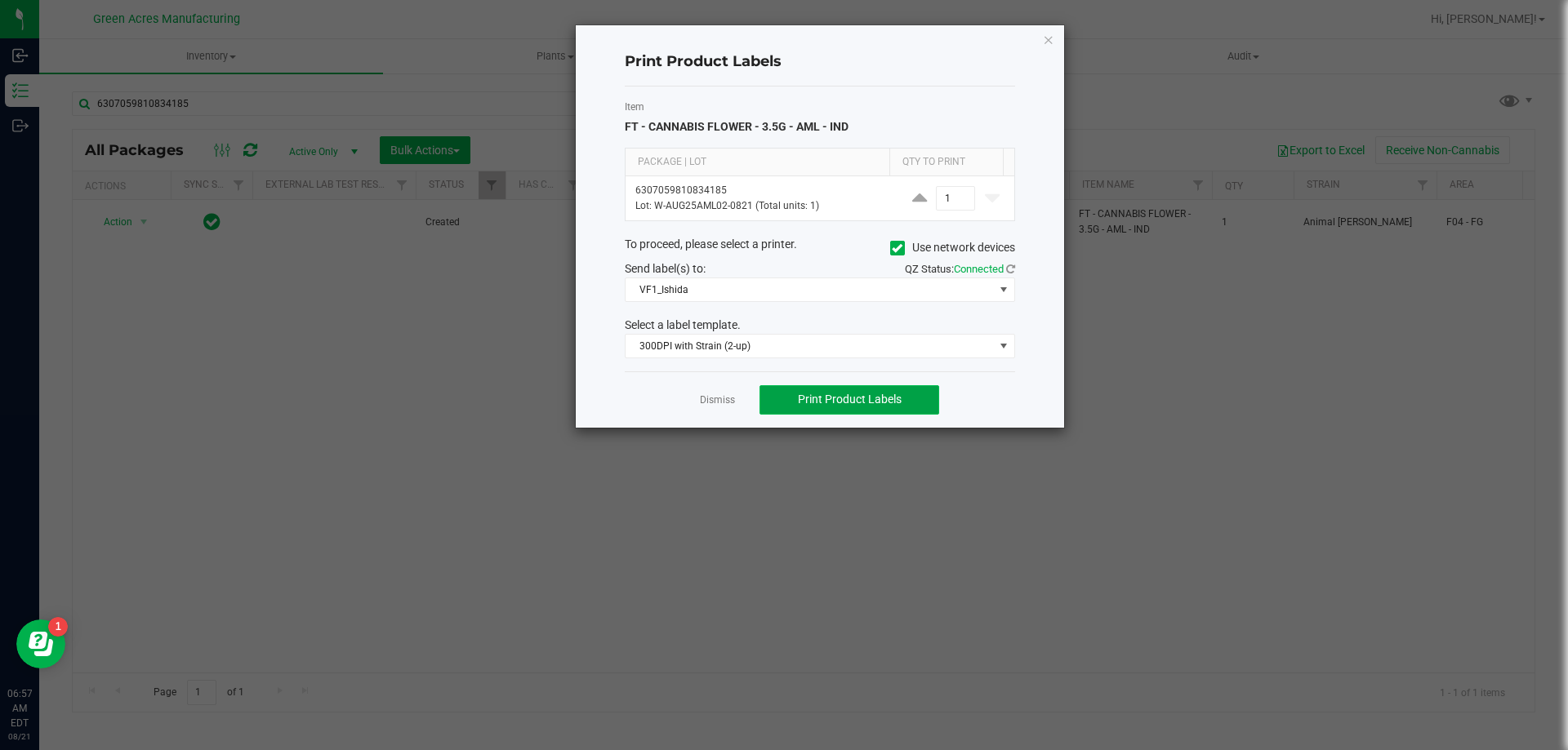
click at [812, 409] on button "Print Product Labels" at bounding box center [848, 400] width 179 height 30
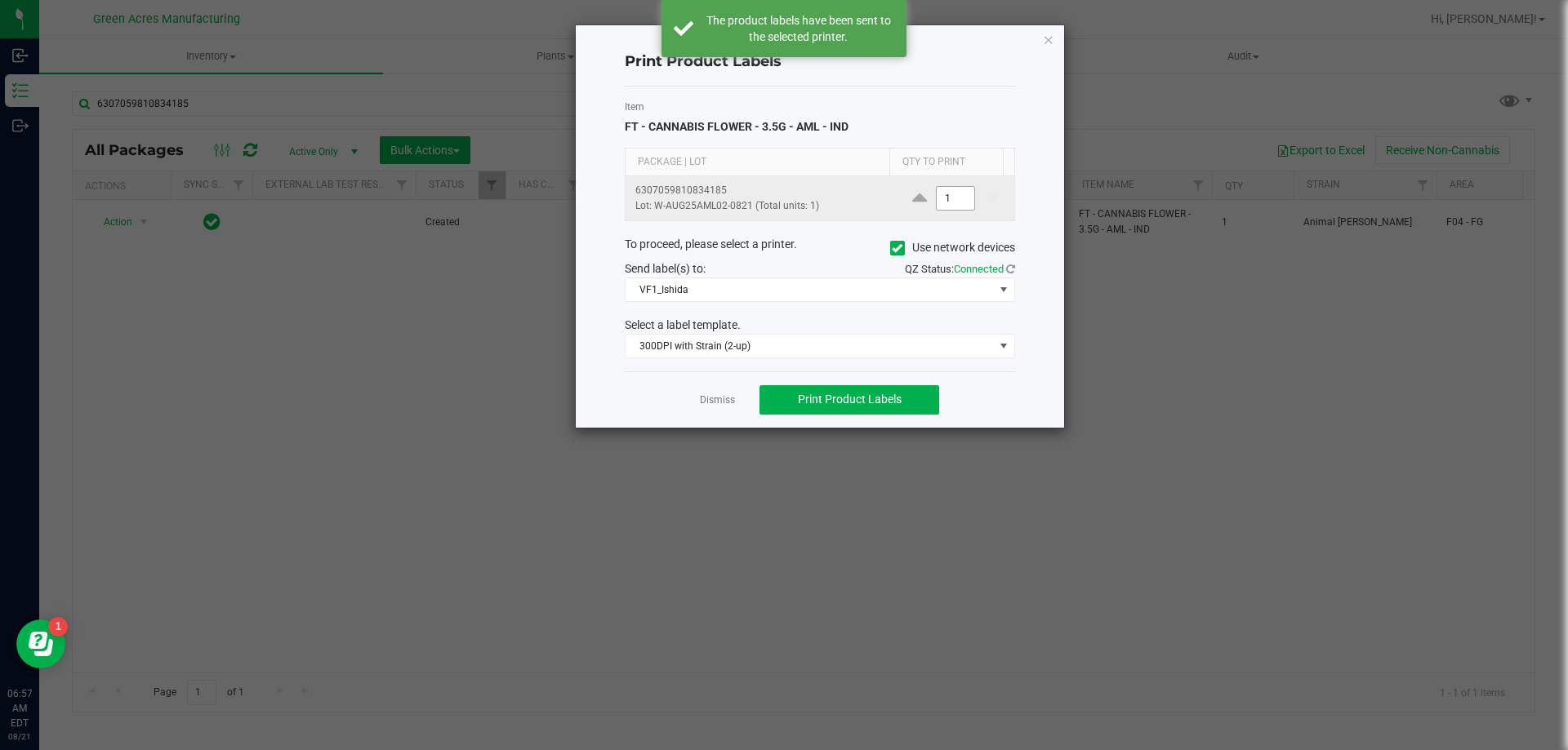
click at [944, 201] on input "1" at bounding box center [955, 198] width 38 height 23
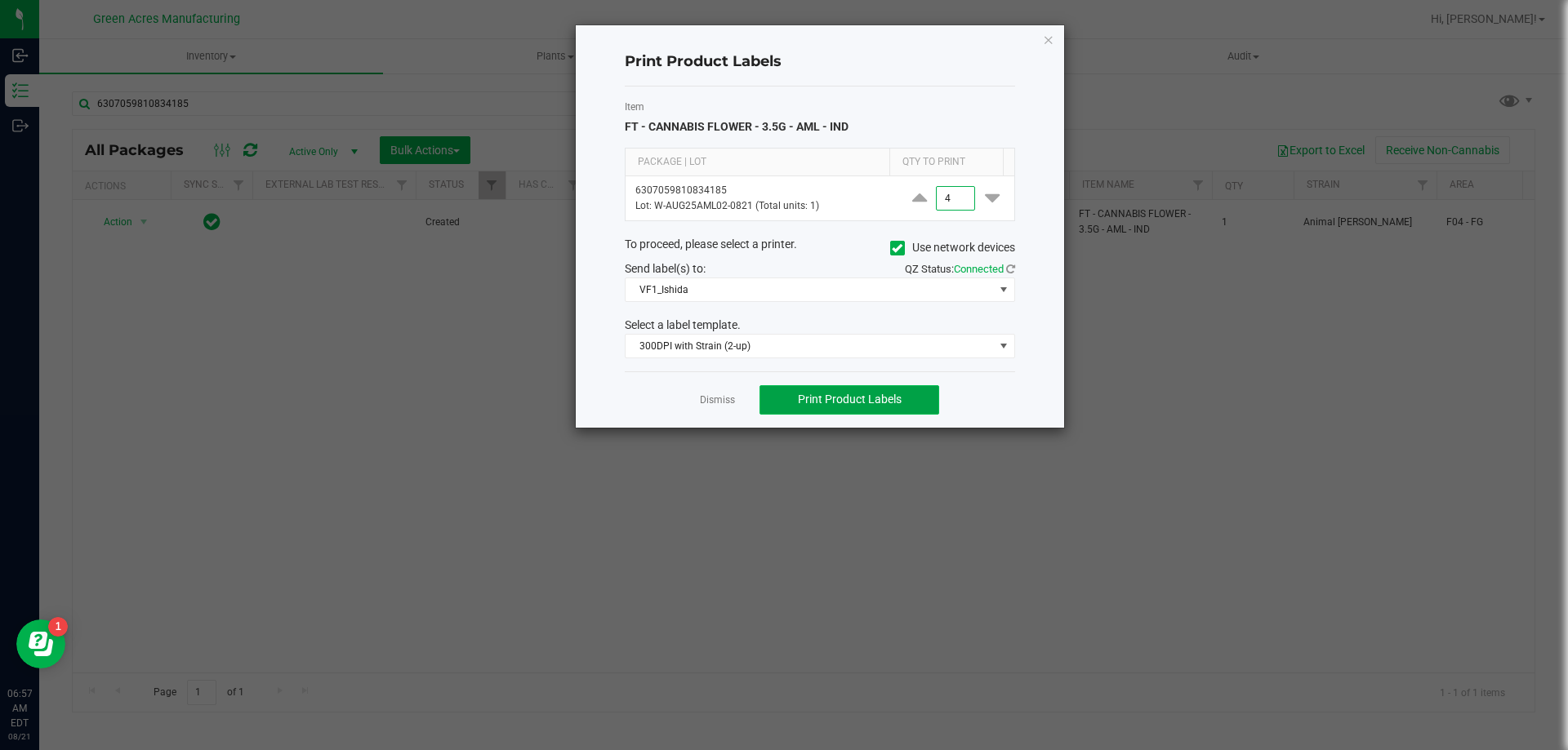
click at [892, 406] on span "Print Product Labels" at bounding box center [849, 398] width 104 height 13
click at [893, 285] on span "VF1_Ishida" at bounding box center [810, 289] width 369 height 23
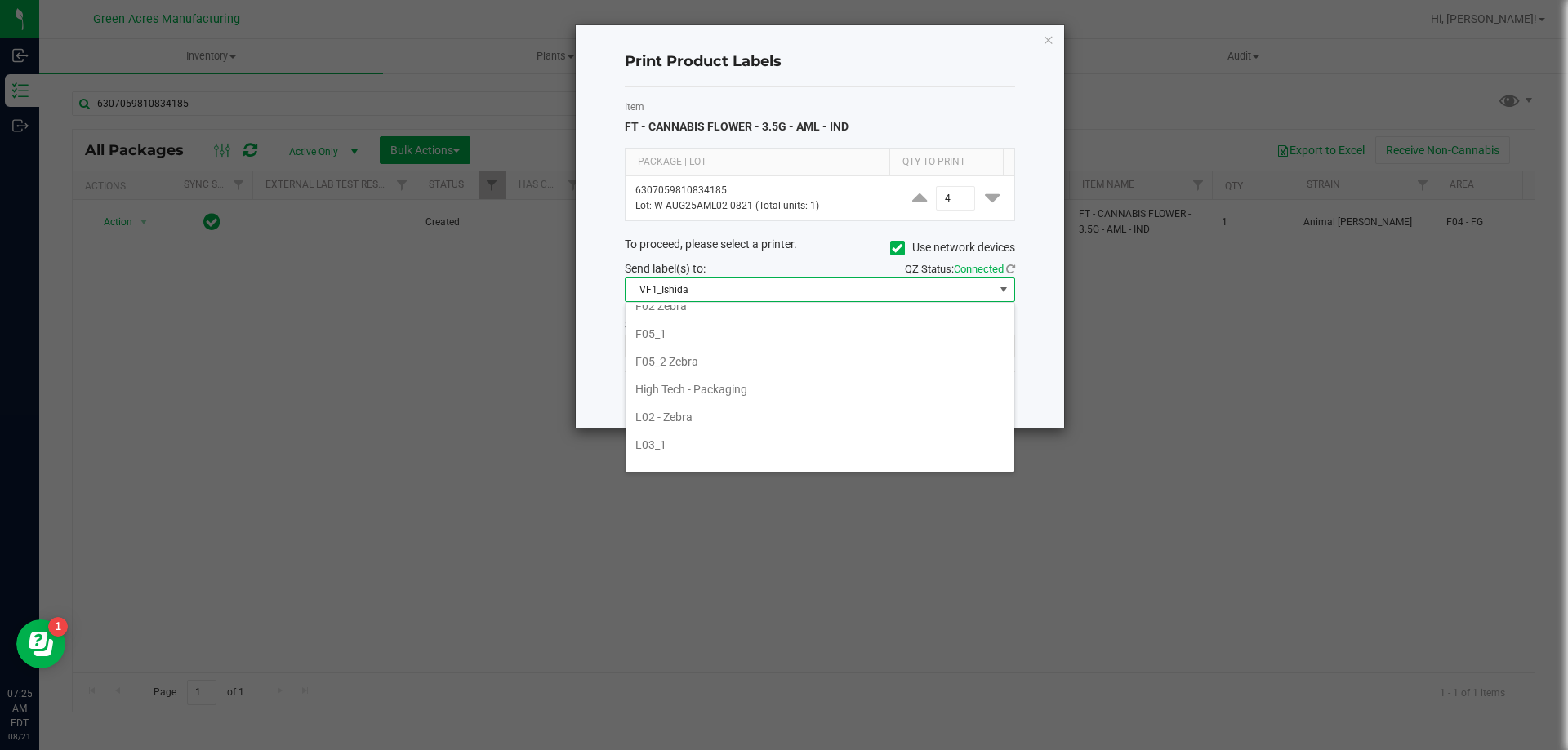
scroll to position [453, 0]
click at [729, 390] on li "High Tech - Packaging" at bounding box center [820, 394] width 389 height 28
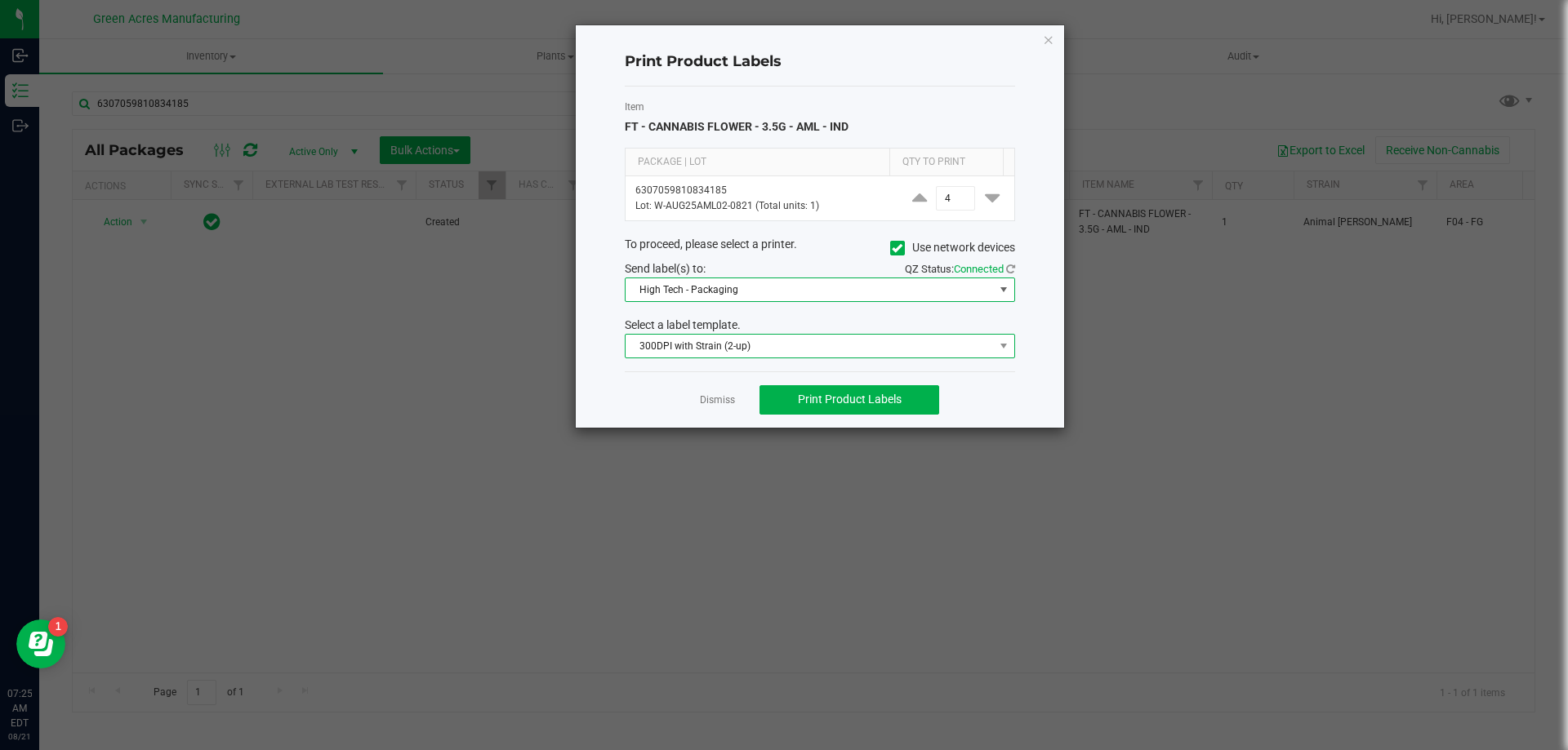
click at [728, 344] on span "300DPI with Strain (2-up)" at bounding box center [810, 346] width 369 height 23
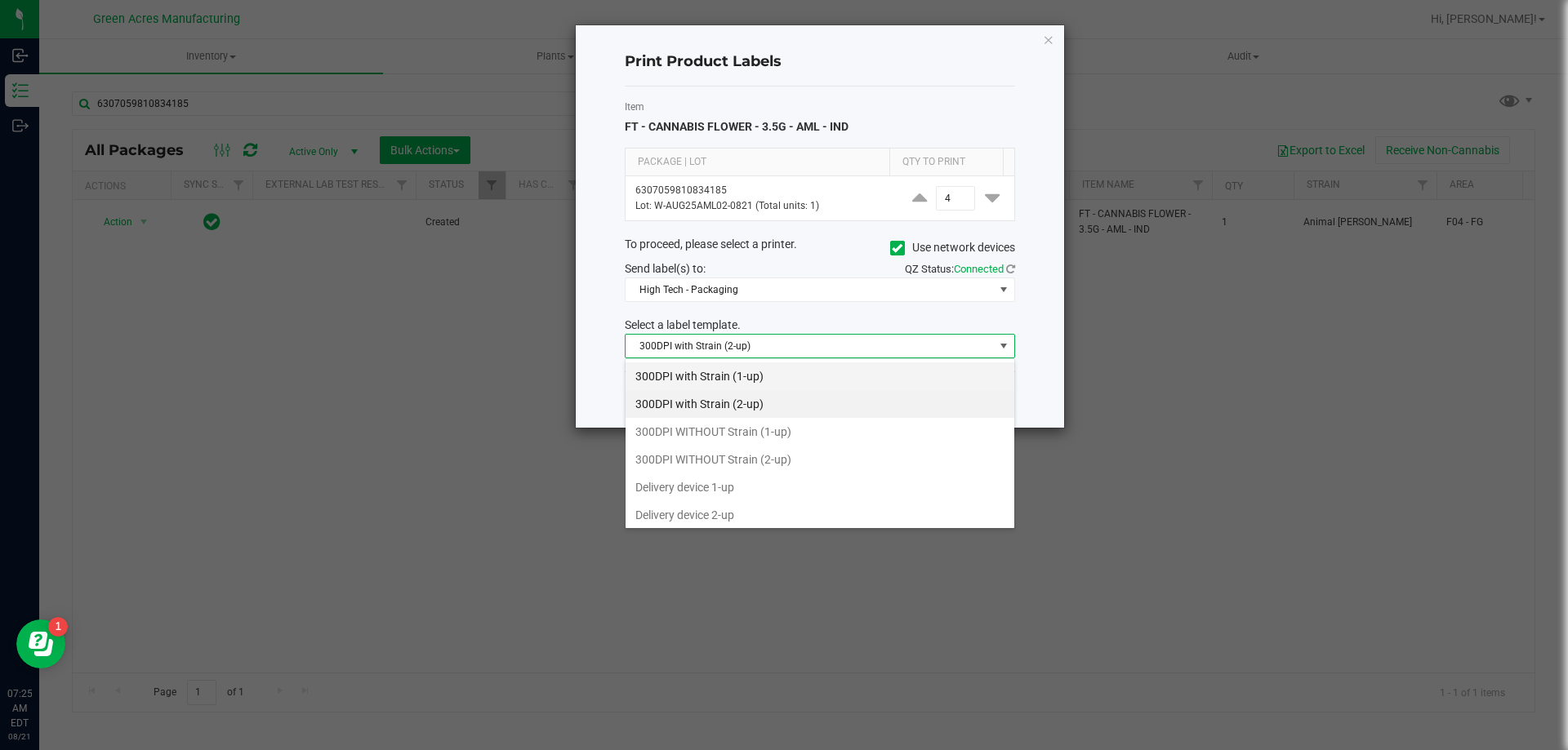
scroll to position [86, 0]
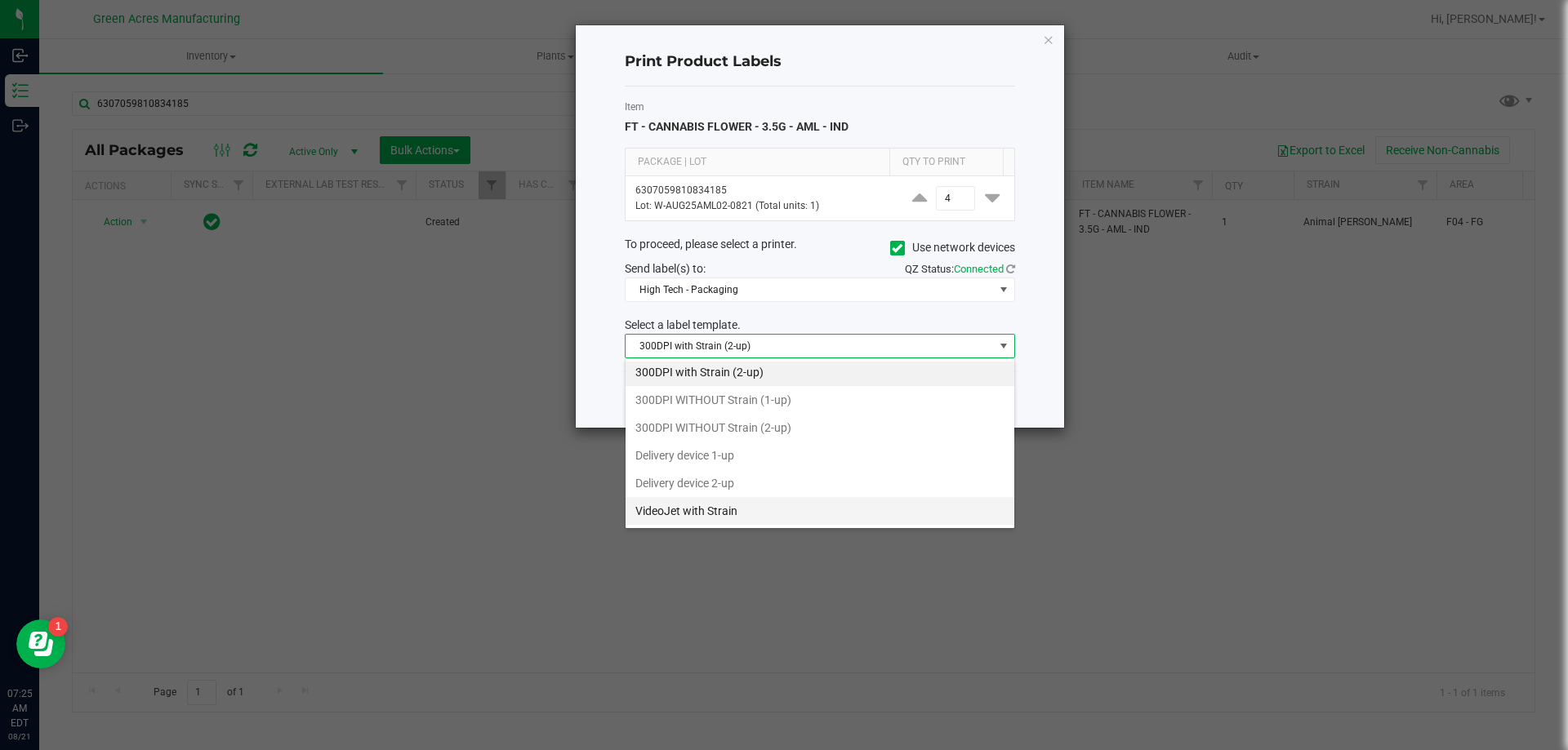
click at [695, 512] on li "VideoJet with Strain" at bounding box center [820, 511] width 389 height 28
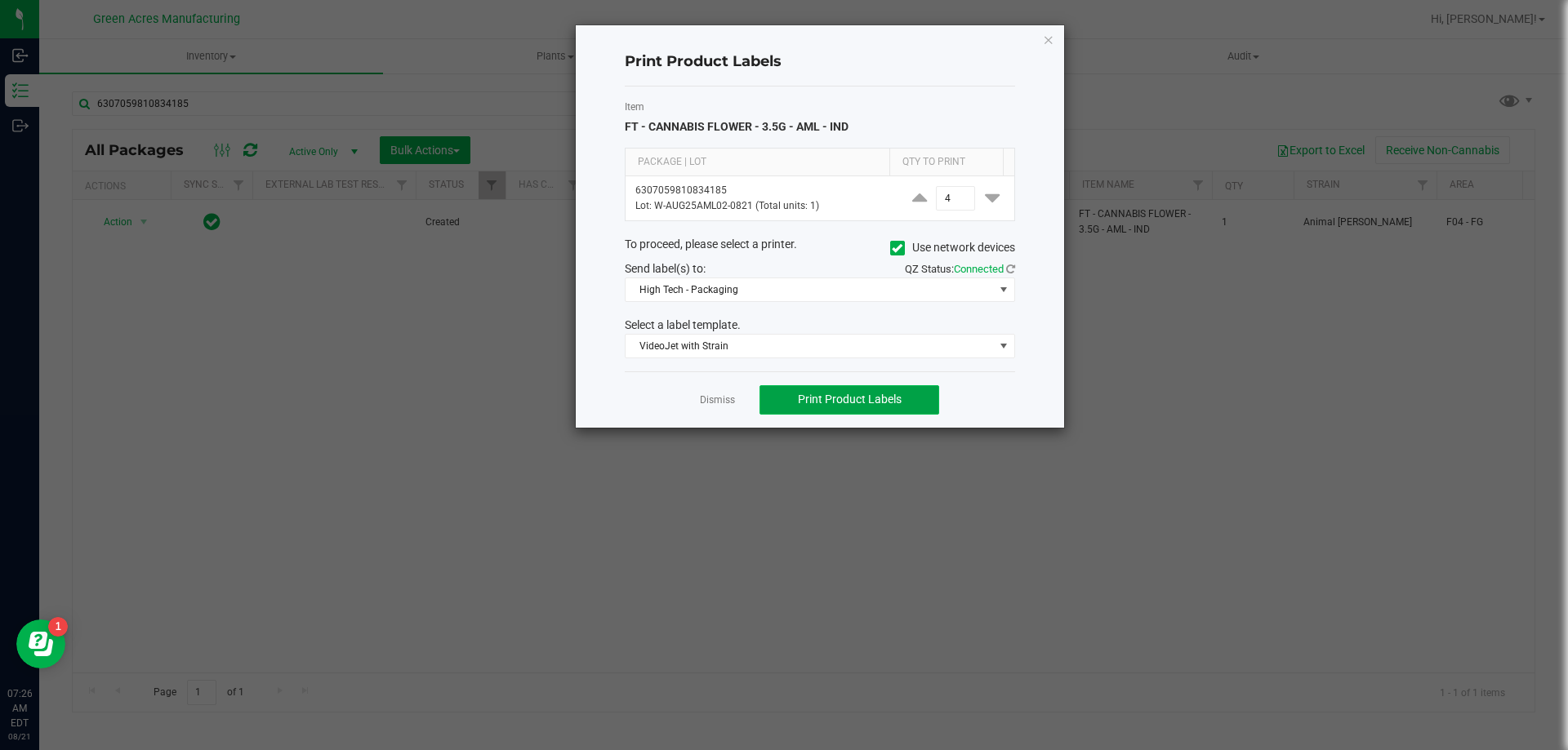
click at [855, 403] on span "Print Product Labels" at bounding box center [849, 398] width 104 height 13
click at [859, 297] on span "High Tech - Packaging" at bounding box center [810, 289] width 369 height 23
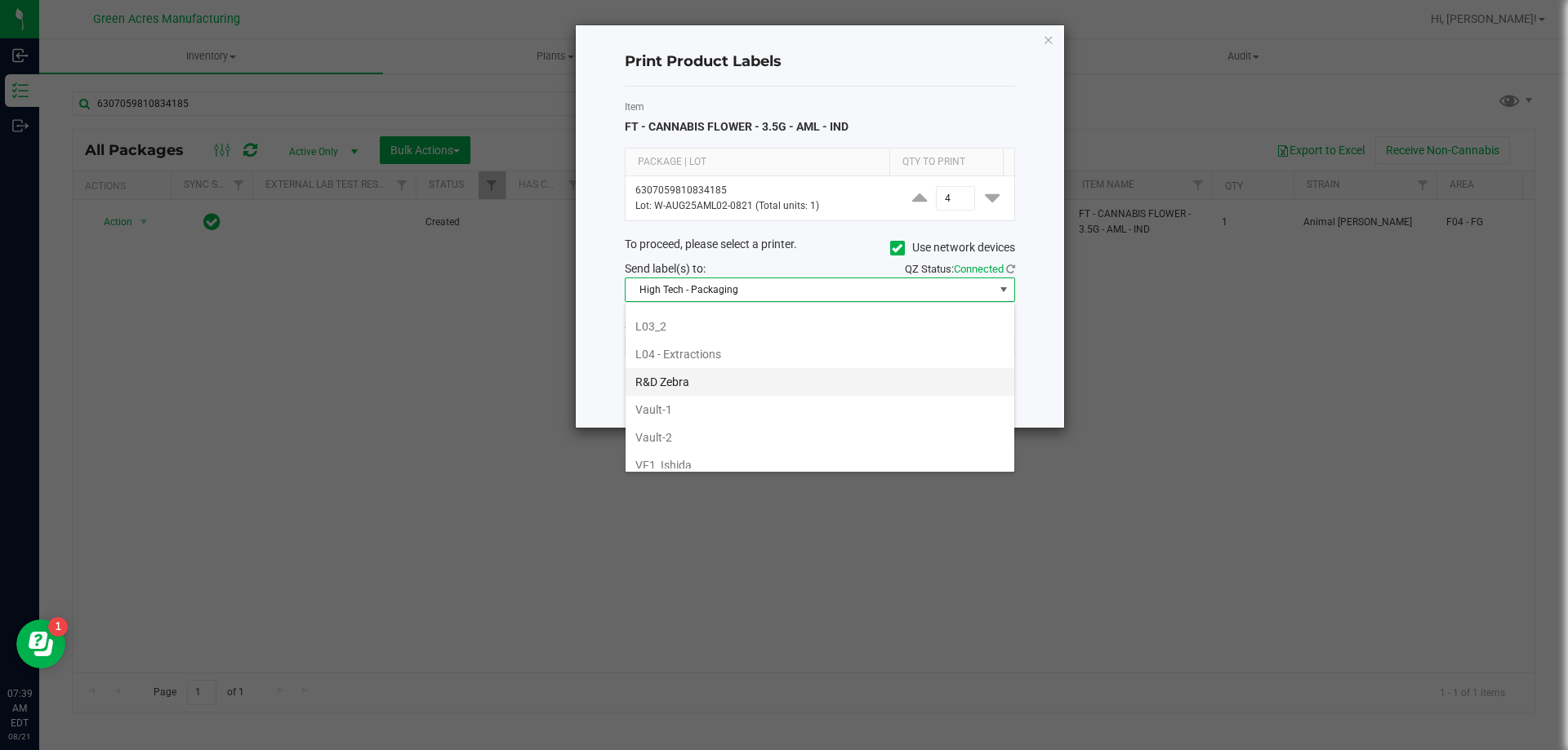
scroll to position [697, 0]
click at [750, 372] on li "VF1_Ishida" at bounding box center [820, 372] width 389 height 28
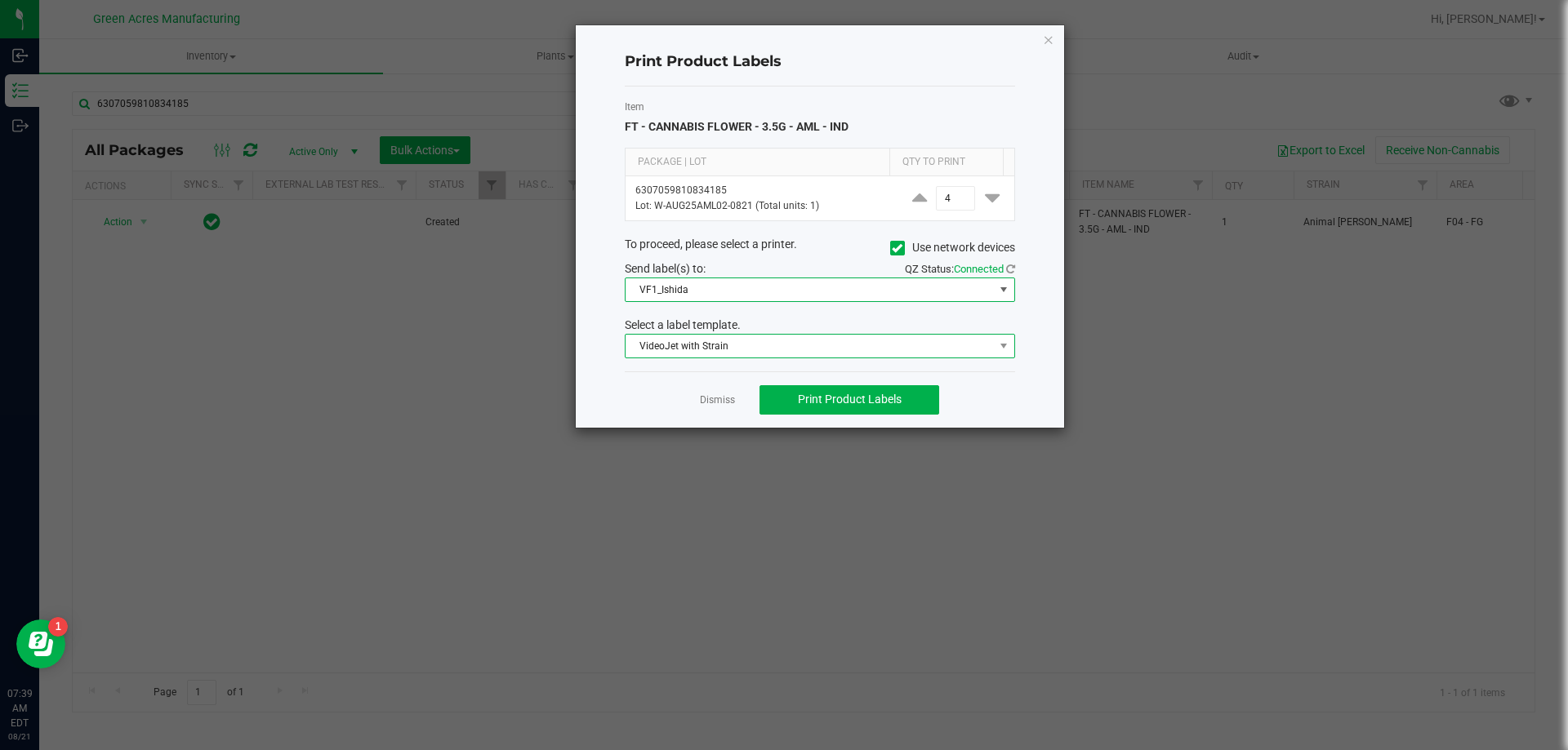
click at [749, 349] on span "VideoJet with Strain" at bounding box center [810, 346] width 369 height 23
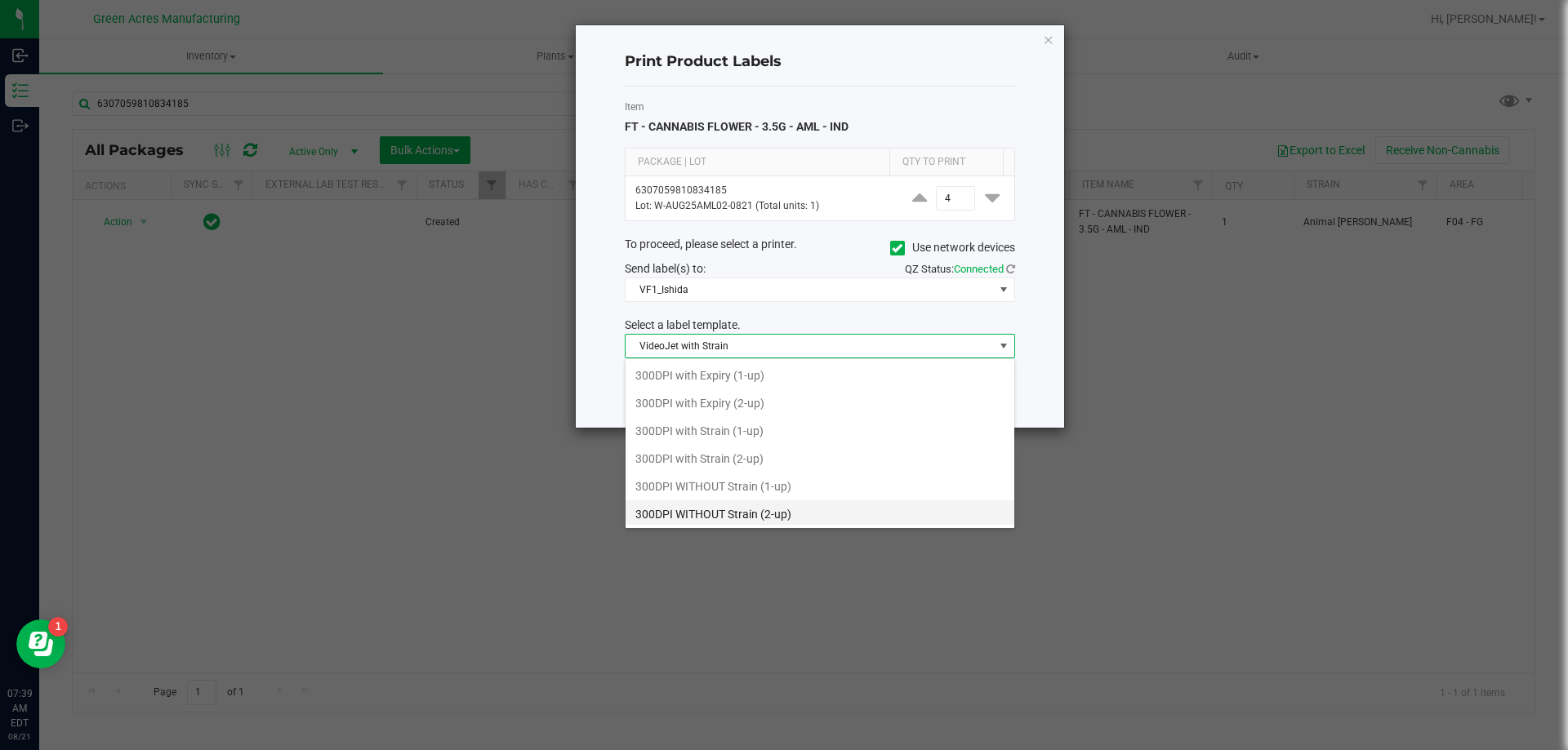
scroll to position [25, 391]
click at [726, 455] on li "Delivery device 1-up" at bounding box center [820, 456] width 389 height 28
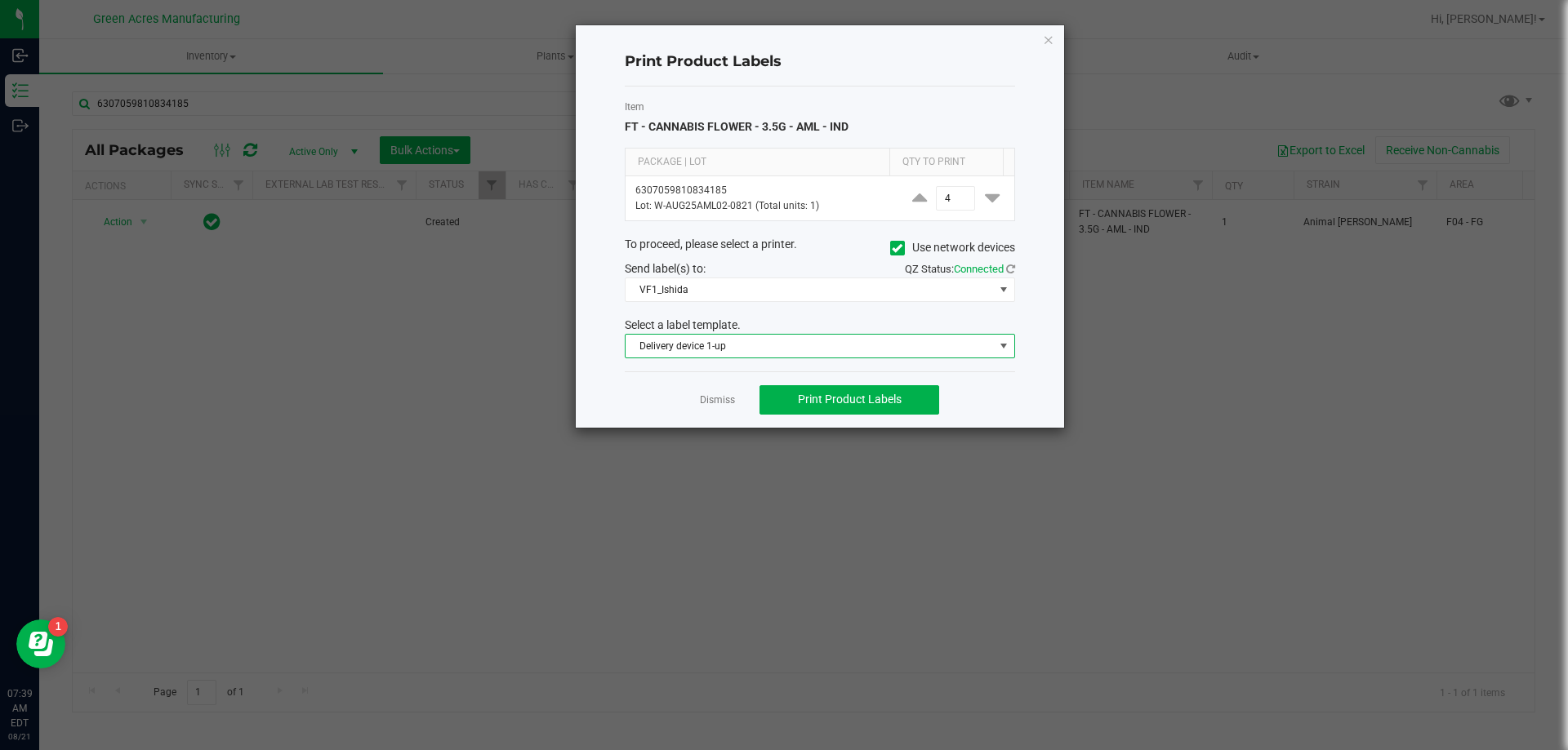
click at [756, 349] on span "Delivery device 1-up" at bounding box center [810, 346] width 369 height 23
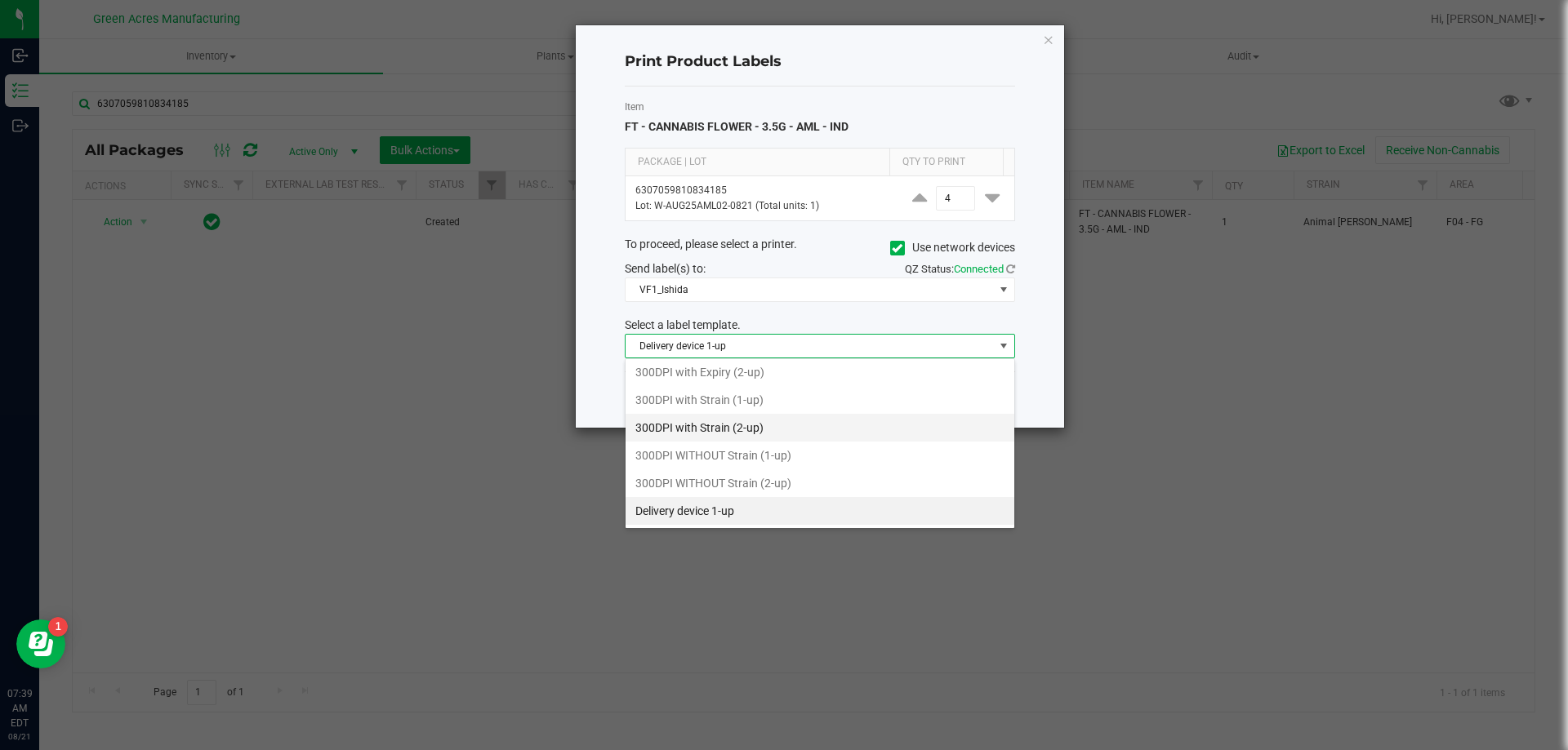
click at [753, 433] on li "300DPI with Strain (2-up)" at bounding box center [820, 428] width 389 height 28
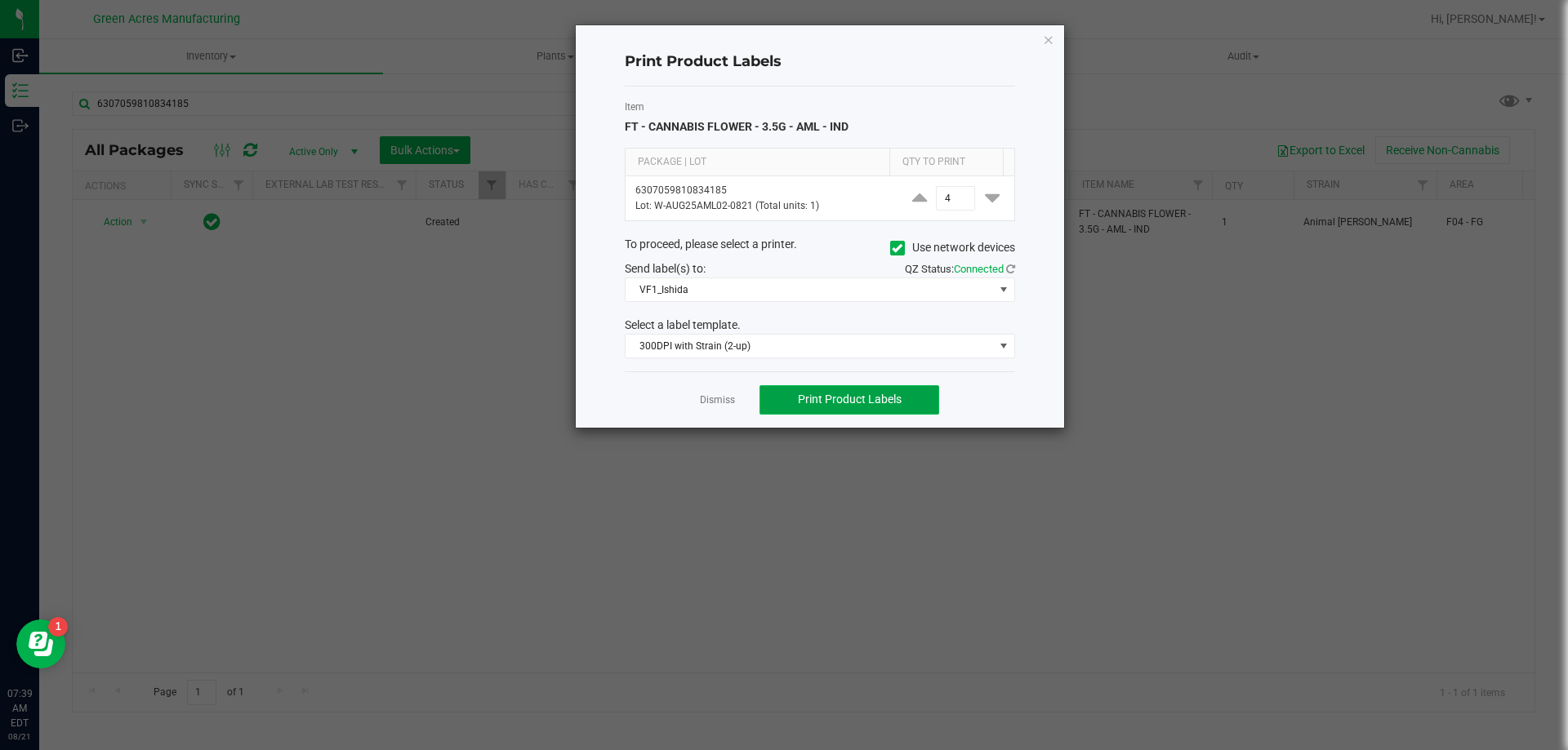
click at [854, 409] on button "Print Product Labels" at bounding box center [848, 400] width 179 height 30
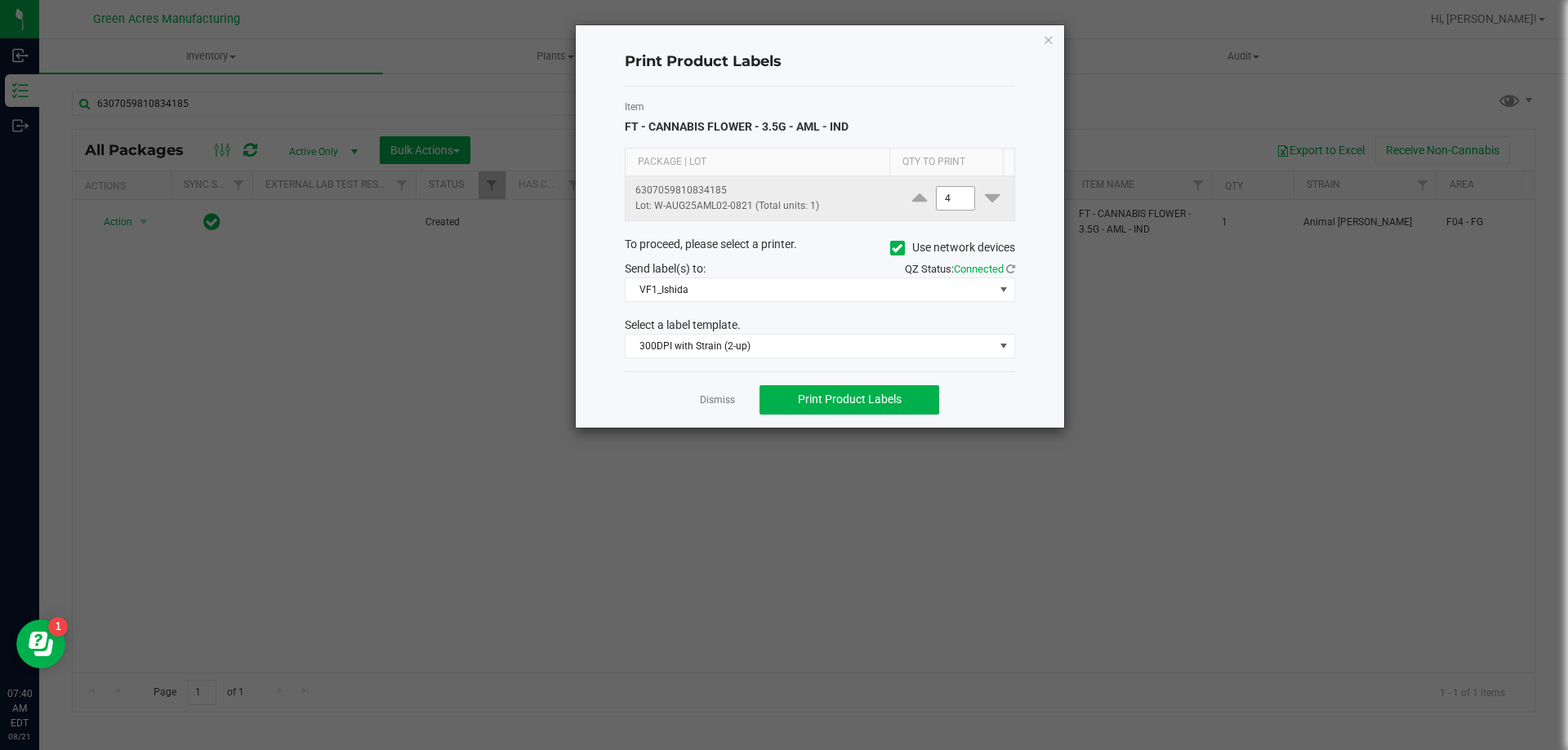
click at [947, 196] on input "4" at bounding box center [955, 198] width 38 height 23
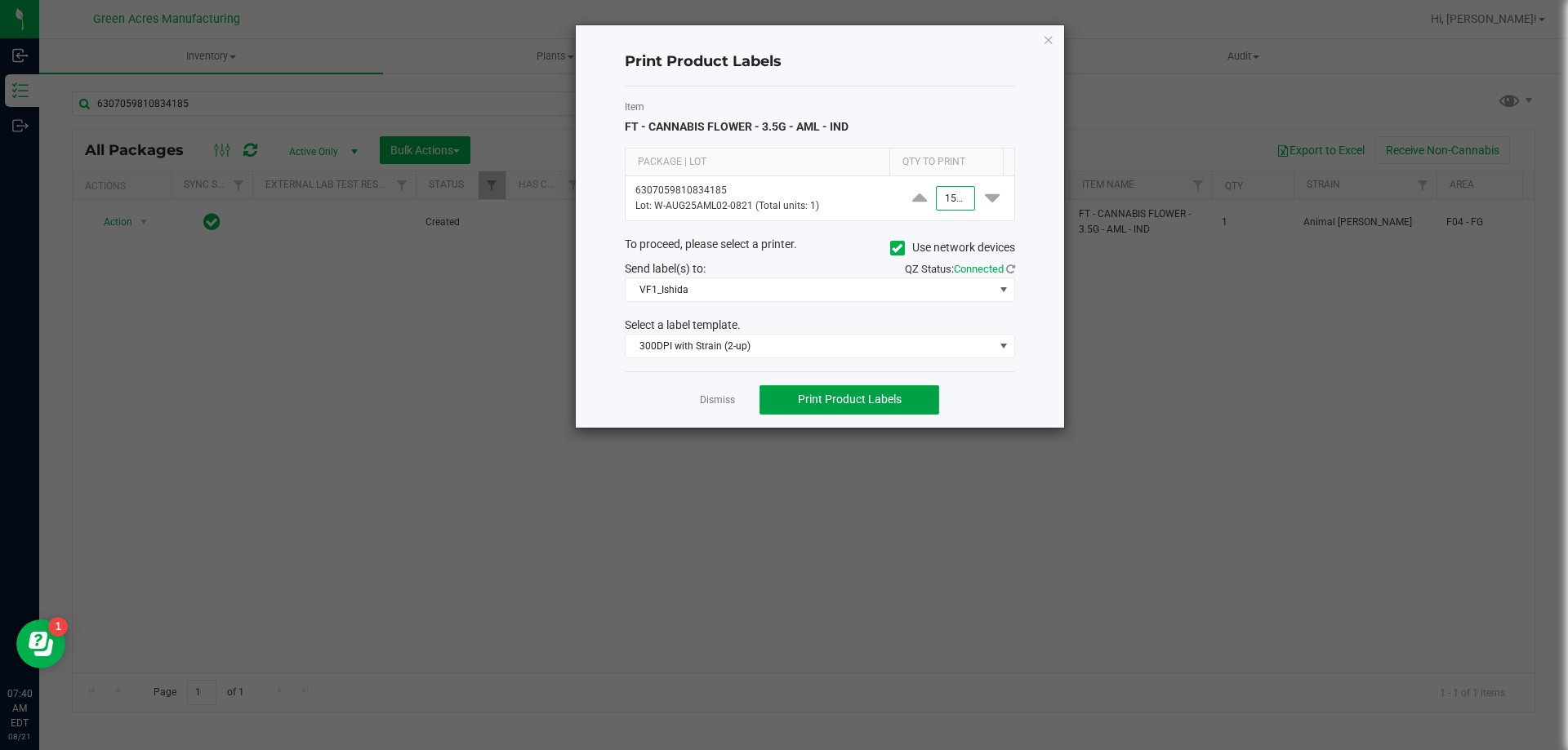
type input "1,550"
click at [908, 396] on button "Print Product Labels" at bounding box center [848, 400] width 179 height 30
